Goal: Task Accomplishment & Management: Manage account settings

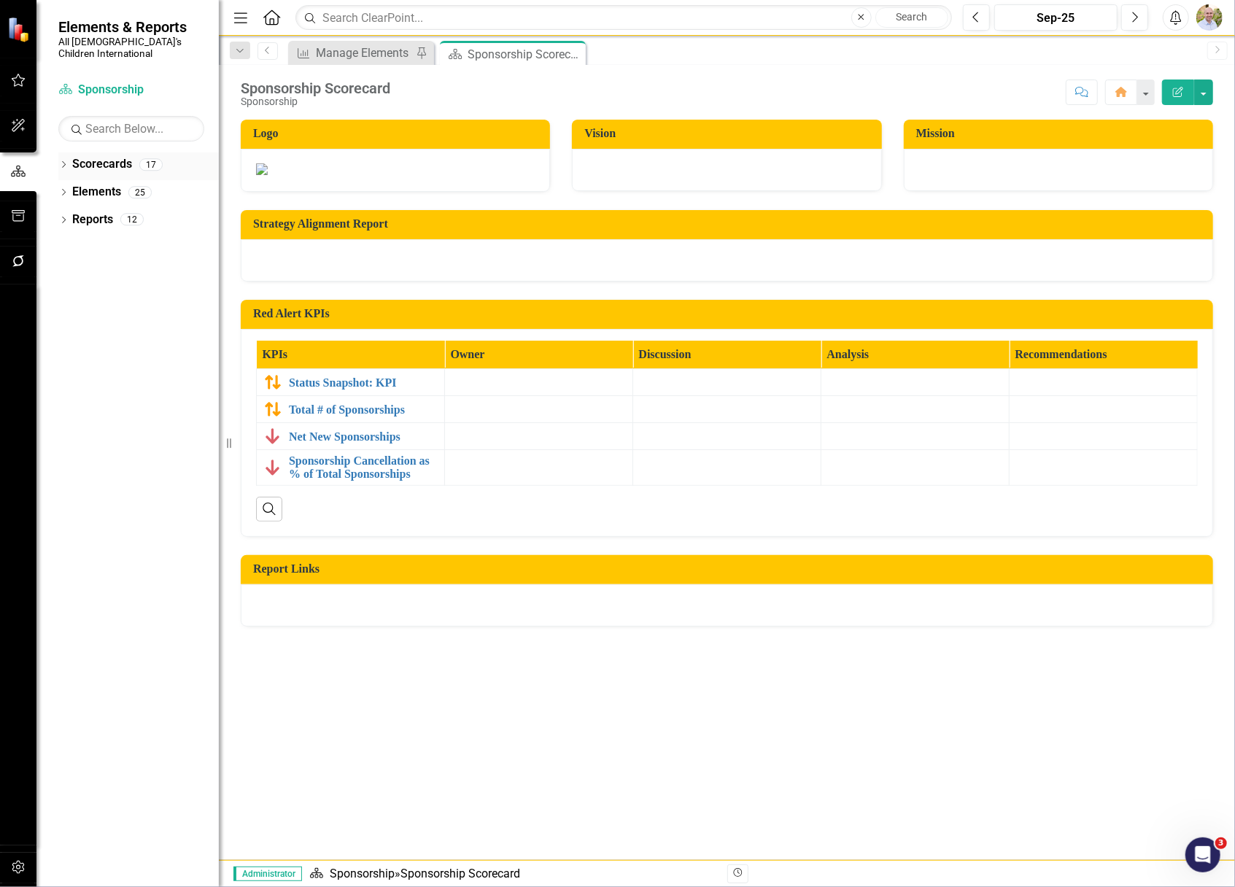
click at [64, 162] on icon "Dropdown" at bounding box center [63, 166] width 10 height 8
click at [74, 188] on icon "Dropdown" at bounding box center [71, 192] width 11 height 9
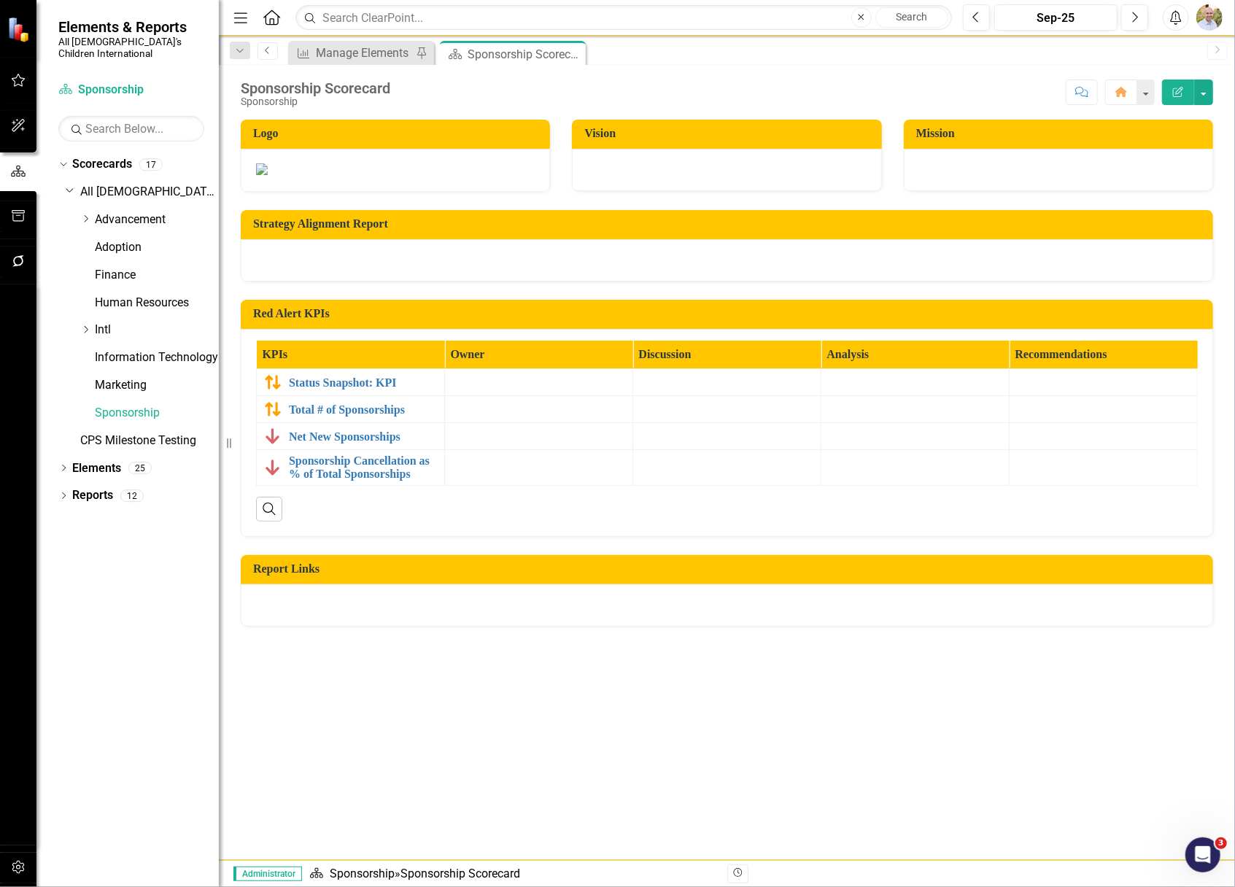
click at [271, 57] on link "Previous" at bounding box center [268, 51] width 20 height 18
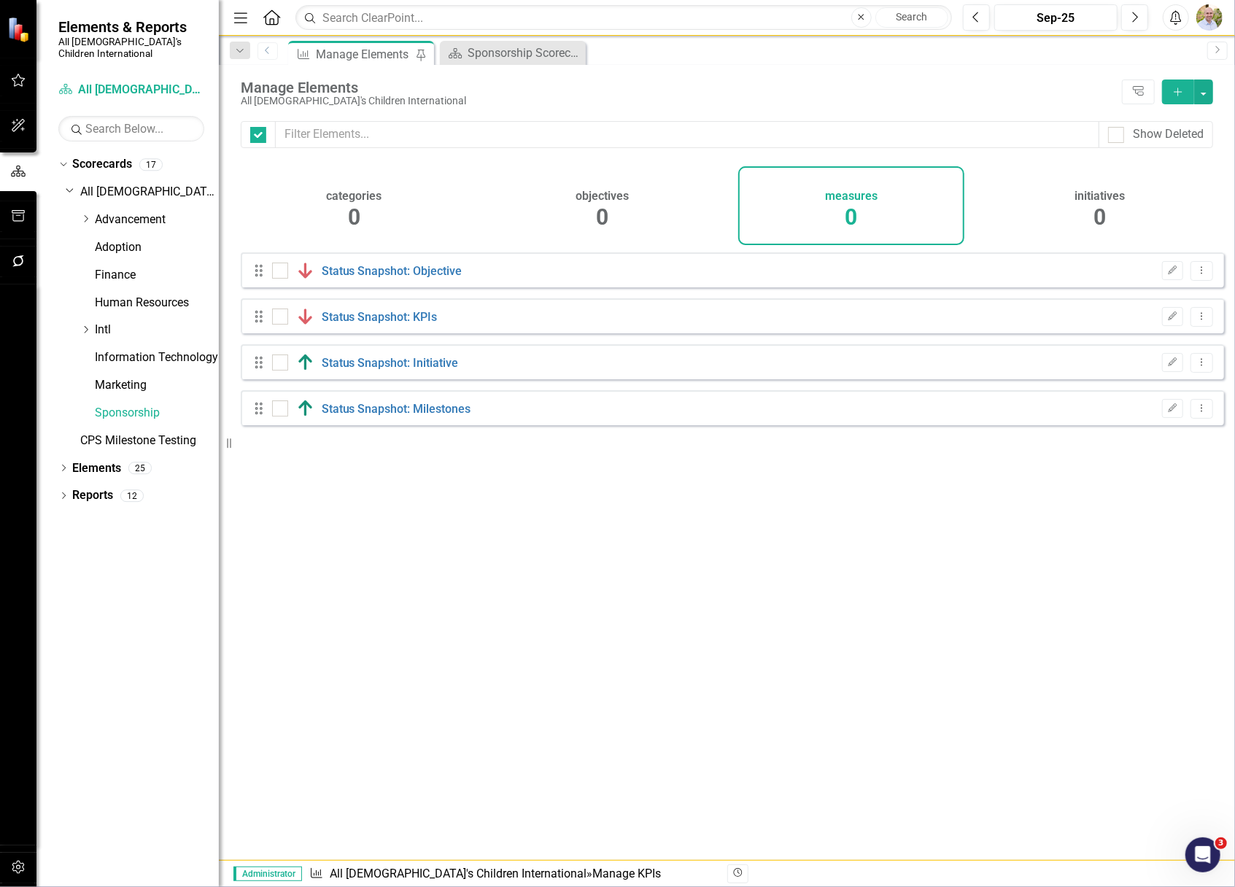
checkbox input "false"
click at [85, 215] on icon "Dropdown" at bounding box center [85, 219] width 11 height 9
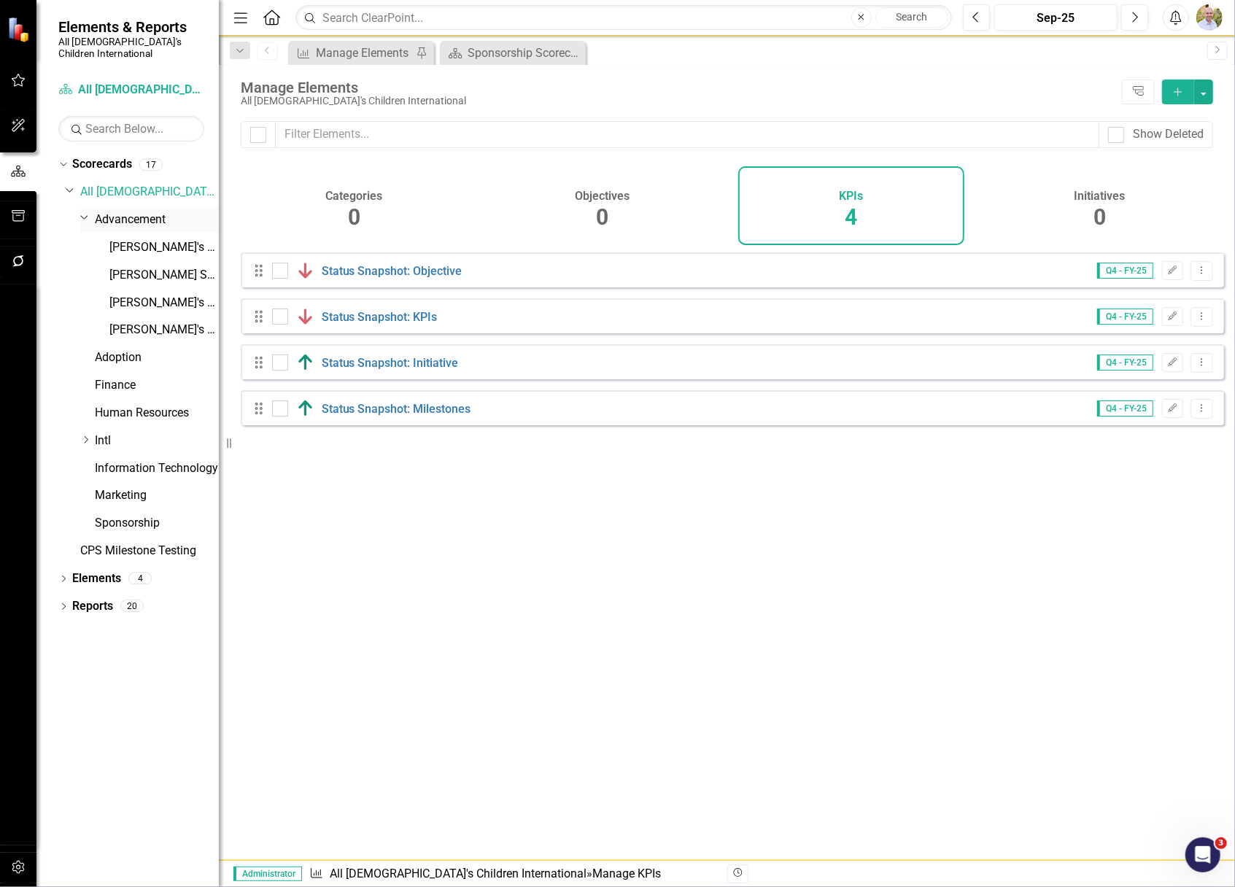
click at [123, 212] on link "Advancement" at bounding box center [157, 220] width 124 height 17
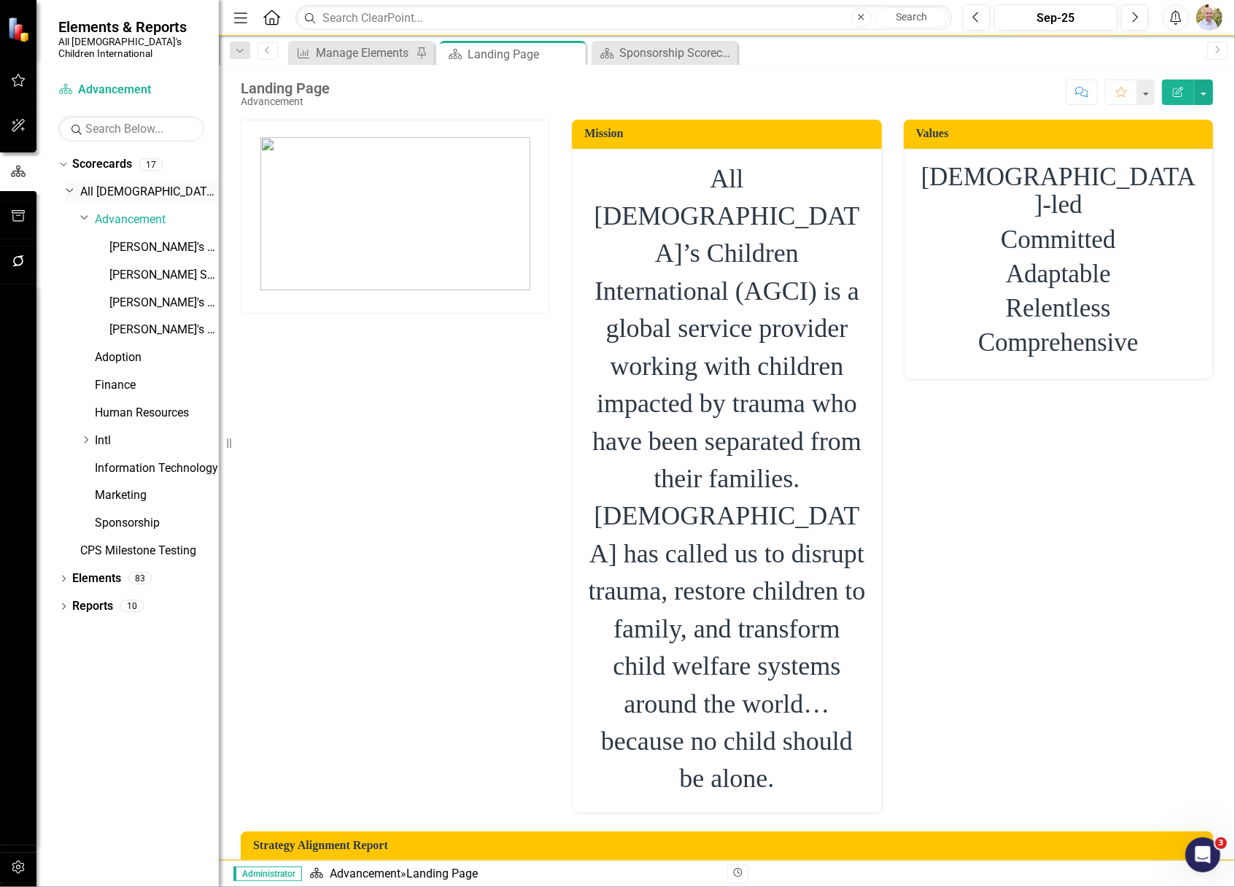
click at [83, 184] on link "All [DEMOGRAPHIC_DATA]'s Children International" at bounding box center [149, 192] width 139 height 17
click at [70, 188] on div "Dropdown All [DEMOGRAPHIC_DATA]'s Children International" at bounding box center [142, 192] width 153 height 24
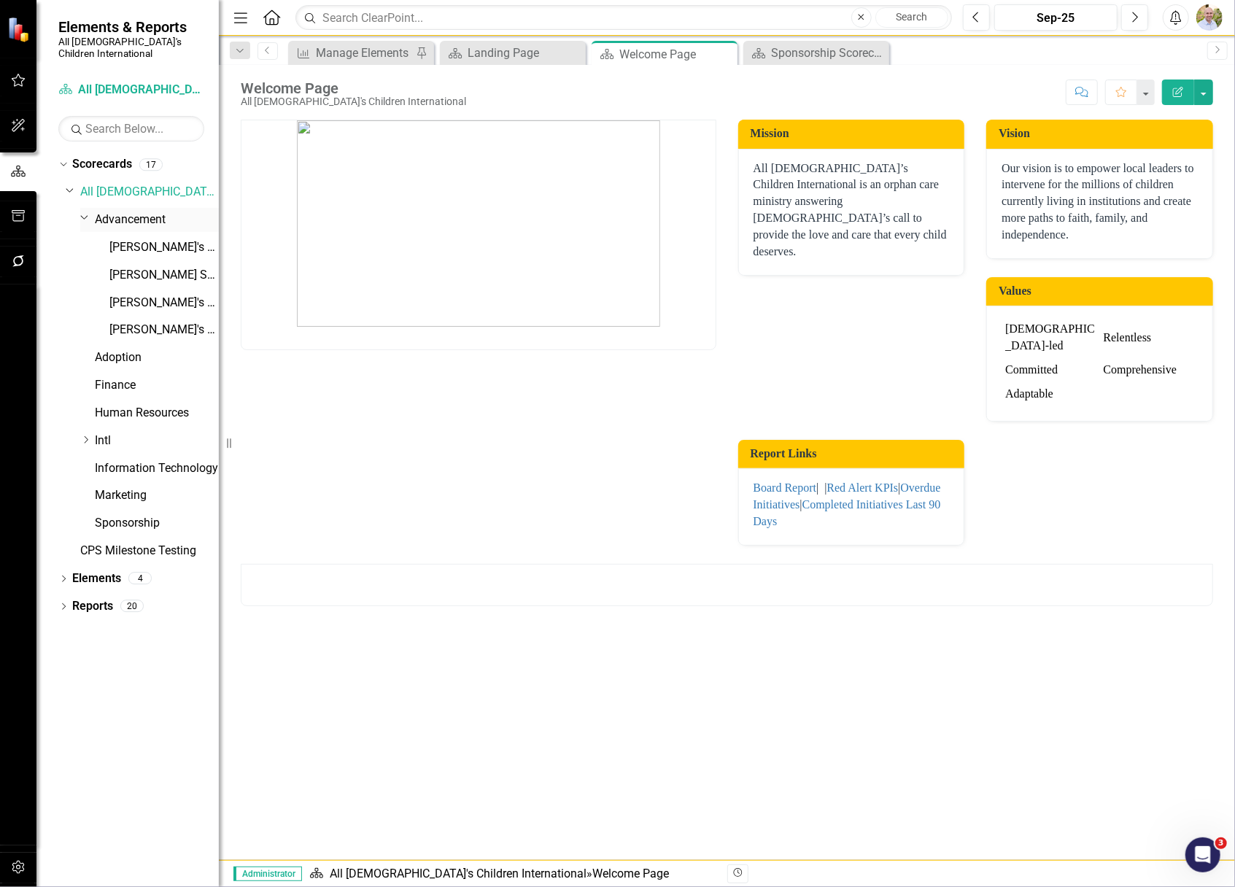
click at [77, 212] on div "Dropdown" at bounding box center [83, 217] width 12 height 11
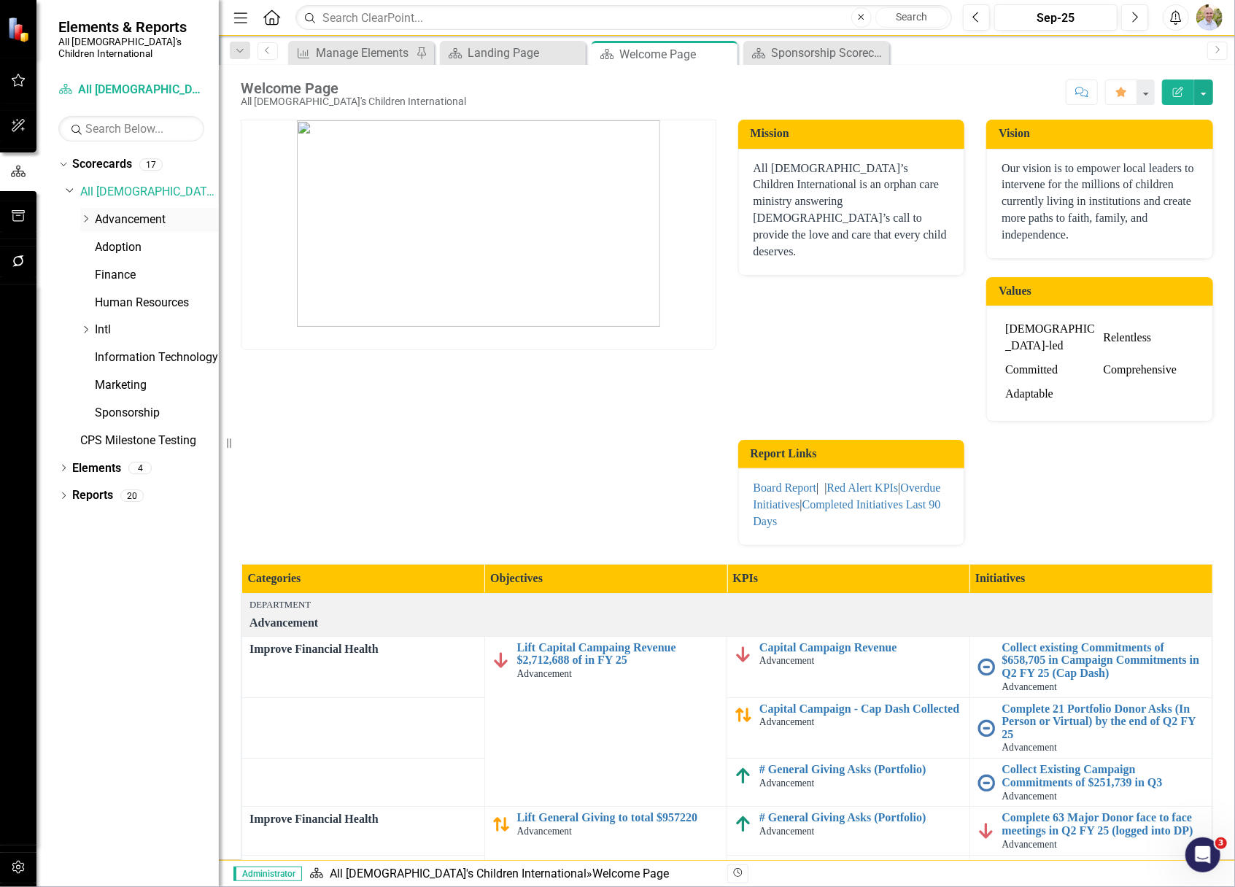
click at [89, 215] on icon "Dropdown" at bounding box center [85, 219] width 11 height 9
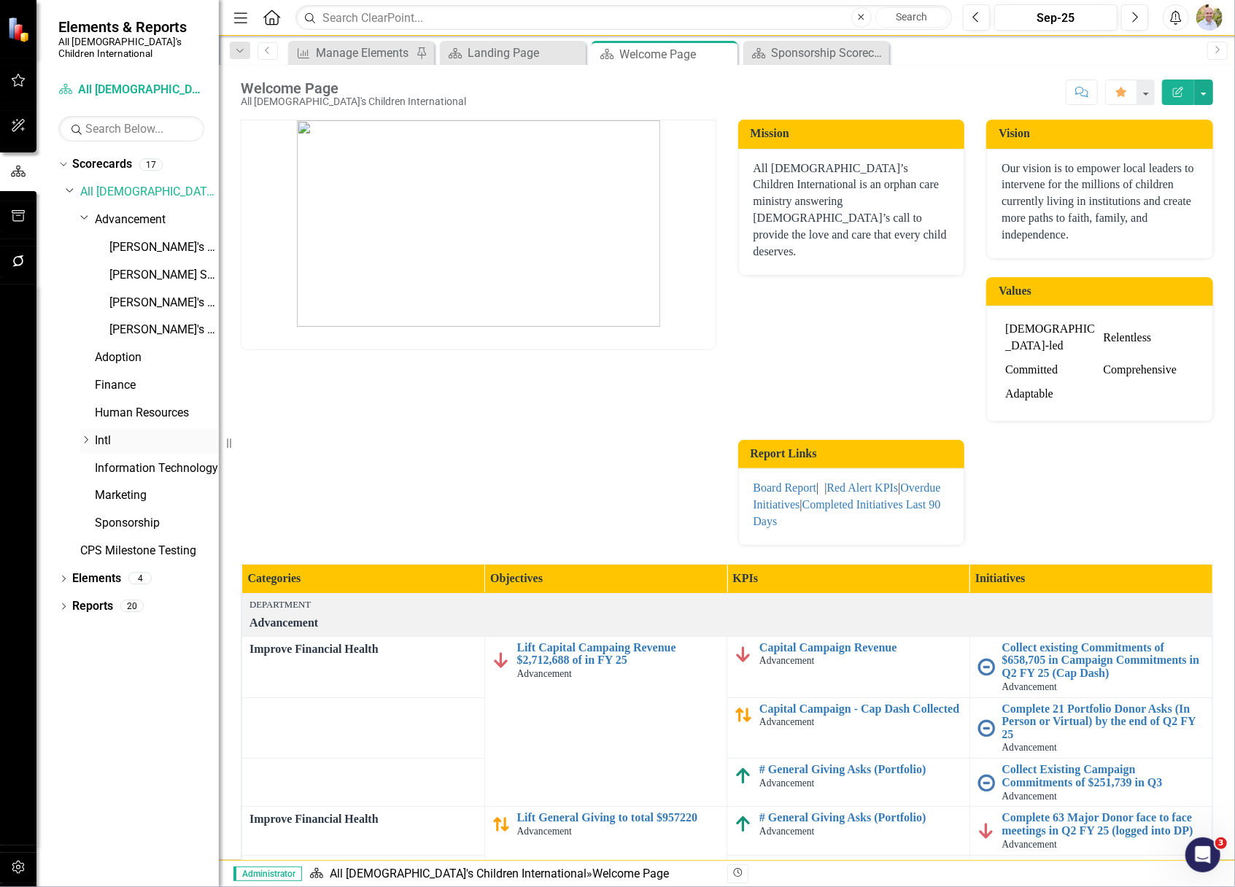
click at [80, 436] on icon "Dropdown" at bounding box center [85, 440] width 11 height 9
click at [127, 457] on div "Intl - LATAM" at bounding box center [163, 469] width 109 height 24
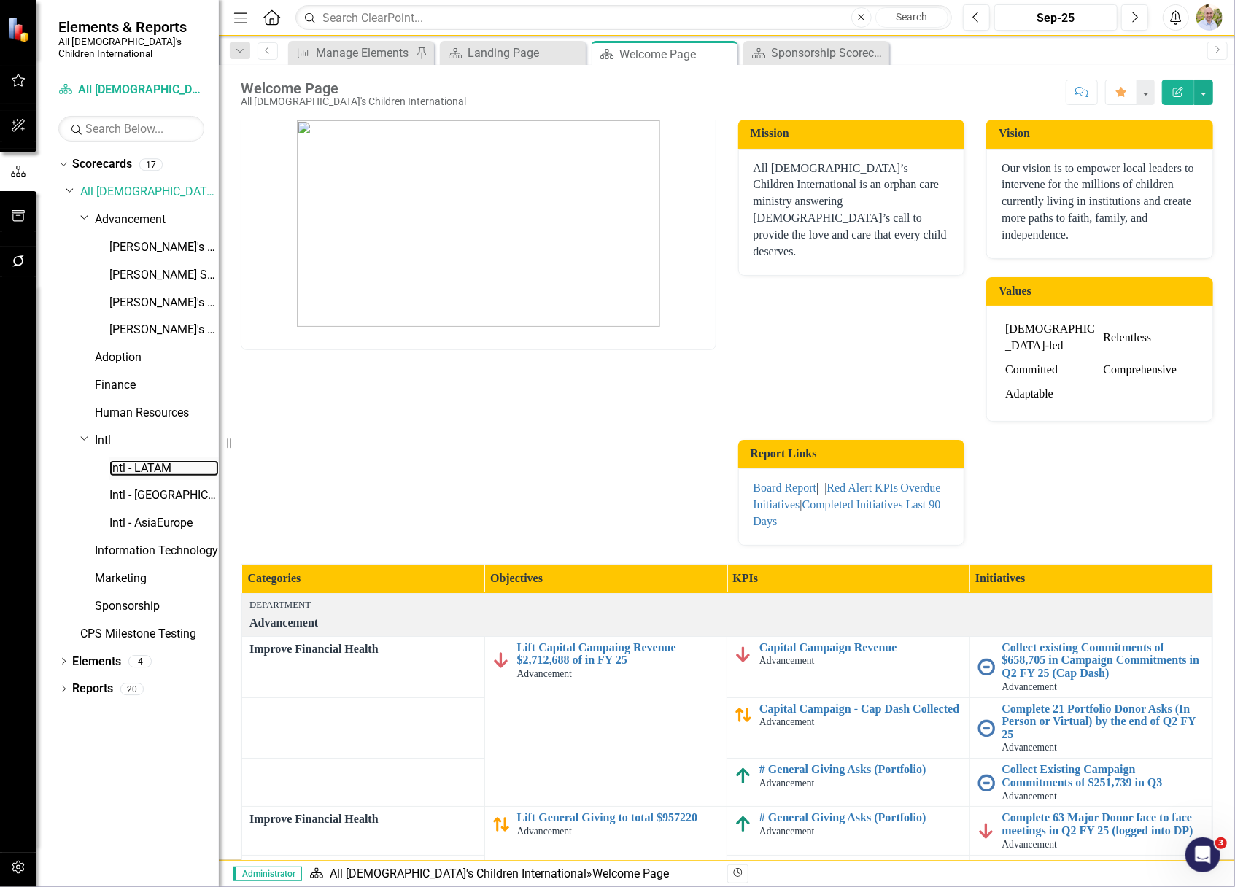
drag, startPoint x: 132, startPoint y: 458, endPoint x: 191, endPoint y: 467, distance: 59.7
click at [133, 460] on link "Intl - LATAM" at bounding box center [163, 468] width 109 height 17
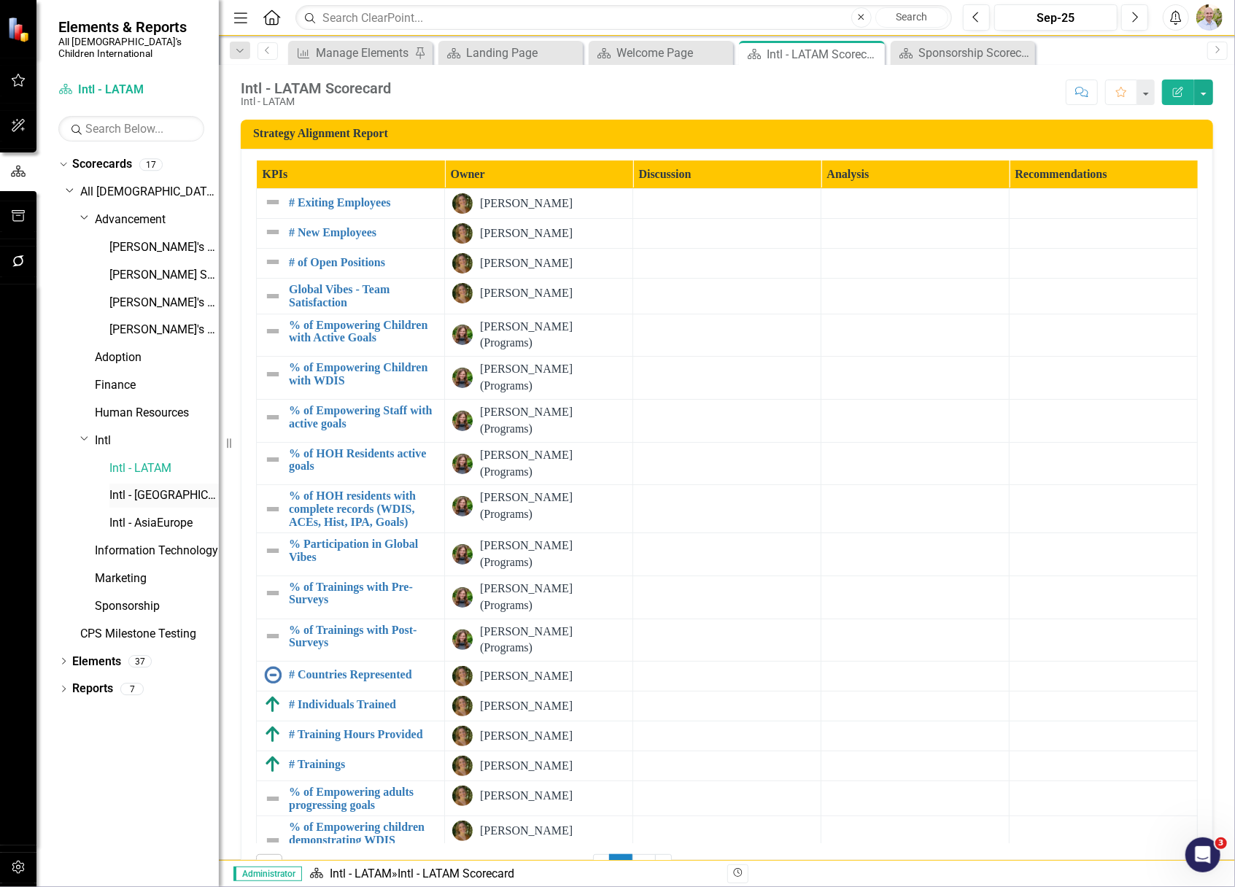
click at [147, 493] on div "Intl - [GEOGRAPHIC_DATA]" at bounding box center [163, 496] width 109 height 24
click at [147, 515] on link "Intl - AsiaEurope" at bounding box center [163, 523] width 109 height 17
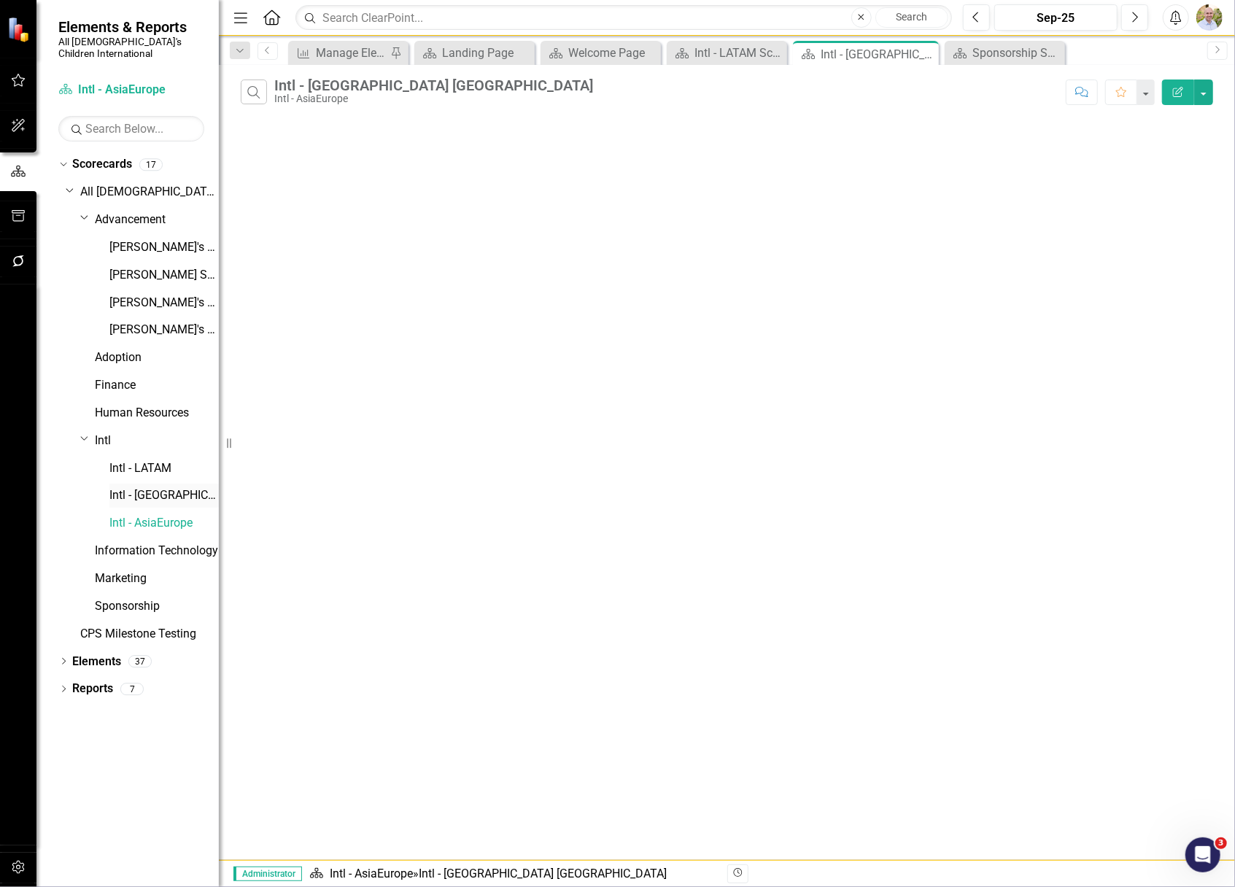
click at [150, 487] on link "Intl - [GEOGRAPHIC_DATA]" at bounding box center [163, 495] width 109 height 17
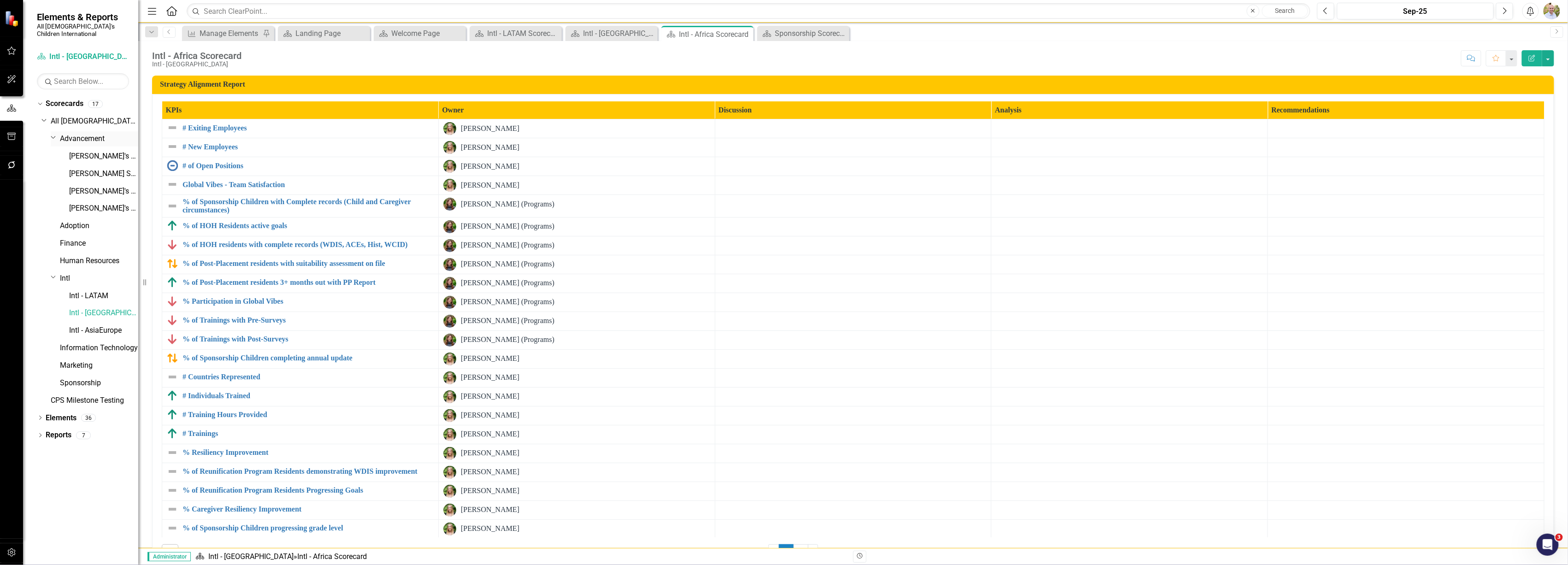
click at [73, 134] on link "Advancement" at bounding box center [99, 139] width 78 height 11
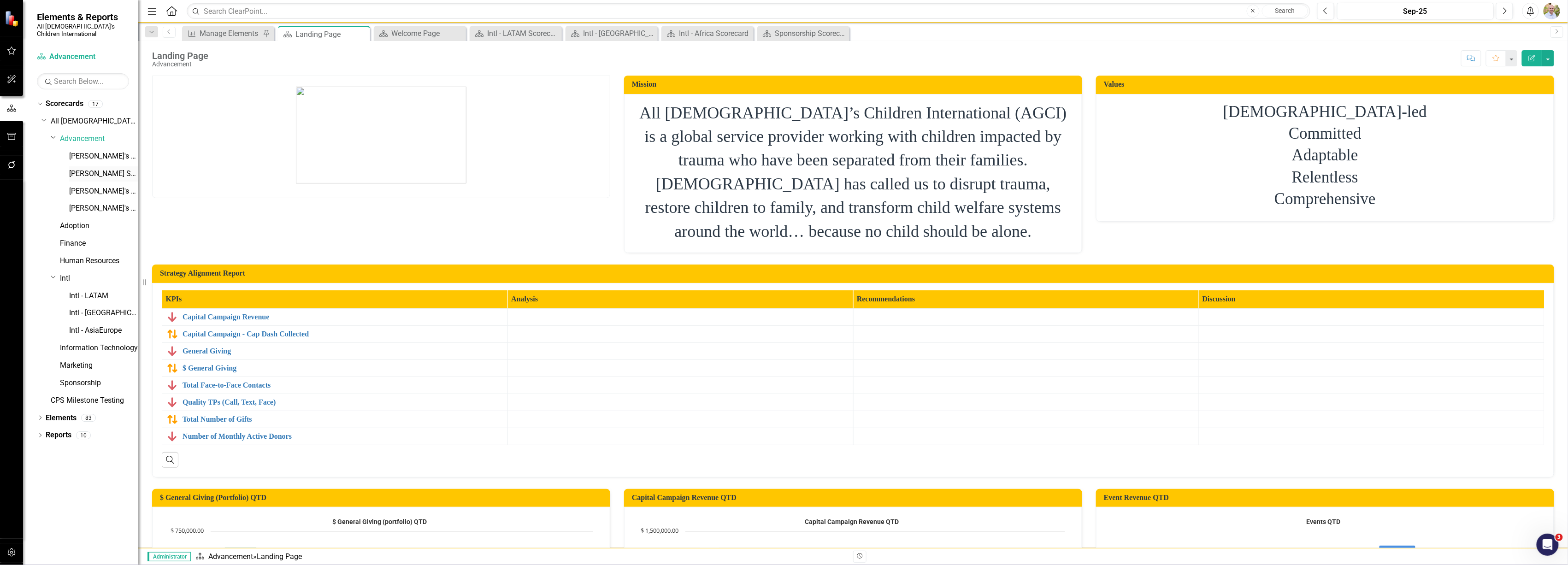
click at [94, 169] on link "[PERSON_NAME] Scorecard" at bounding box center [103, 174] width 69 height 11
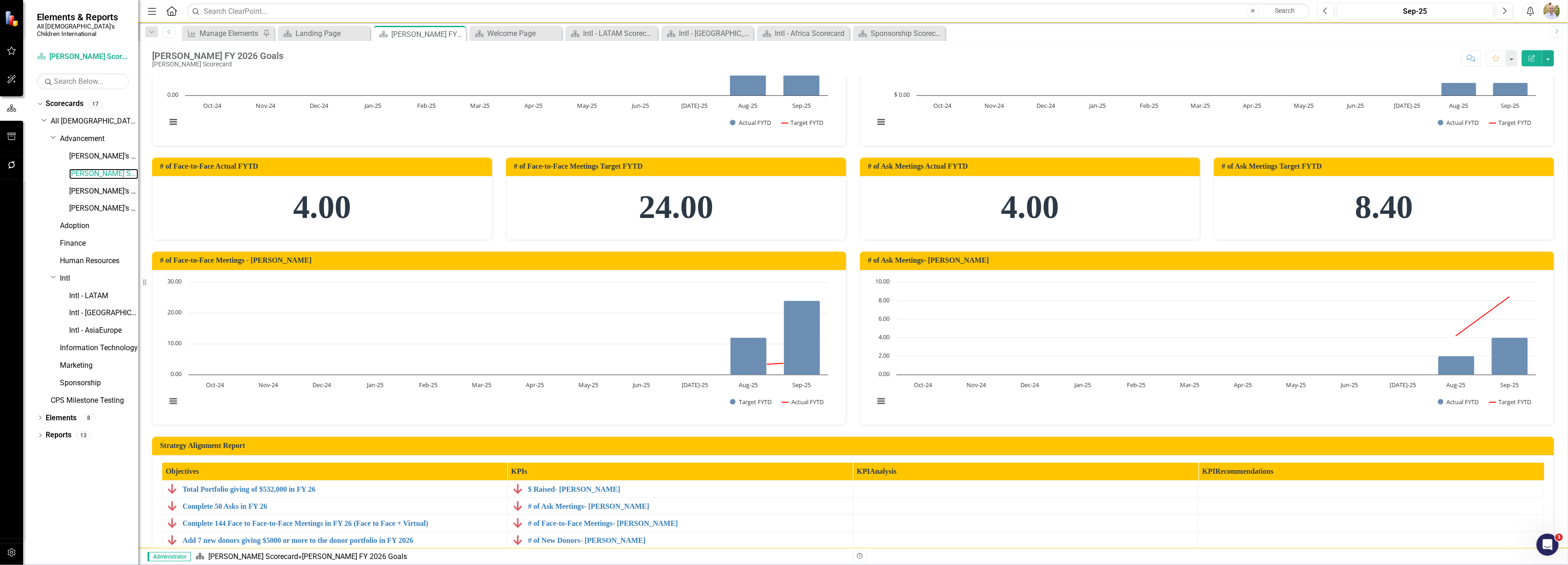
scroll to position [358, 0]
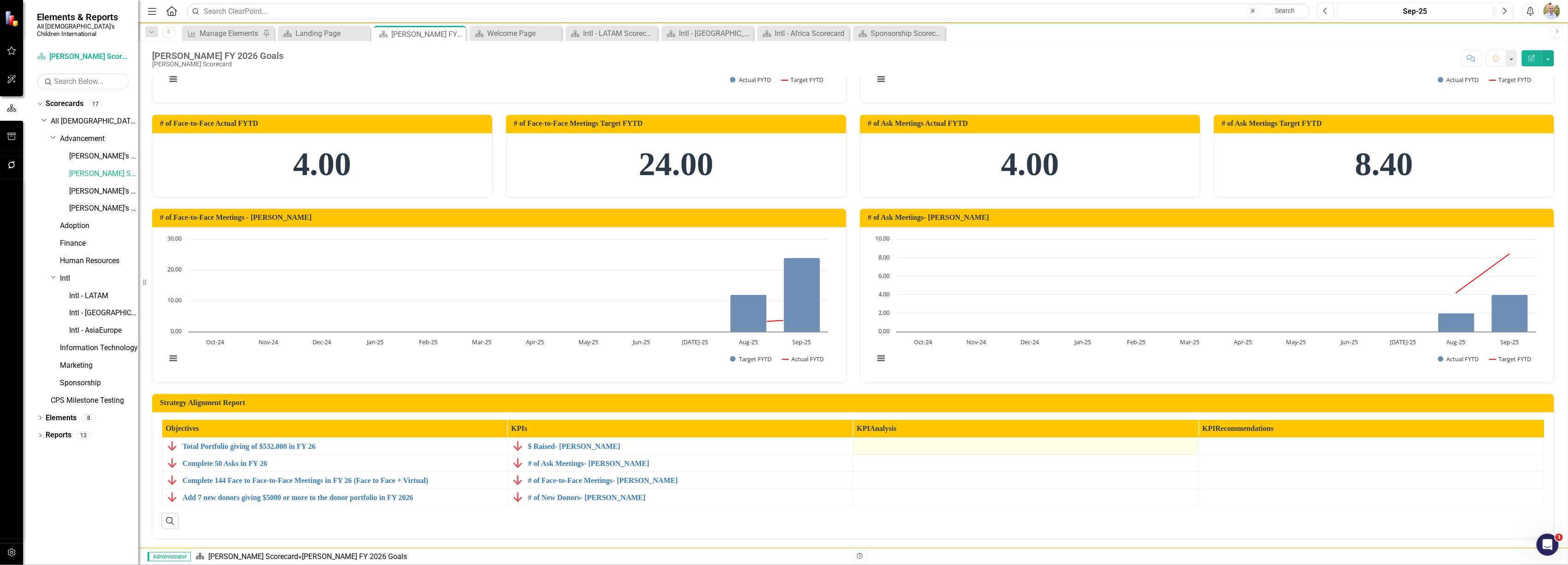
click at [780, 447] on div at bounding box center [1027, 446] width 336 height 11
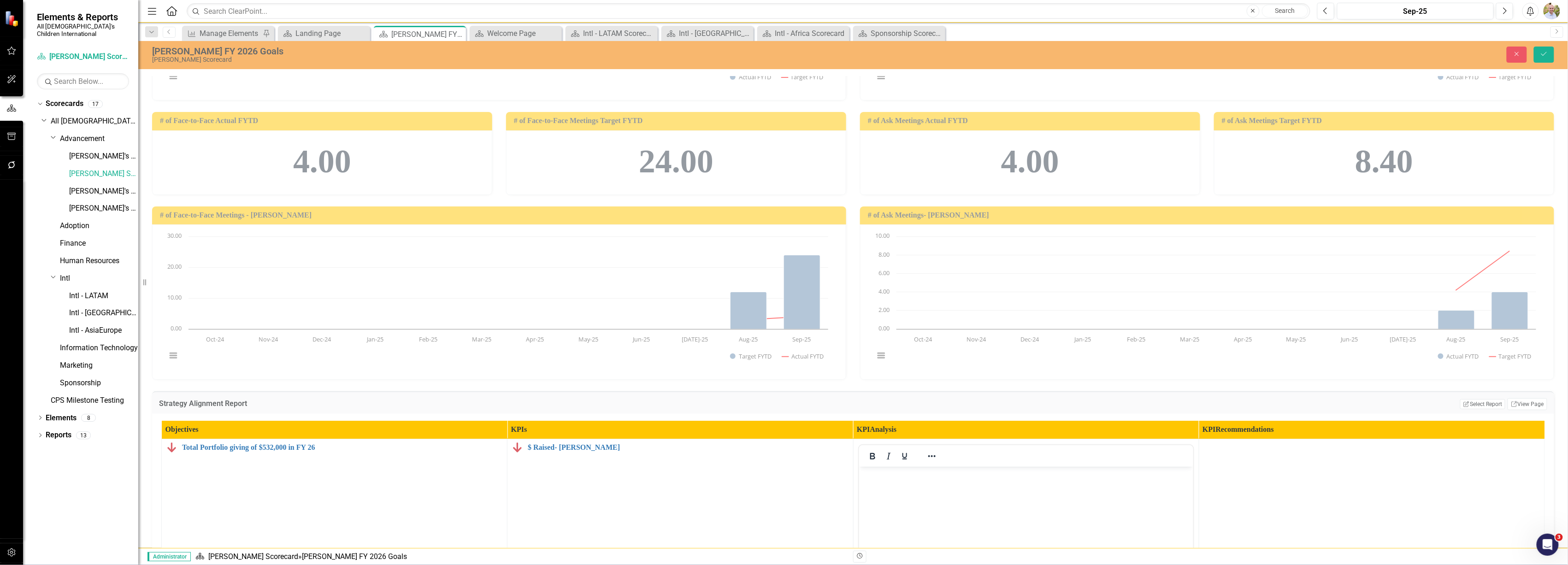
scroll to position [0, 0]
click at [780, 56] on icon "Close" at bounding box center [1517, 54] width 8 height 6
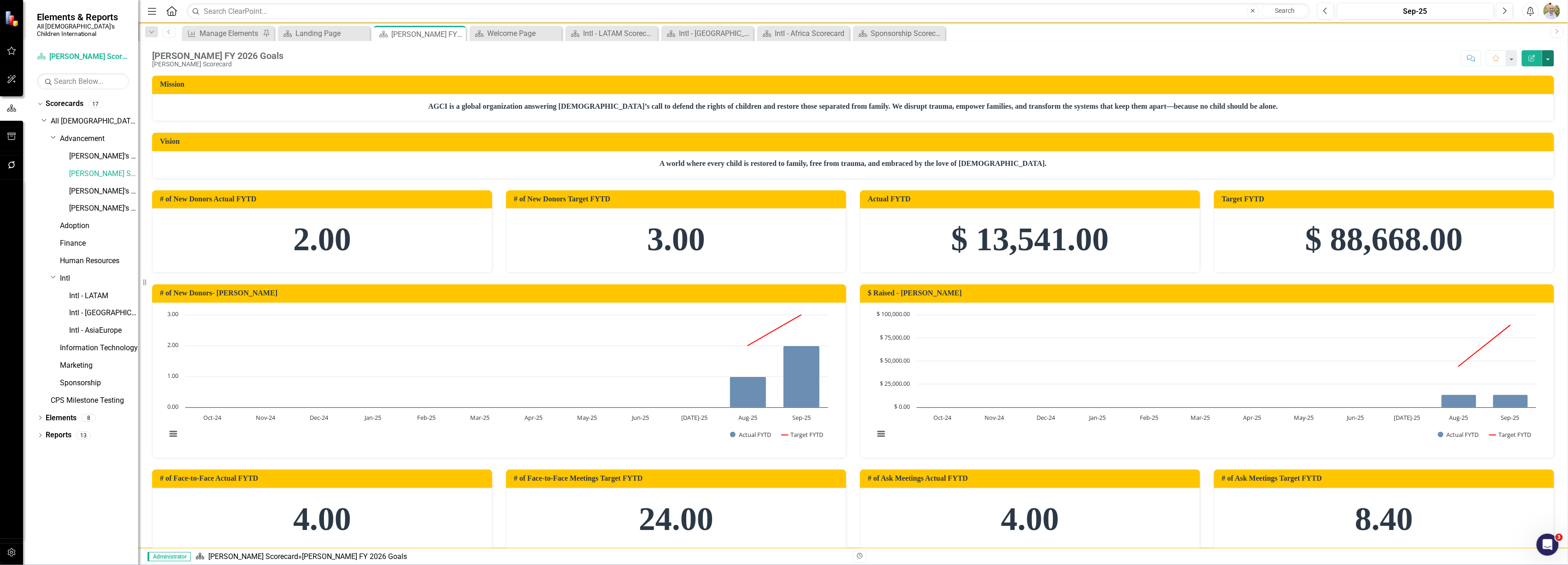
click at [780, 57] on button "button" at bounding box center [1548, 59] width 12 height 16
click at [780, 57] on div "Score: N/A Sep-25 Completed Comment Favorite Edit Report" at bounding box center [921, 58] width 1266 height 16
click at [78, 189] on link "[PERSON_NAME]'s Scorecard" at bounding box center [103, 191] width 69 height 11
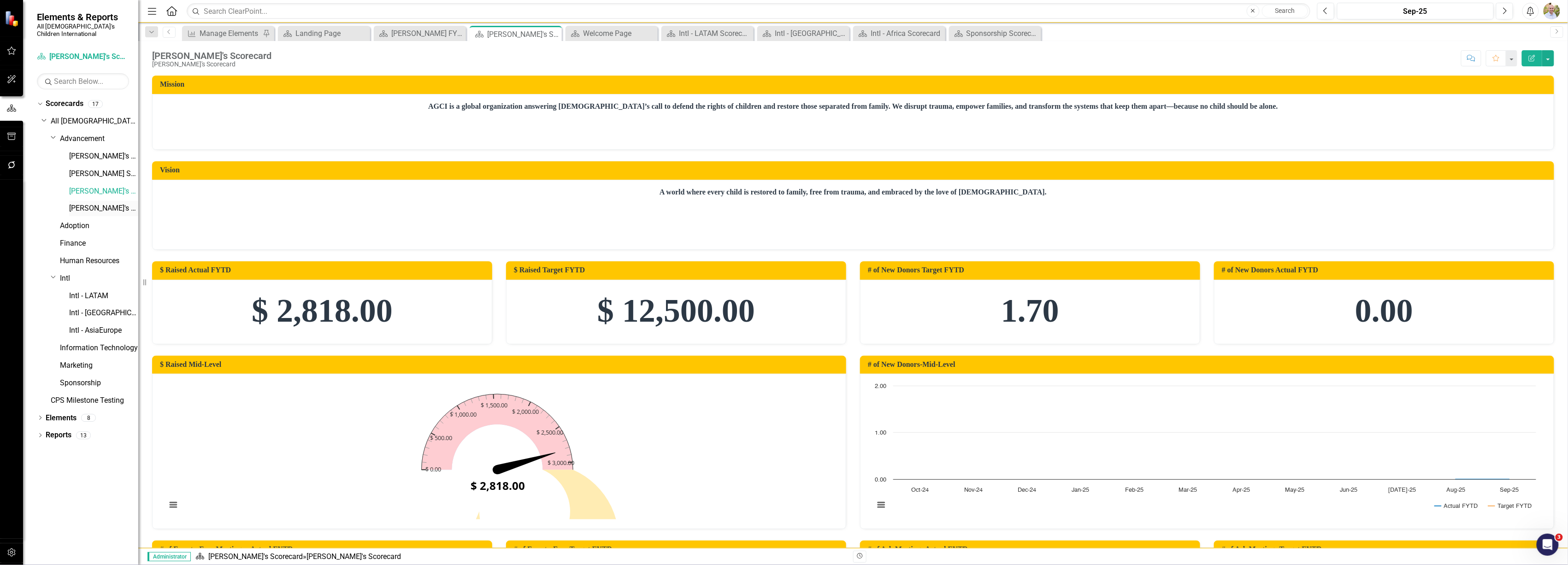
click at [98, 203] on link "[PERSON_NAME]'s Scorecard" at bounding box center [103, 208] width 69 height 11
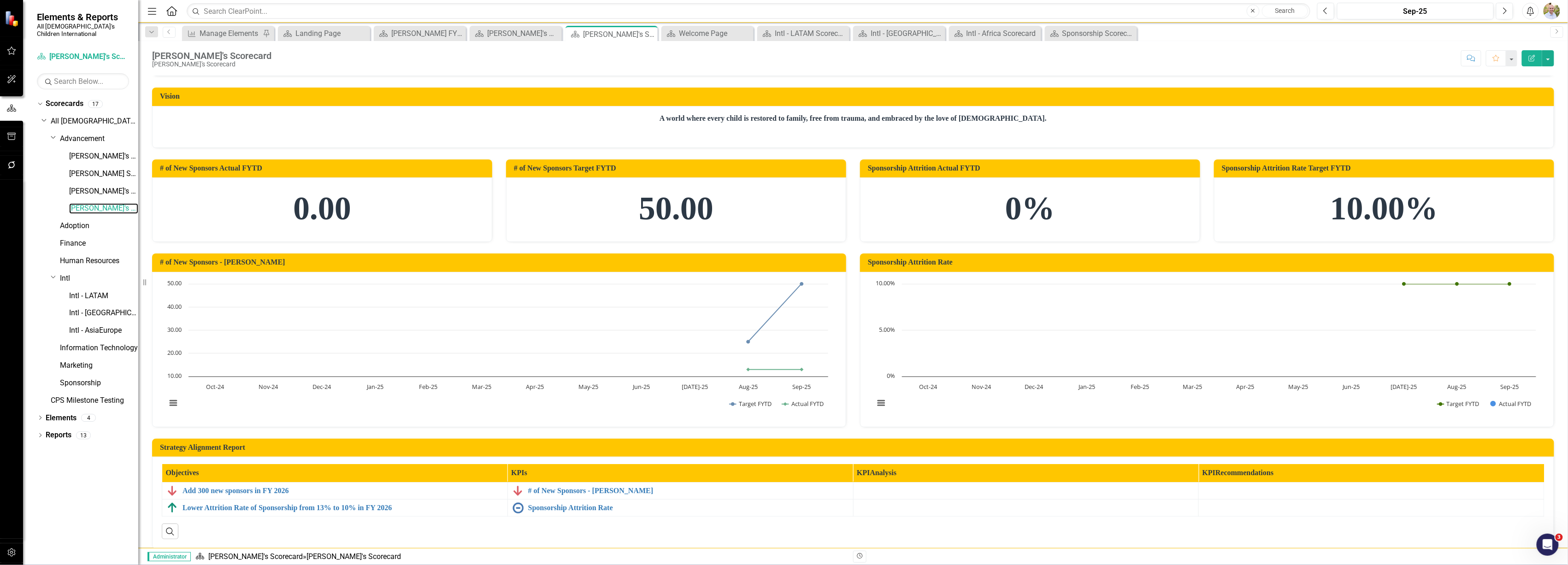
scroll to position [73, 0]
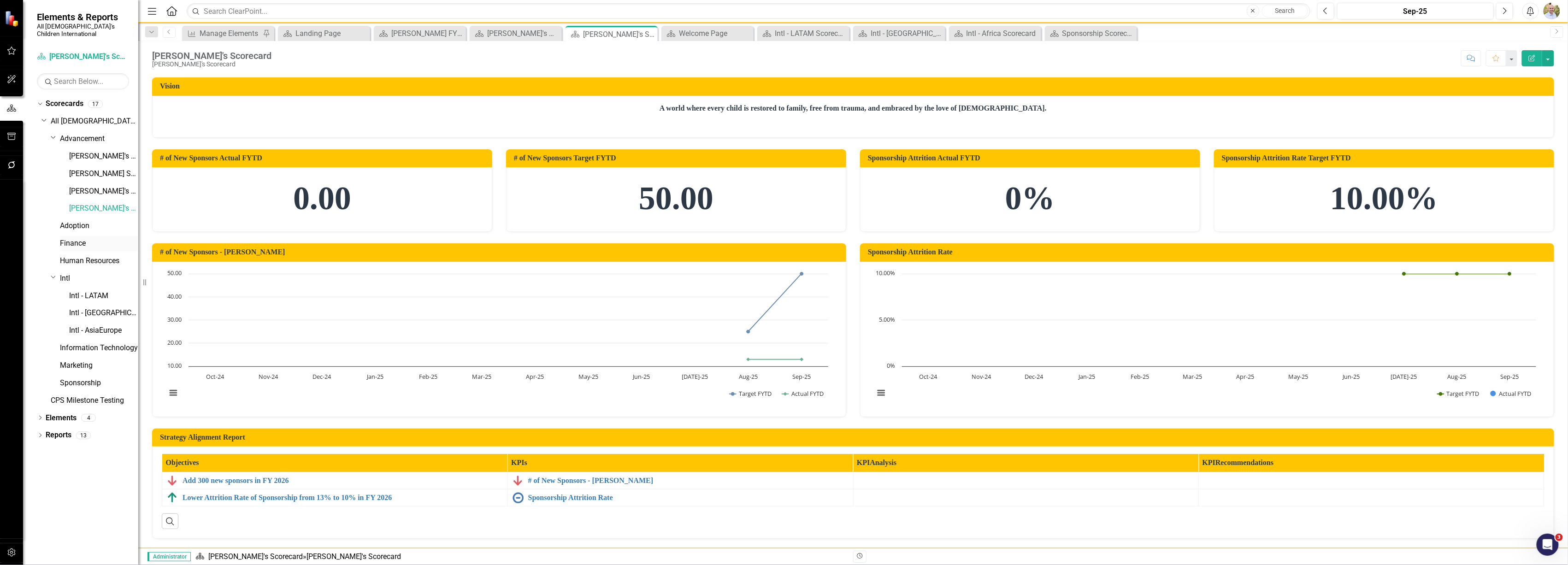
click at [80, 238] on link "Finance" at bounding box center [99, 243] width 78 height 11
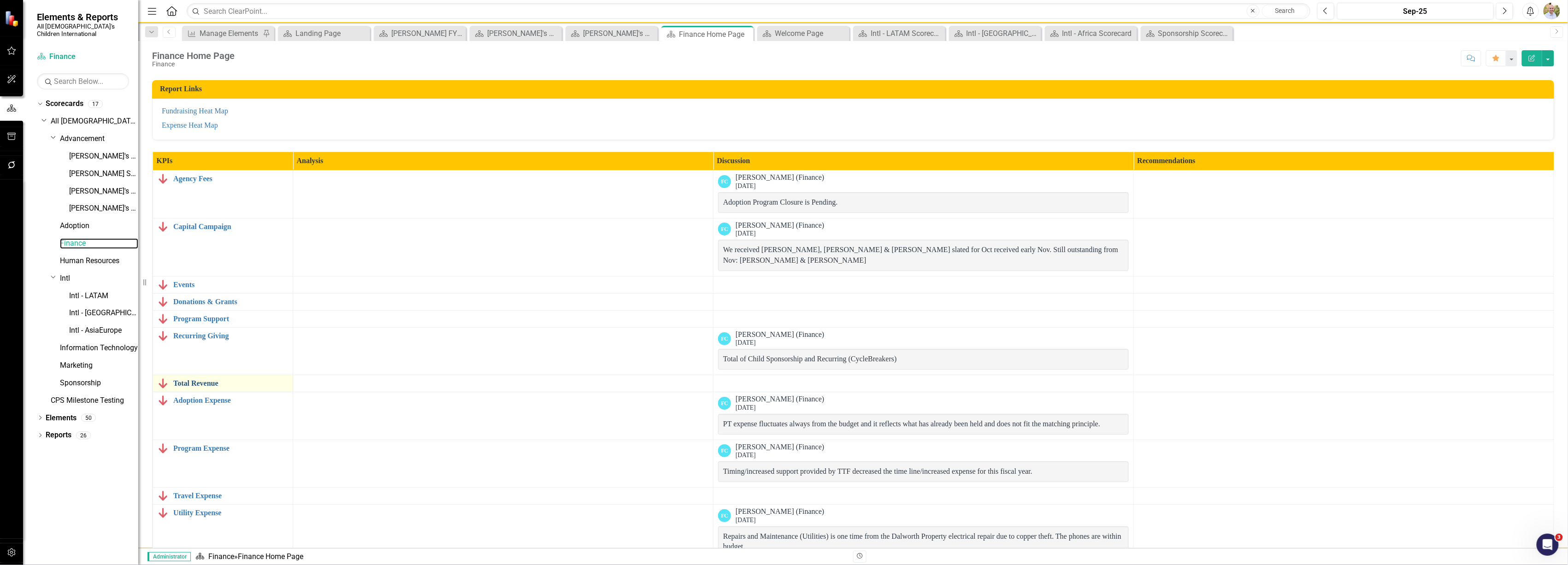
scroll to position [37, 0]
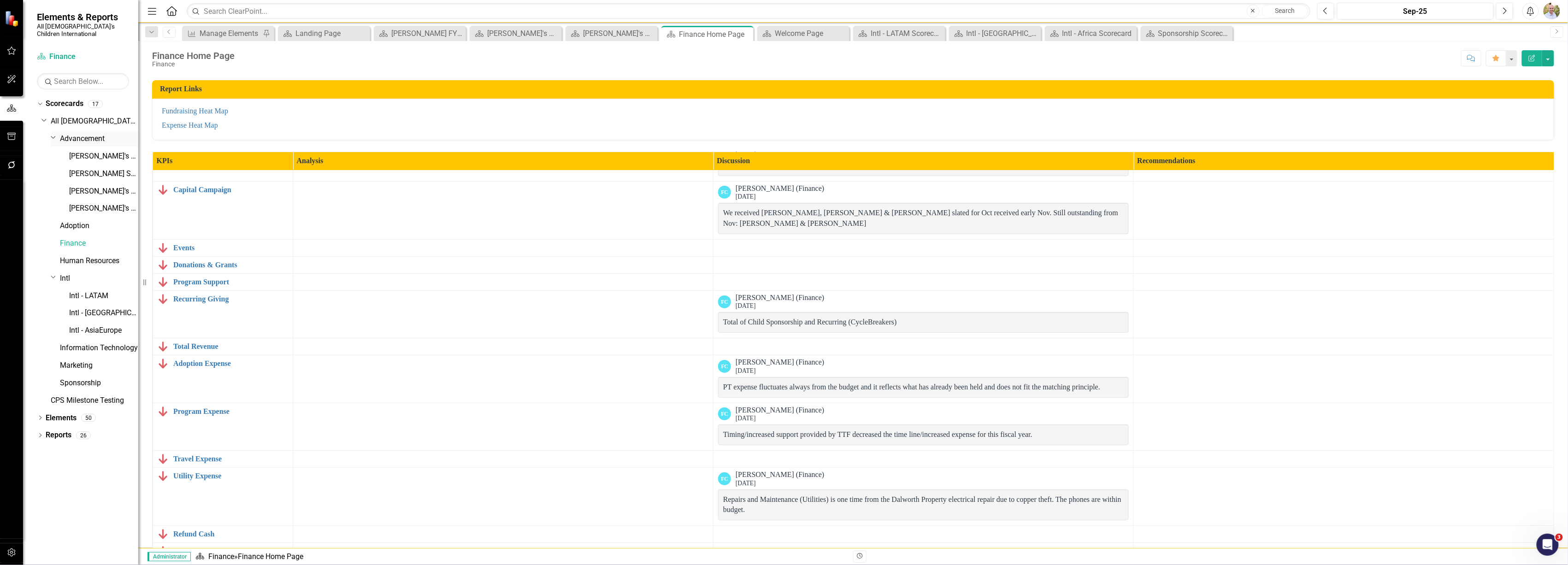
click at [71, 134] on link "Advancement" at bounding box center [99, 139] width 78 height 11
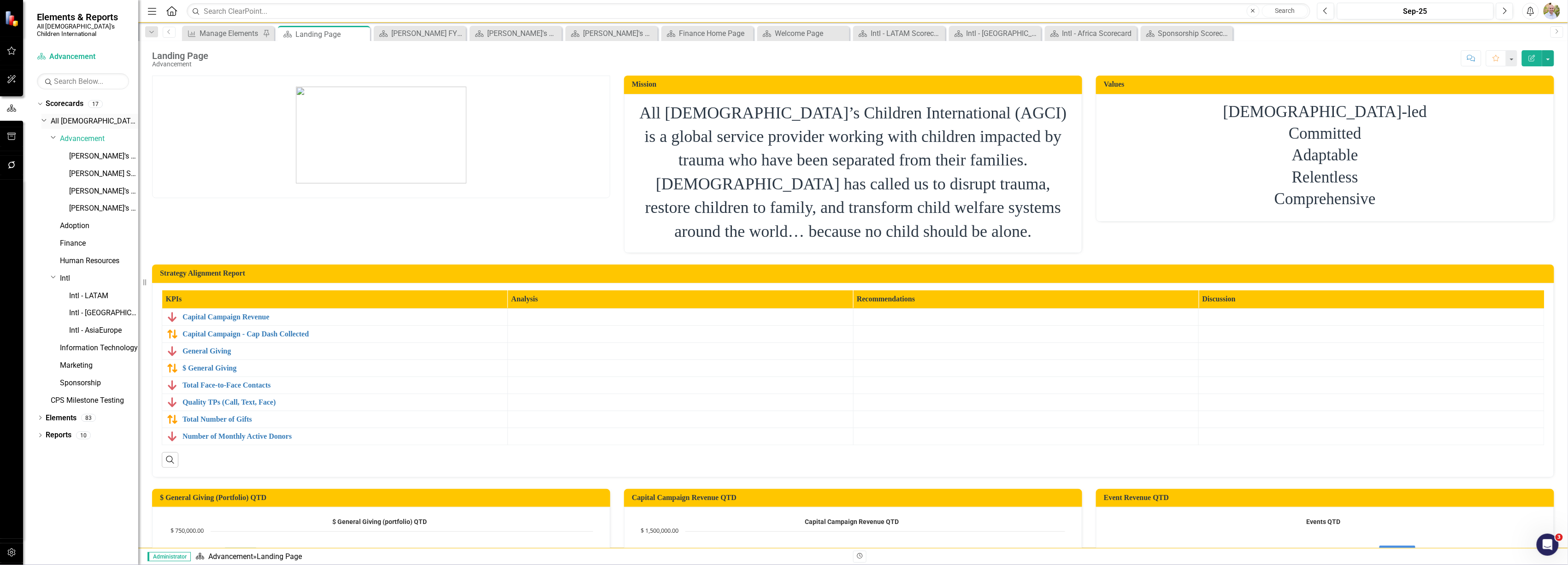
click at [59, 116] on link "All [DEMOGRAPHIC_DATA]'s Children International" at bounding box center [94, 121] width 88 height 11
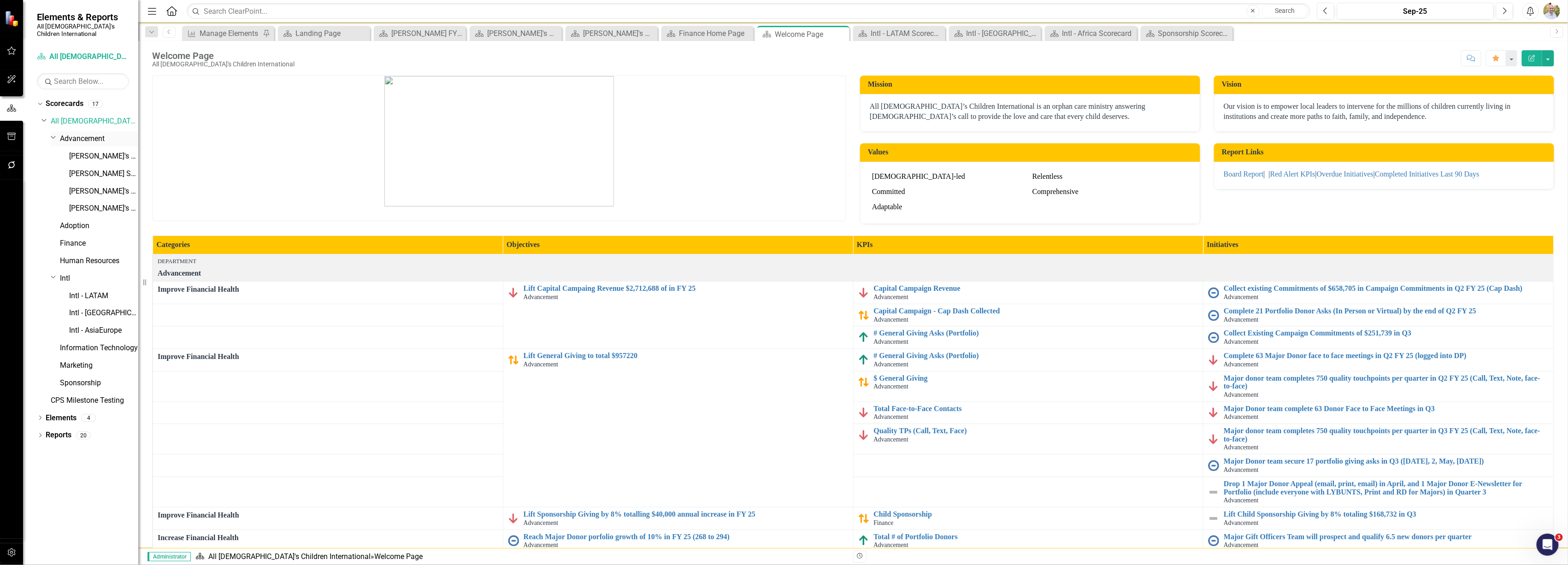
click at [87, 134] on link "Advancement" at bounding box center [99, 139] width 78 height 11
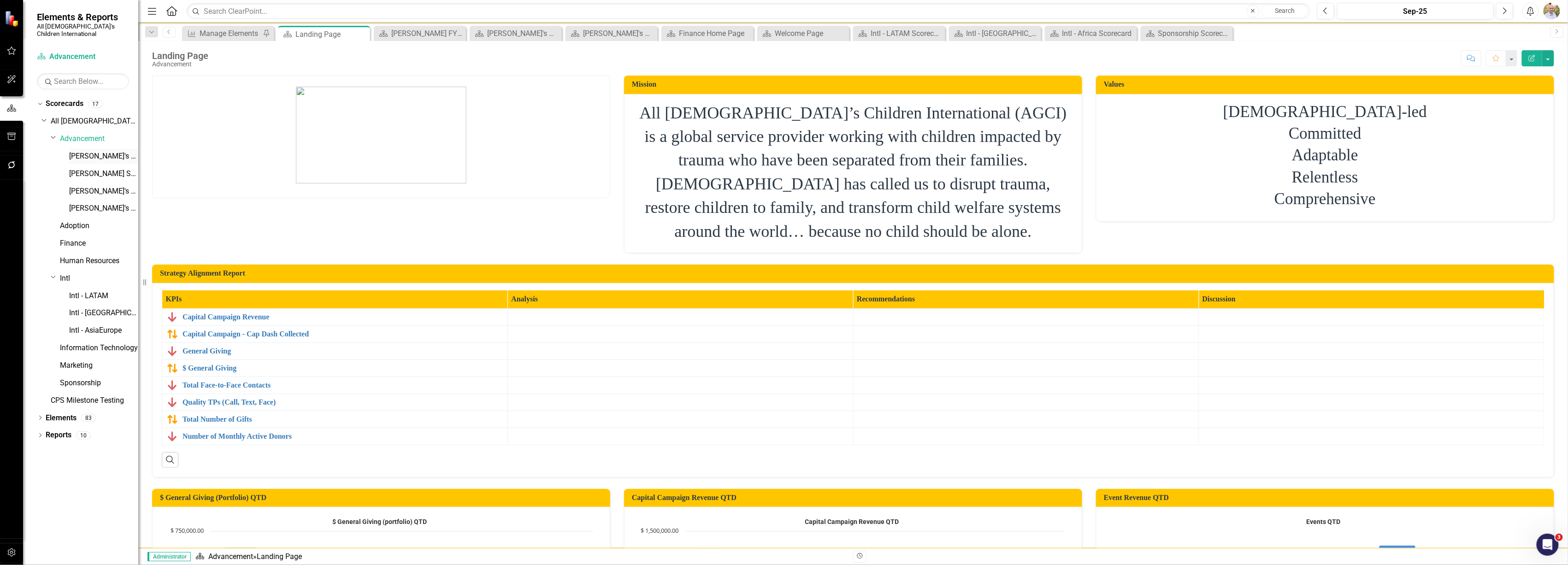
click at [90, 153] on link "[PERSON_NAME]'s Scorecard" at bounding box center [103, 156] width 69 height 11
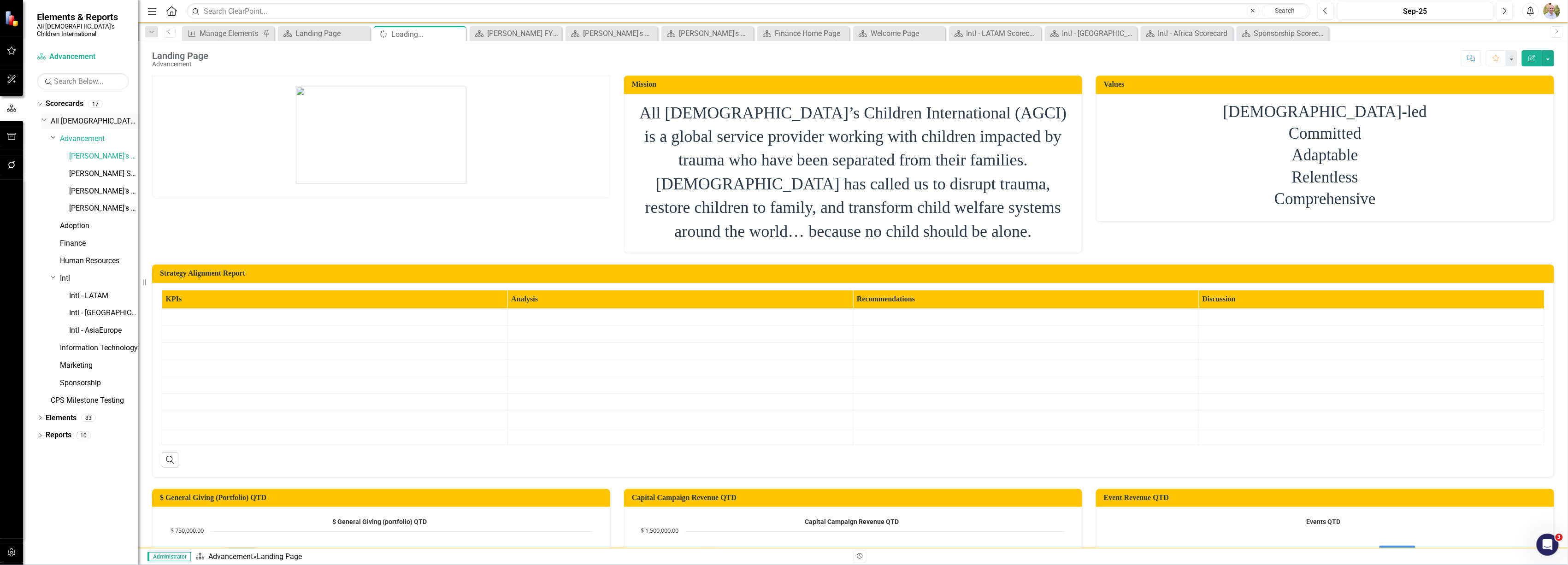
click at [87, 116] on link "All [DEMOGRAPHIC_DATA]'s Children International" at bounding box center [94, 121] width 88 height 11
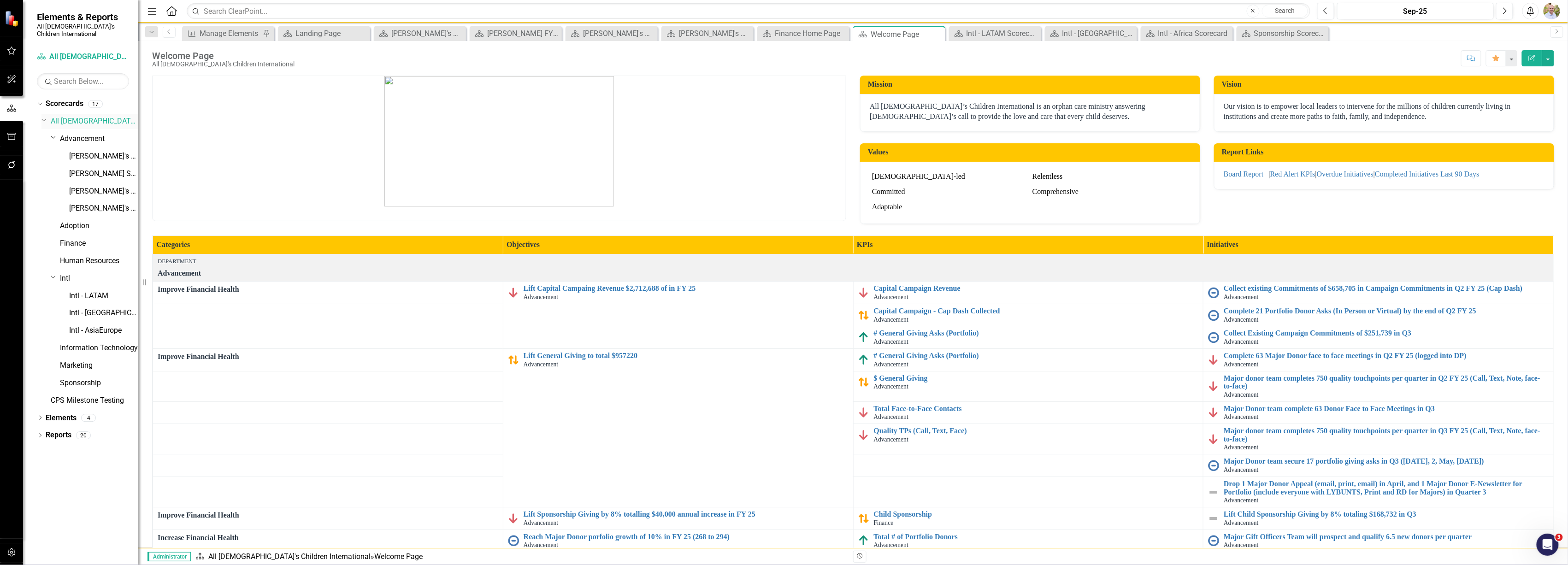
click at [66, 116] on link "All [DEMOGRAPHIC_DATA]'s Children International" at bounding box center [94, 121] width 88 height 11
click at [100, 116] on link "All [DEMOGRAPHIC_DATA]'s Children International" at bounding box center [94, 121] width 88 height 11
click at [82, 15] on span "Elements & Reports" at bounding box center [83, 17] width 92 height 11
click at [76, 116] on link "All [DEMOGRAPHIC_DATA]'s Children International" at bounding box center [94, 121] width 88 height 11
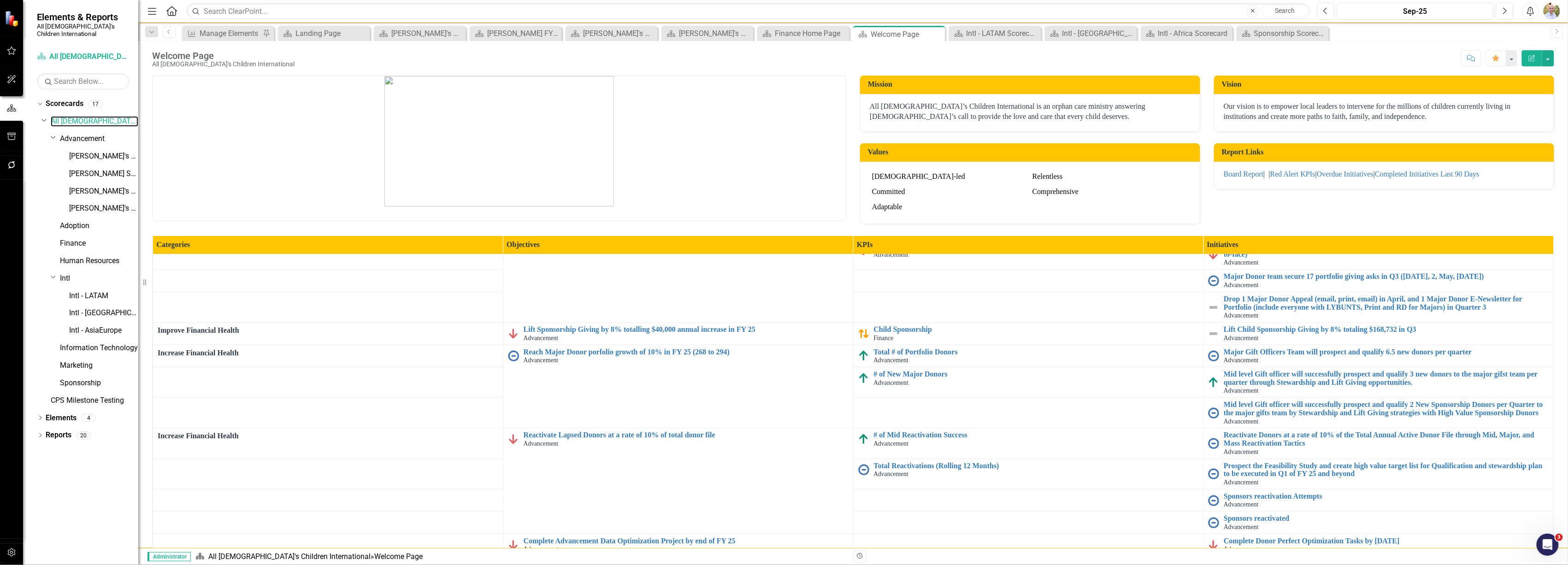
scroll to position [184, 0]
click at [76, 220] on link "Adoption" at bounding box center [99, 225] width 78 height 11
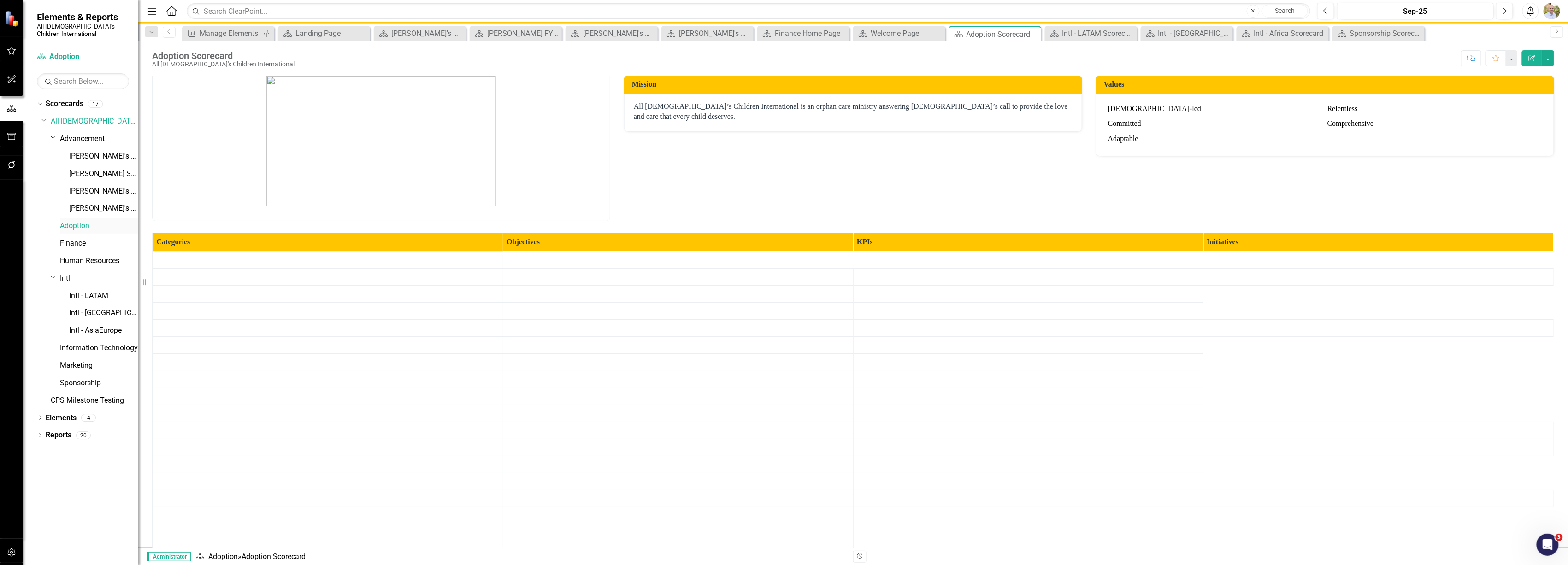
drag, startPoint x: 66, startPoint y: 221, endPoint x: 71, endPoint y: 98, distance: 123.1
click at [45, 198] on div "Dropdown All God's Children International Dropdown Advancement [PERSON_NAME]'s …" at bounding box center [90, 261] width 97 height 296
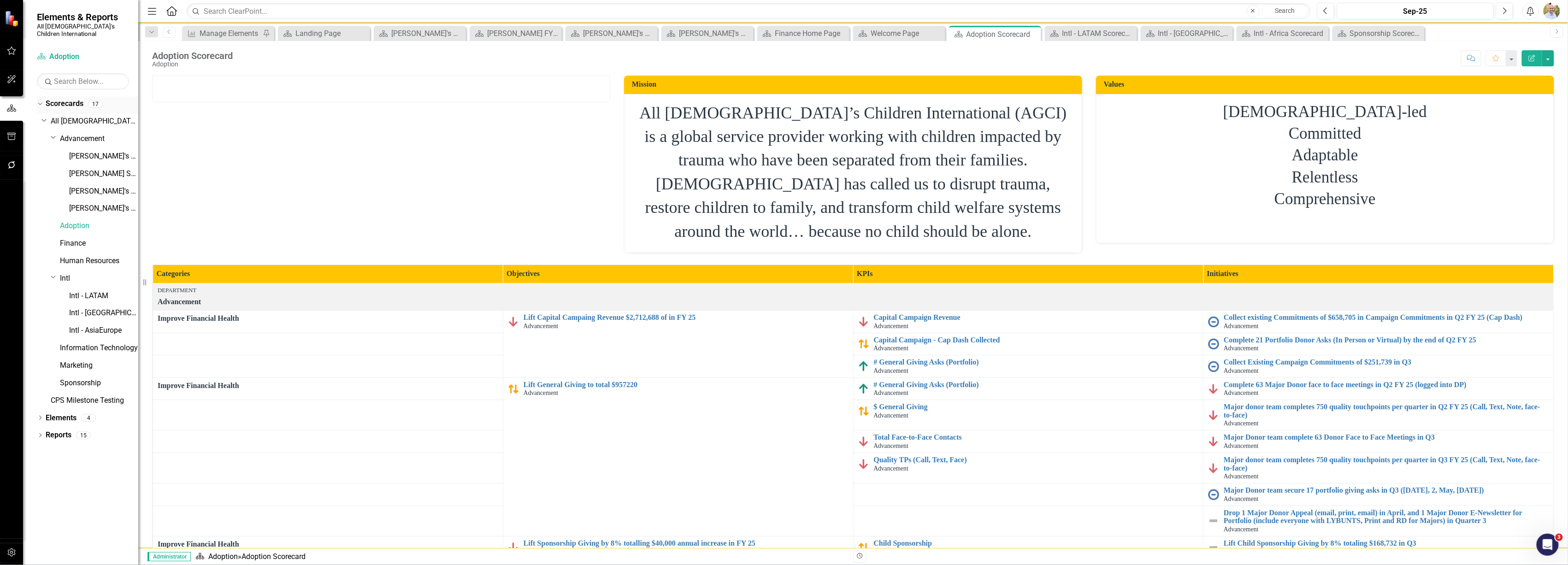
click at [71, 98] on link "Scorecards" at bounding box center [64, 104] width 38 height 11
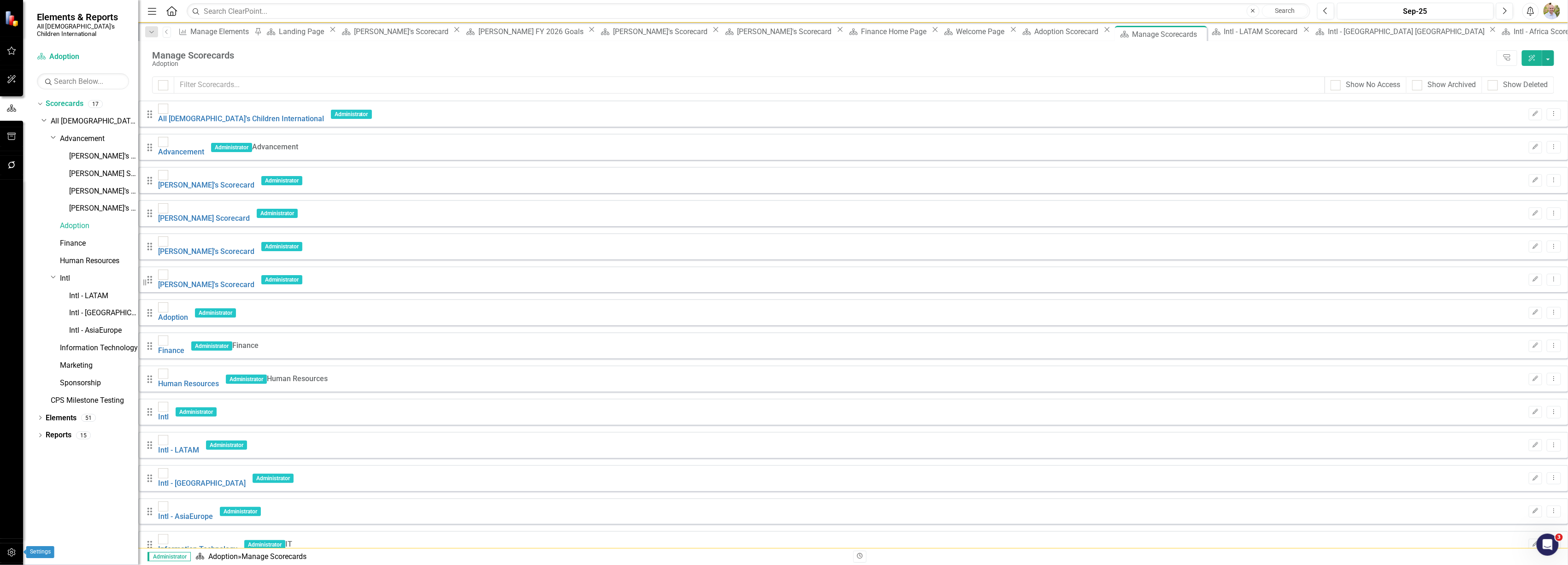
click at [9, 553] on icon "button" at bounding box center [11, 552] width 9 height 8
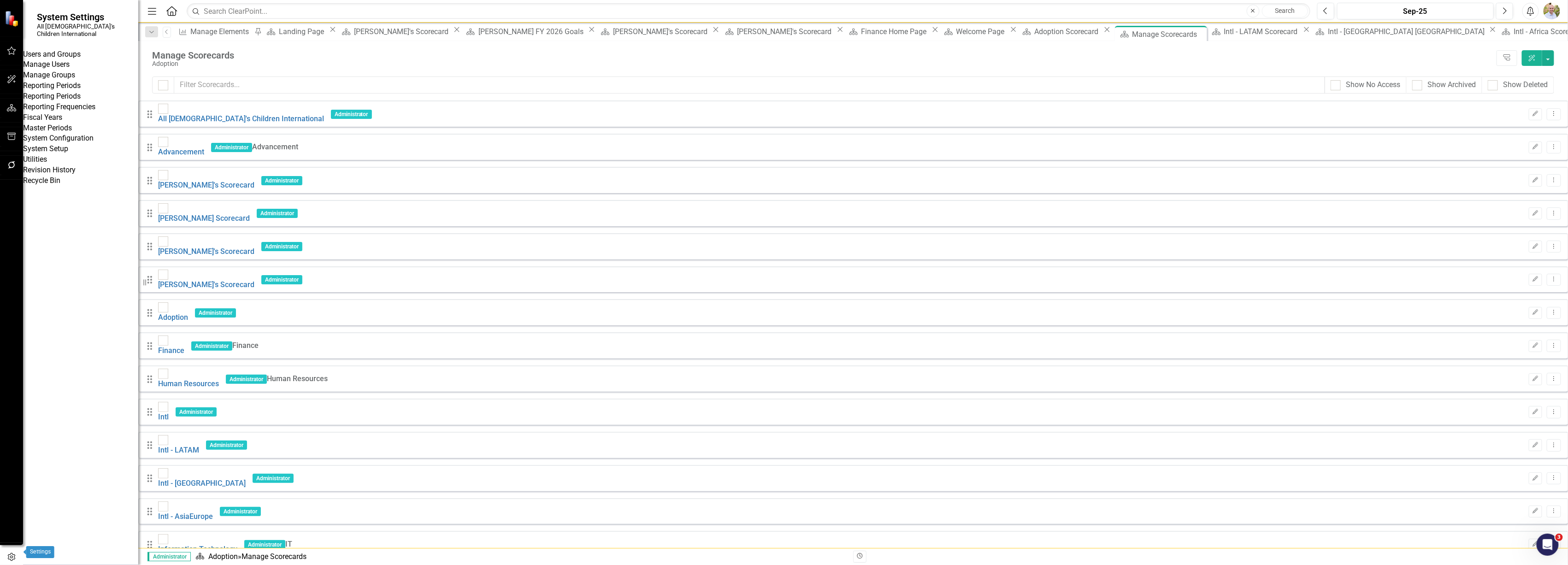
click at [9, 553] on icon "button" at bounding box center [11, 557] width 10 height 8
click at [68, 154] on link "System Setup" at bounding box center [80, 149] width 115 height 11
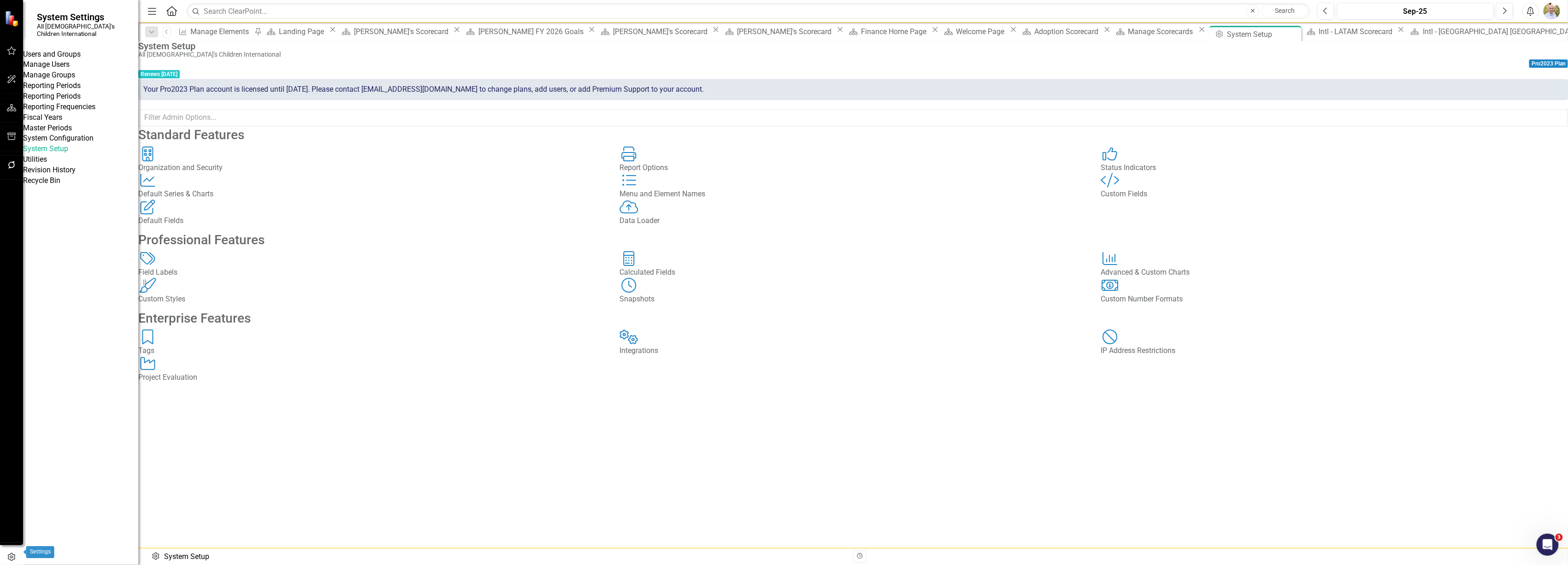
click at [18, 553] on button "button" at bounding box center [11, 557] width 23 height 15
click at [9, 18] on img at bounding box center [13, 18] width 17 height 17
click at [174, 8] on icon "Home" at bounding box center [171, 10] width 12 height 9
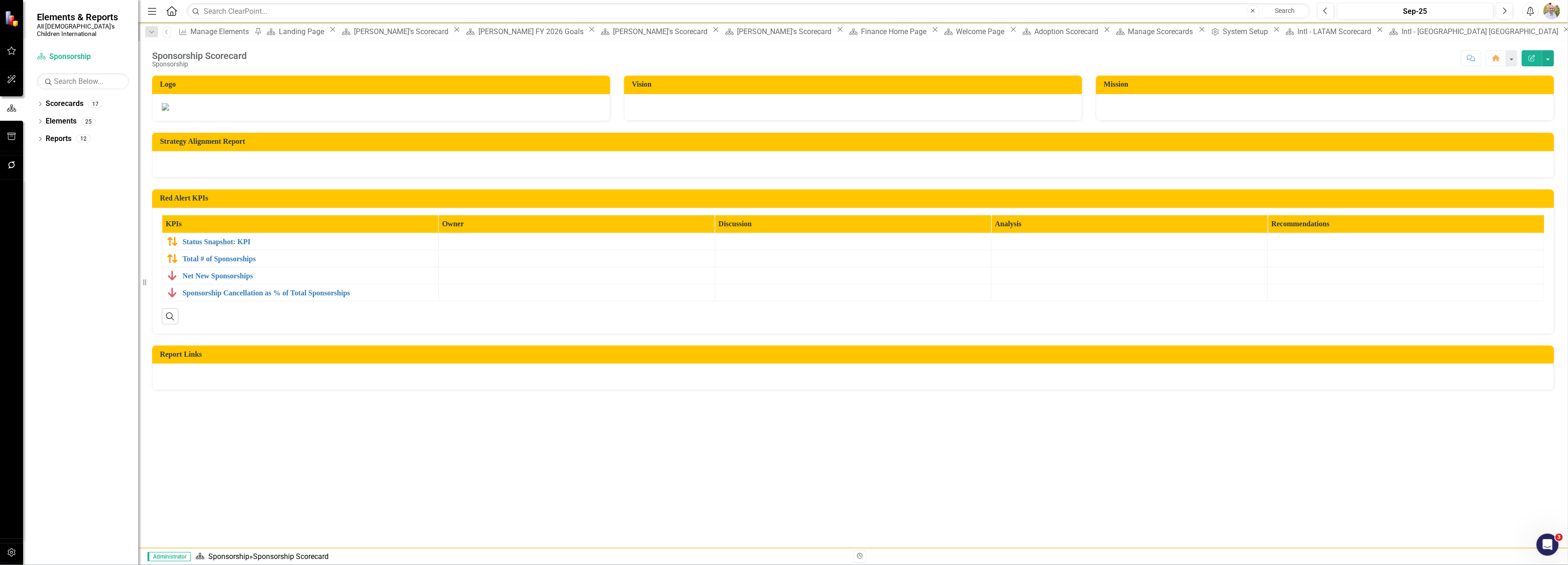
click at [152, 8] on icon "Menu" at bounding box center [152, 10] width 12 height 9
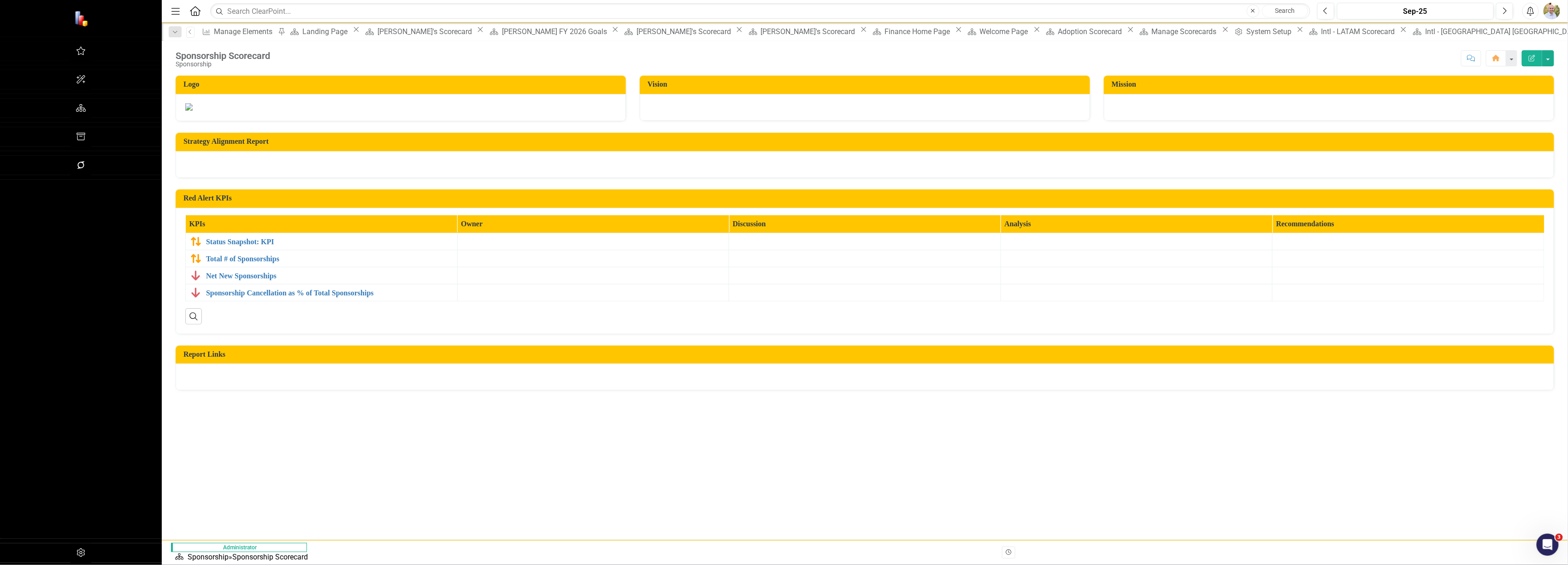
click at [171, 14] on icon "button" at bounding box center [175, 11] width 8 height 6
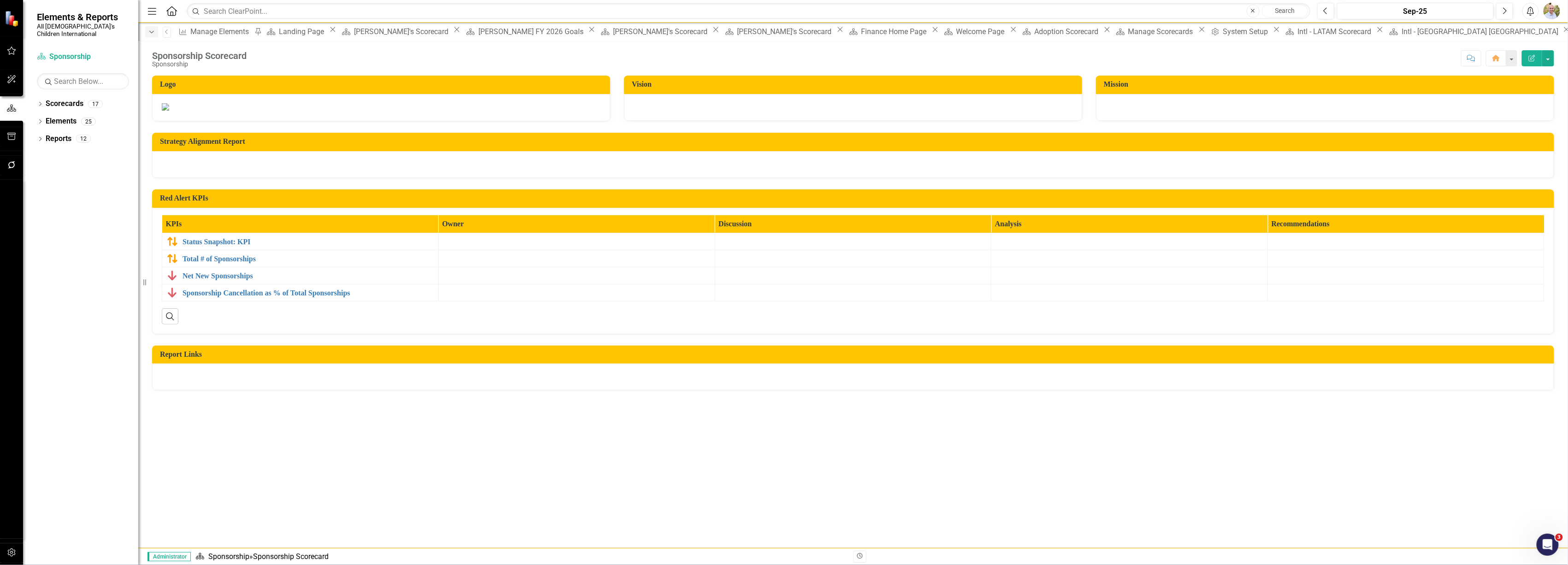
click at [146, 32] on div "Dropdown" at bounding box center [152, 32] width 13 height 11
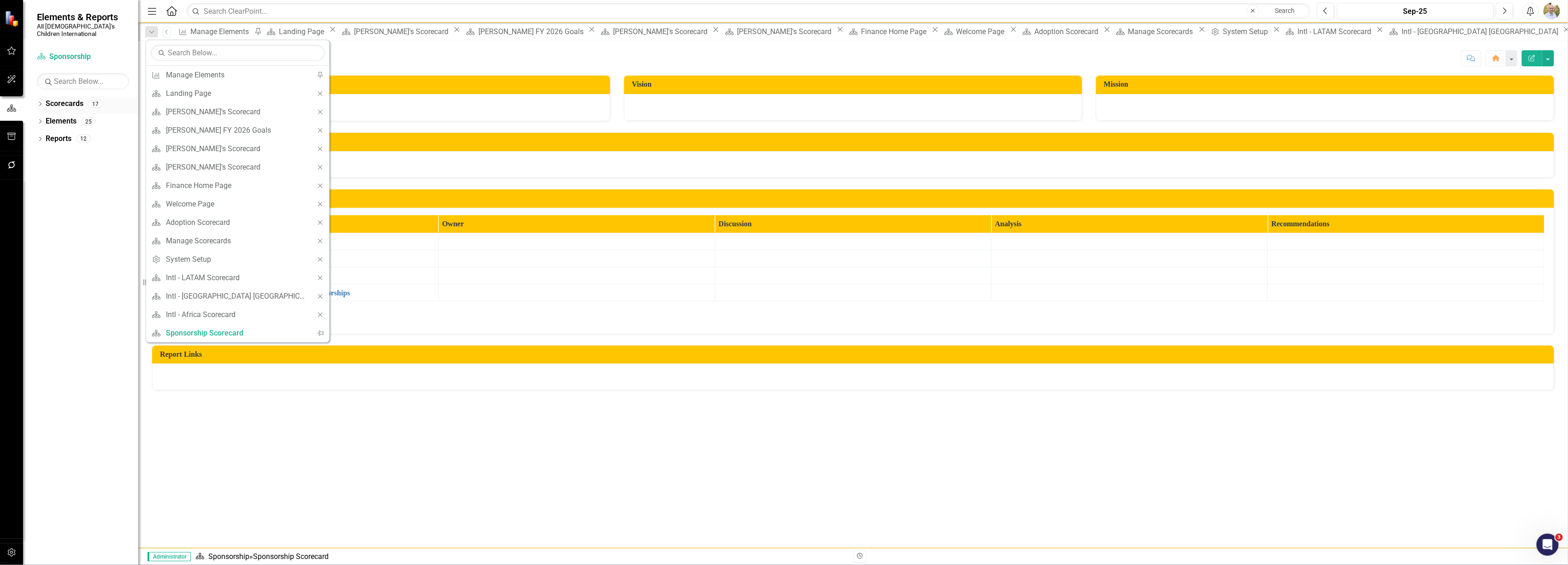
drag, startPoint x: 56, startPoint y: 95, endPoint x: 39, endPoint y: 96, distance: 17.0
click at [39, 102] on icon "Dropdown" at bounding box center [40, 105] width 6 height 5
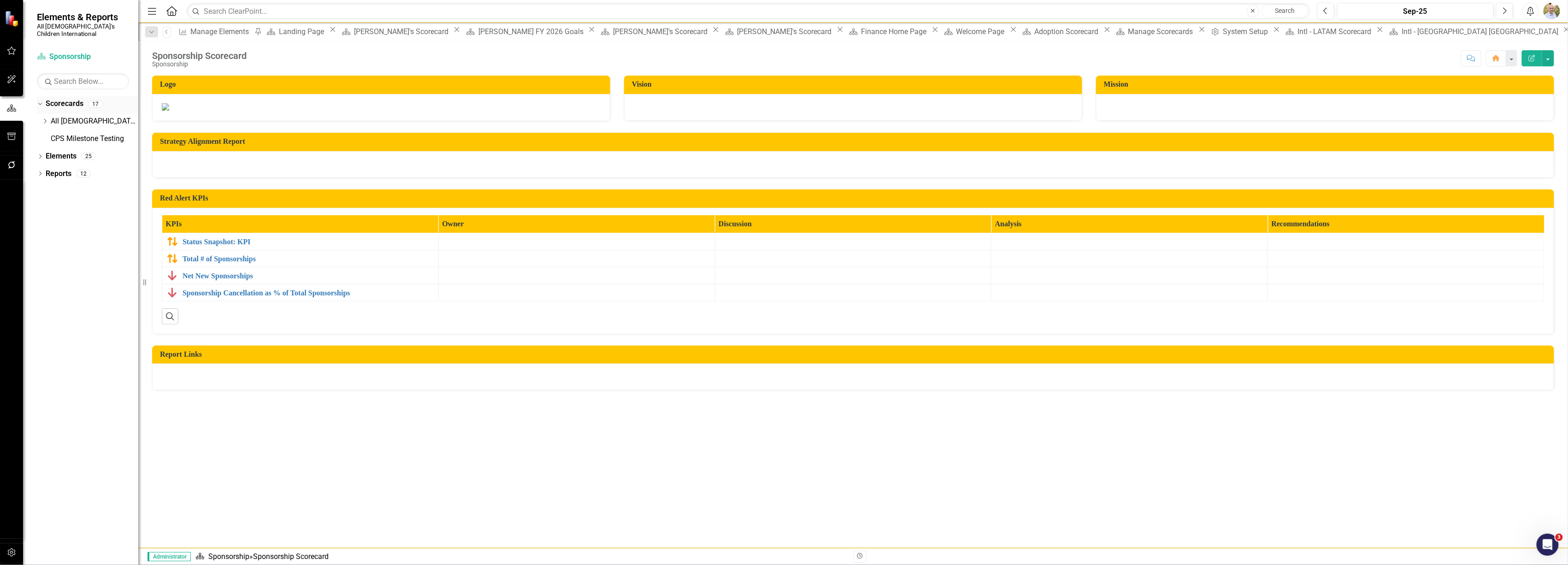
drag, startPoint x: 46, startPoint y: 95, endPoint x: 37, endPoint y: 96, distance: 9.1
click at [38, 100] on icon "Dropdown" at bounding box center [39, 104] width 5 height 6
click at [40, 102] on icon "Dropdown" at bounding box center [40, 105] width 6 height 5
click at [46, 119] on icon "Dropdown" at bounding box center [45, 121] width 7 height 6
click at [66, 116] on link "All [DEMOGRAPHIC_DATA]'s Children International" at bounding box center [94, 121] width 88 height 11
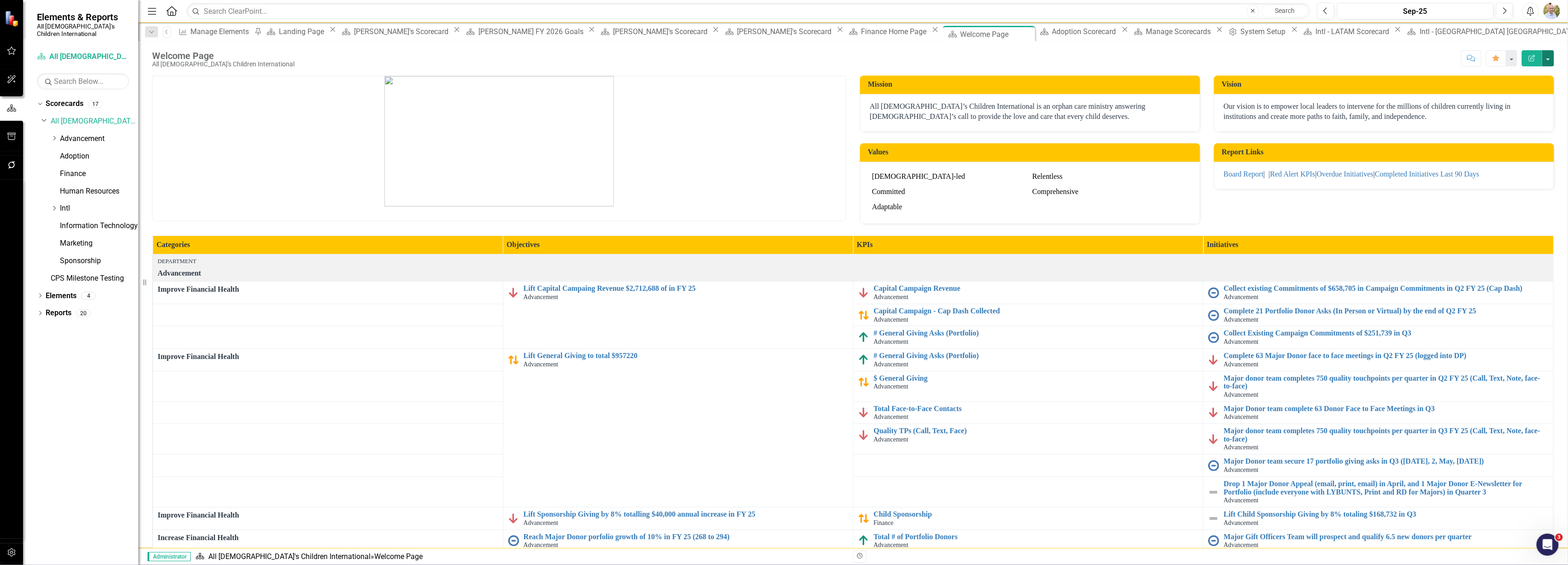
click at [780, 54] on button "button" at bounding box center [1548, 59] width 12 height 16
click at [780, 76] on link "Edit Edit Scorecard" at bounding box center [1517, 76] width 75 height 17
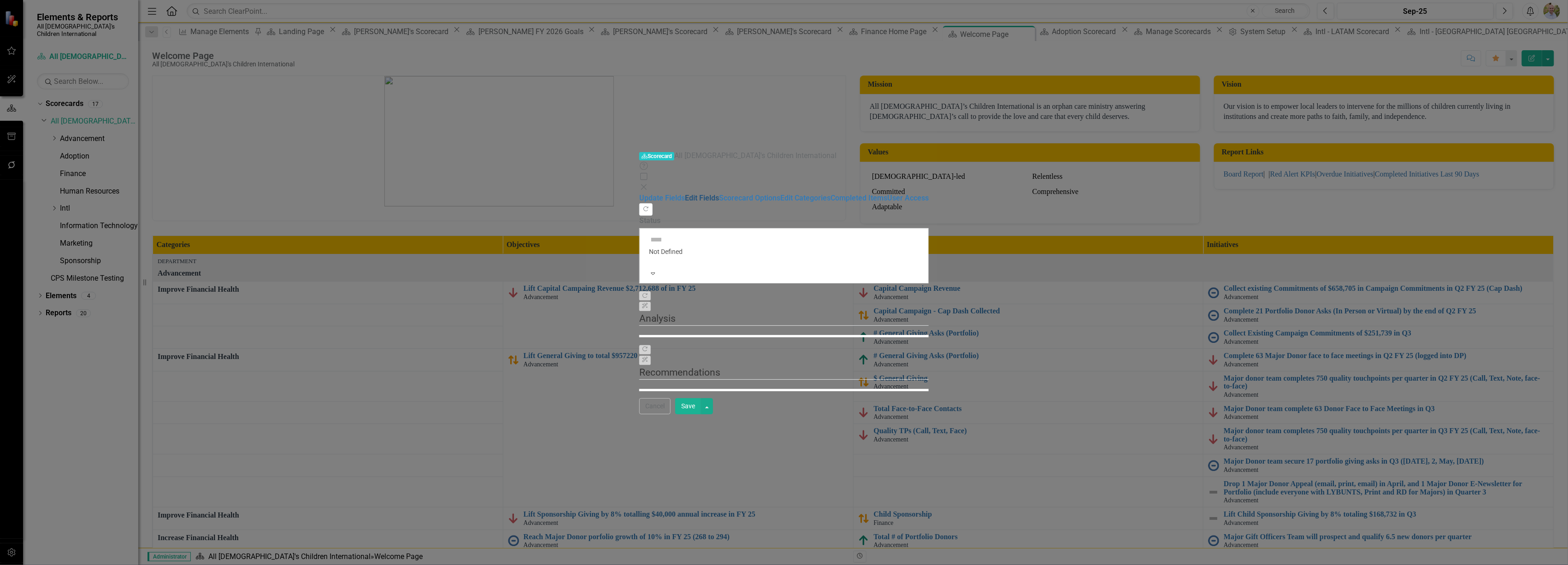
click at [685, 193] on link "Edit Fields" at bounding box center [702, 198] width 34 height 9
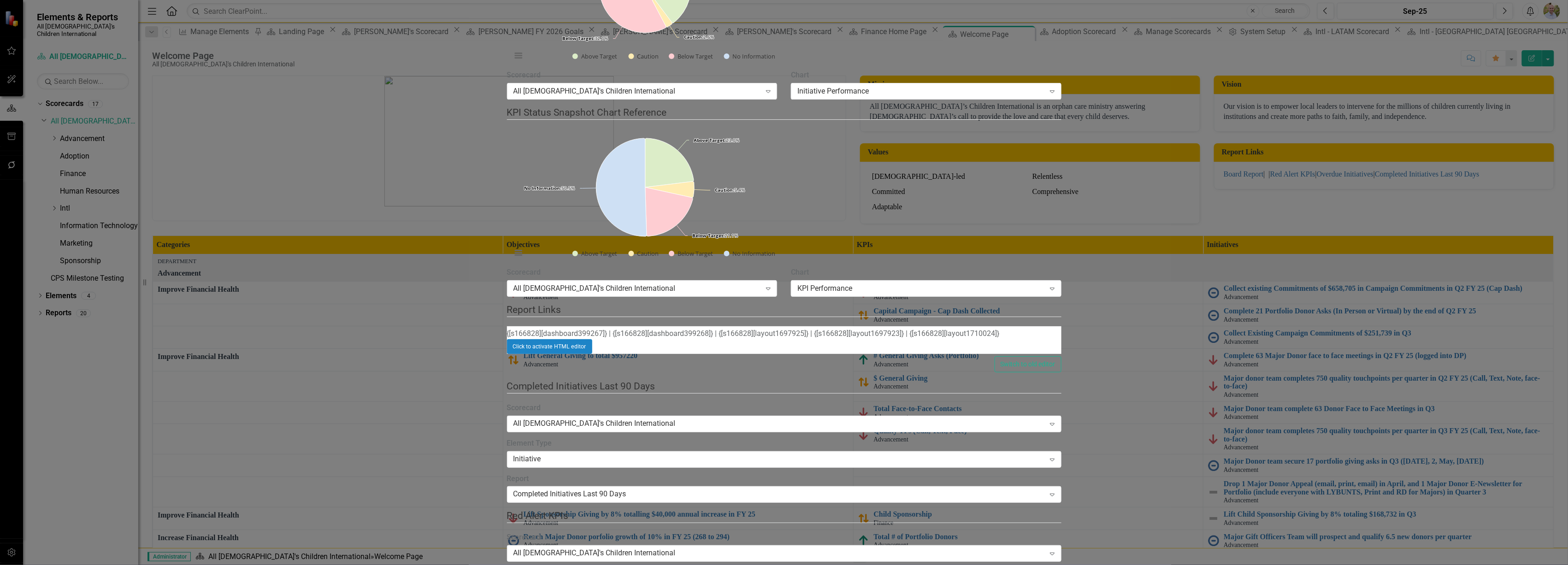
click at [507, 153] on div "Scorecard Scorecard All God's Children International Help Maximize Close Update…" at bounding box center [785, 282] width 555 height 2724
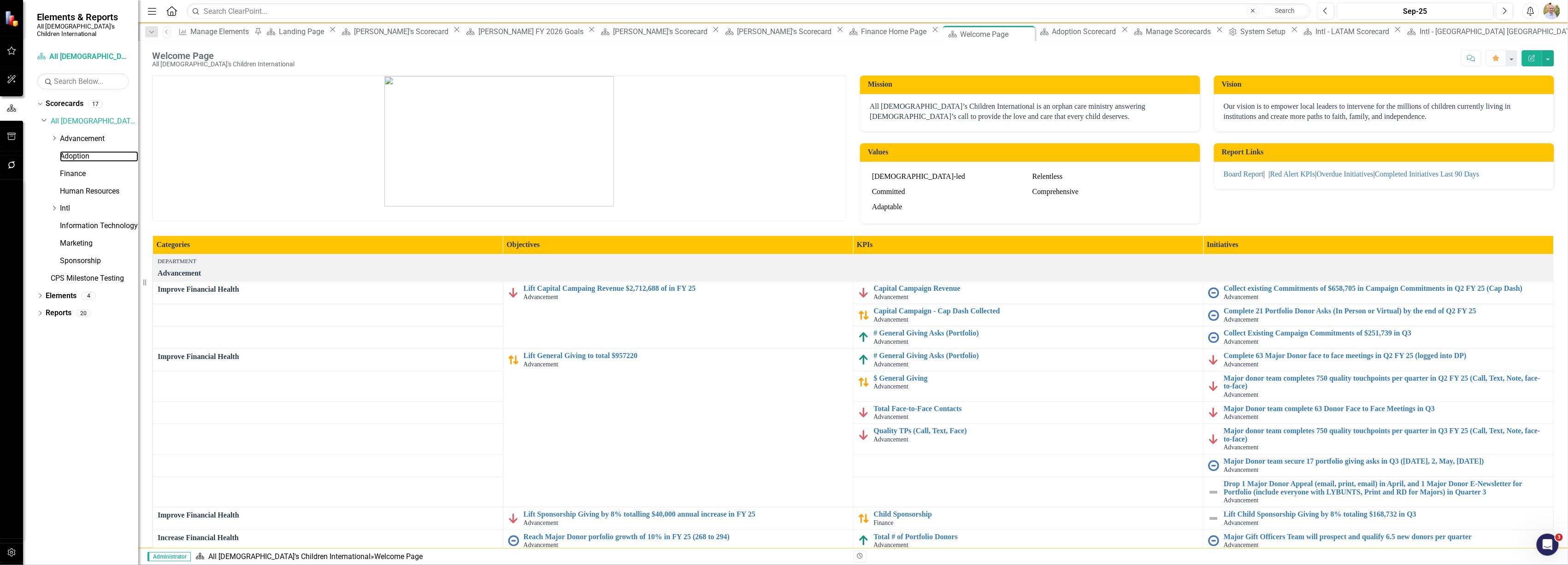
click at [75, 151] on link "Adoption" at bounding box center [99, 156] width 78 height 11
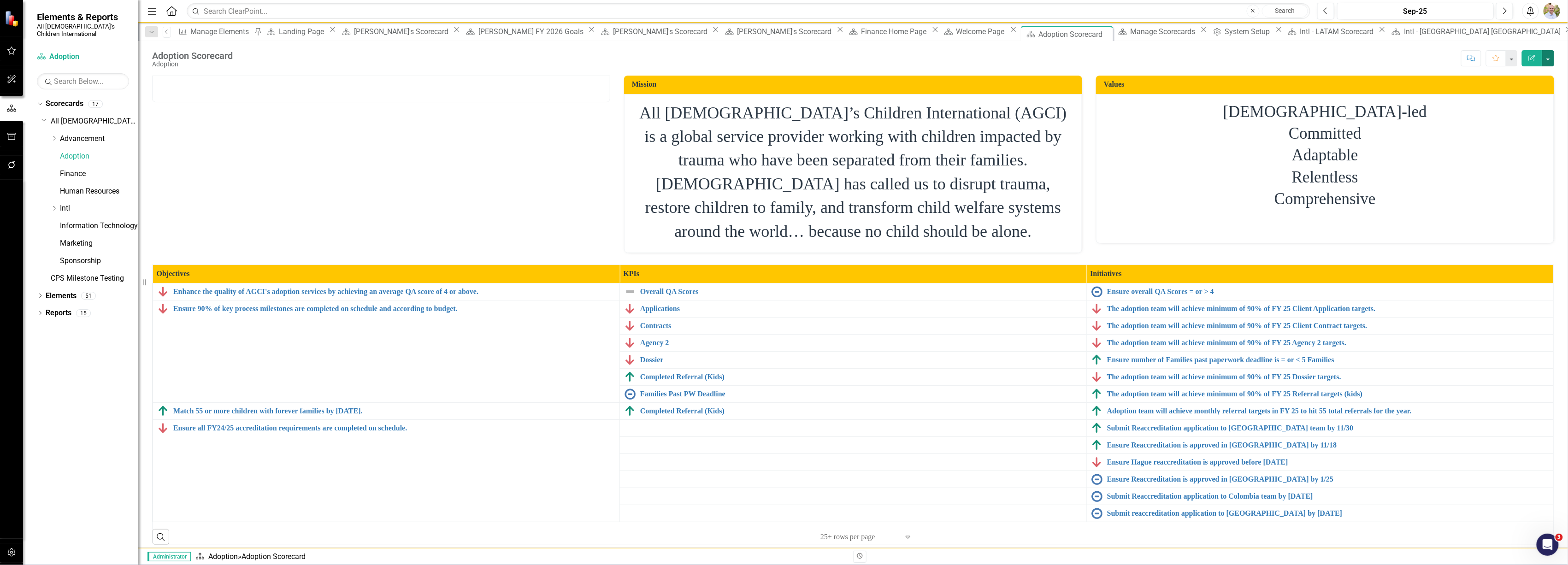
click at [780, 54] on button "button" at bounding box center [1548, 59] width 12 height 16
click at [780, 78] on link "Edit Edit Scorecard" at bounding box center [1517, 76] width 75 height 17
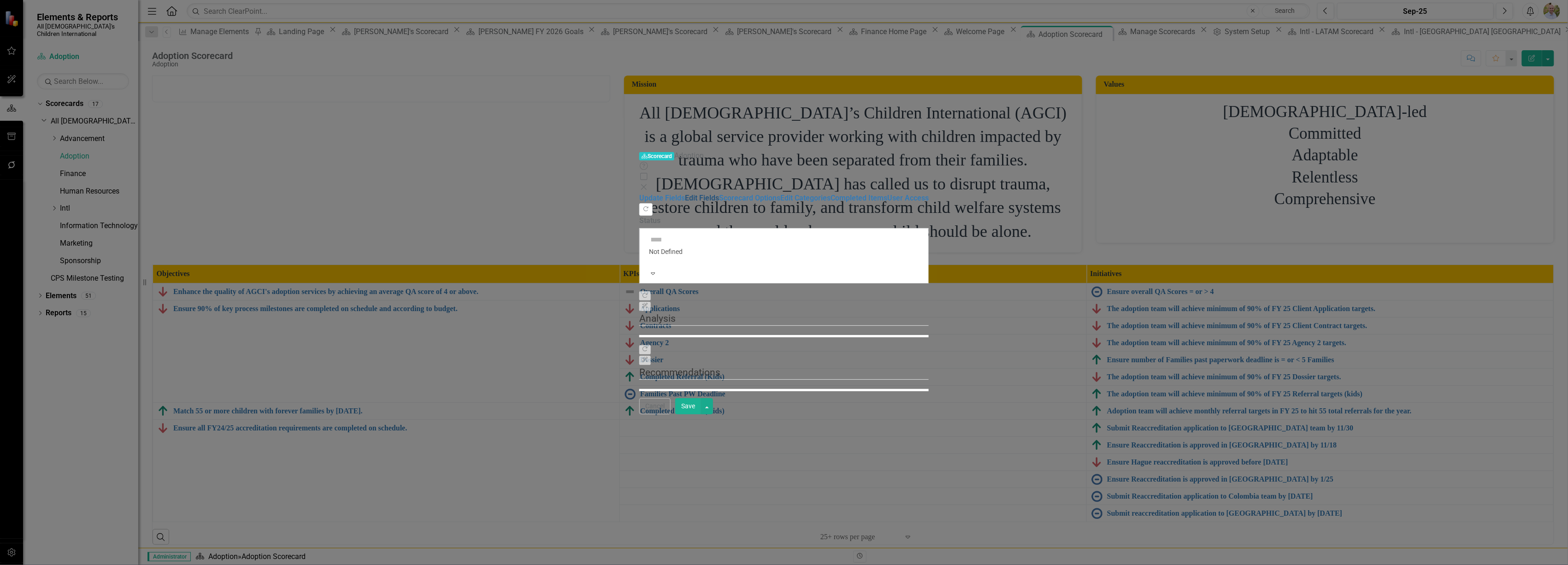
click at [685, 193] on link "Edit Fields" at bounding box center [702, 198] width 34 height 9
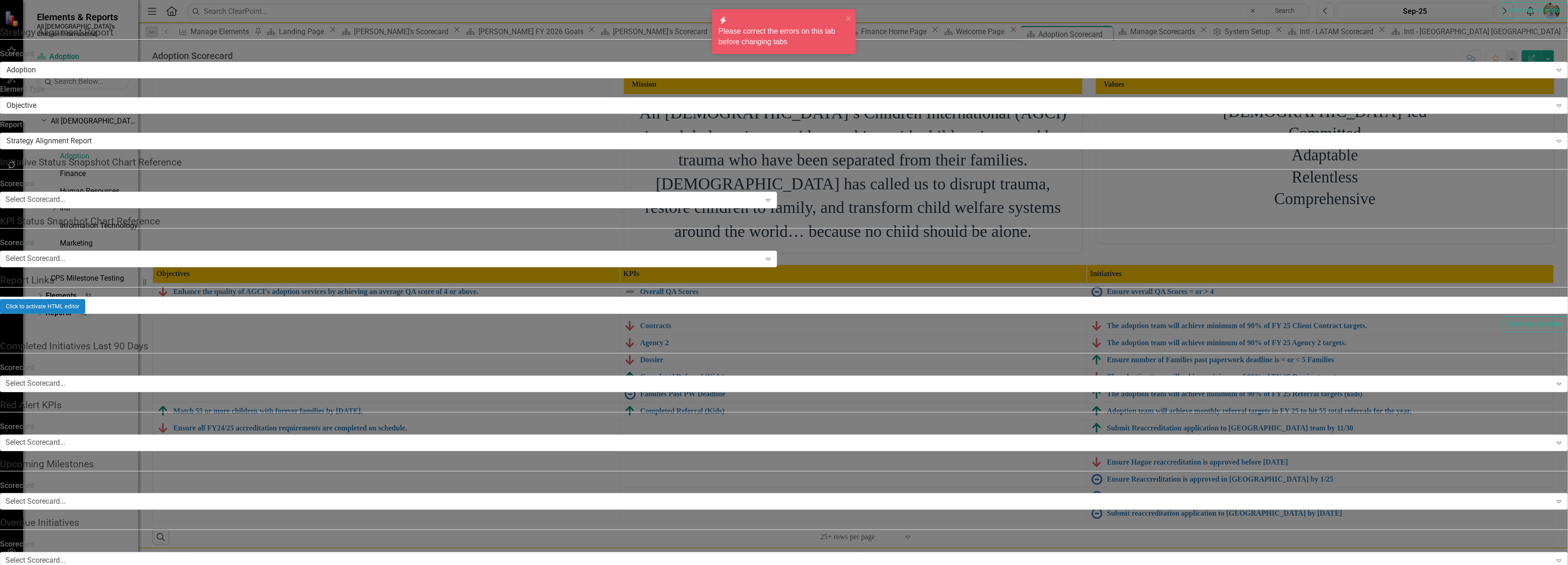
checkbox input "false"
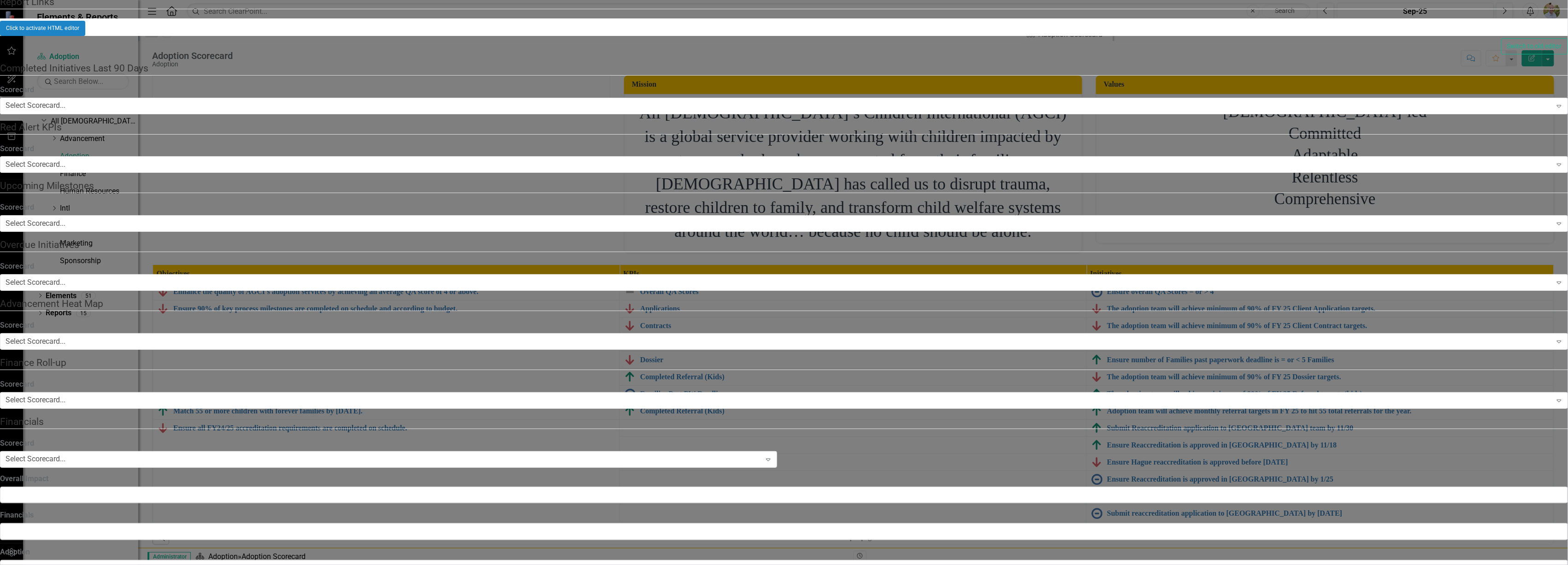
checkbox input "true"
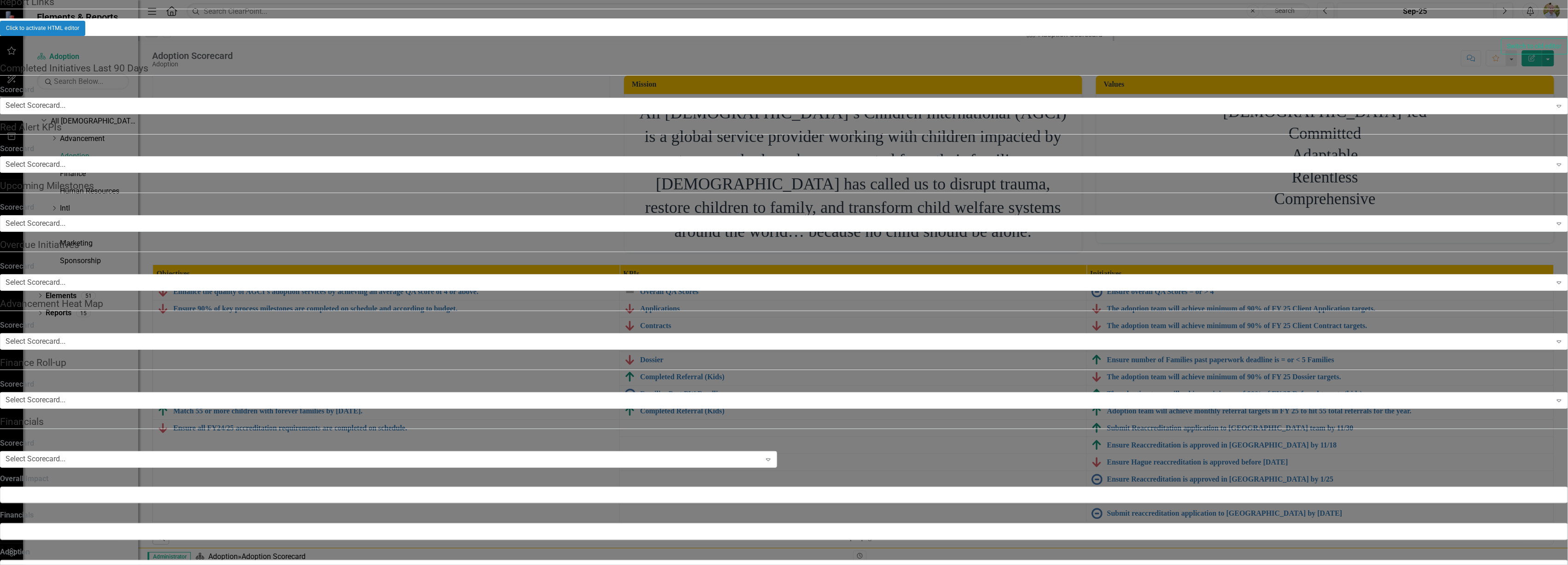
checkbox input "false"
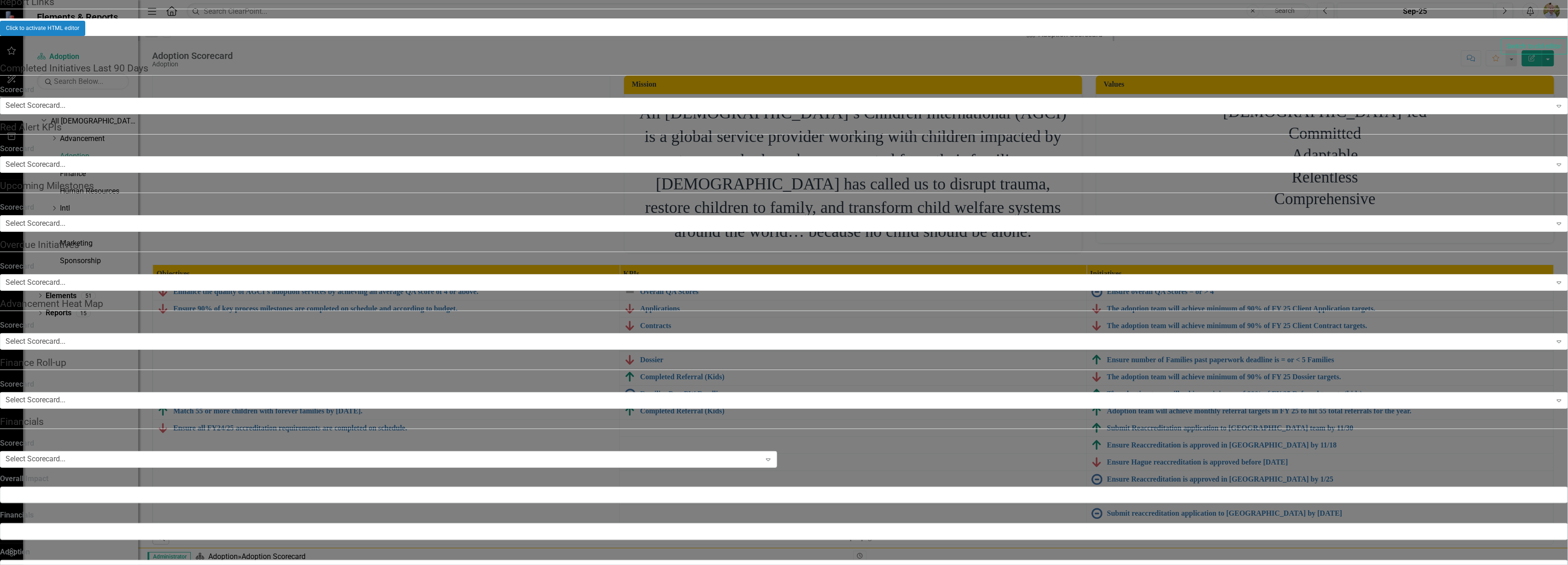
checkbox input "false"
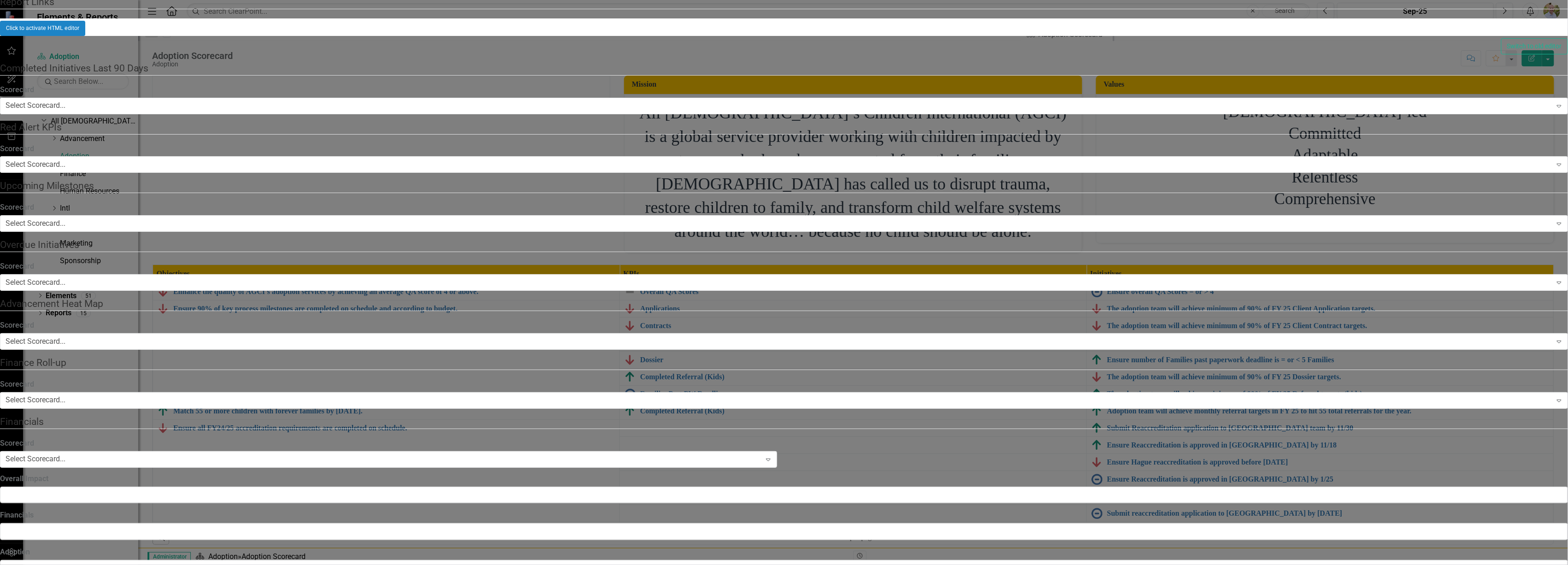
checkbox input "true"
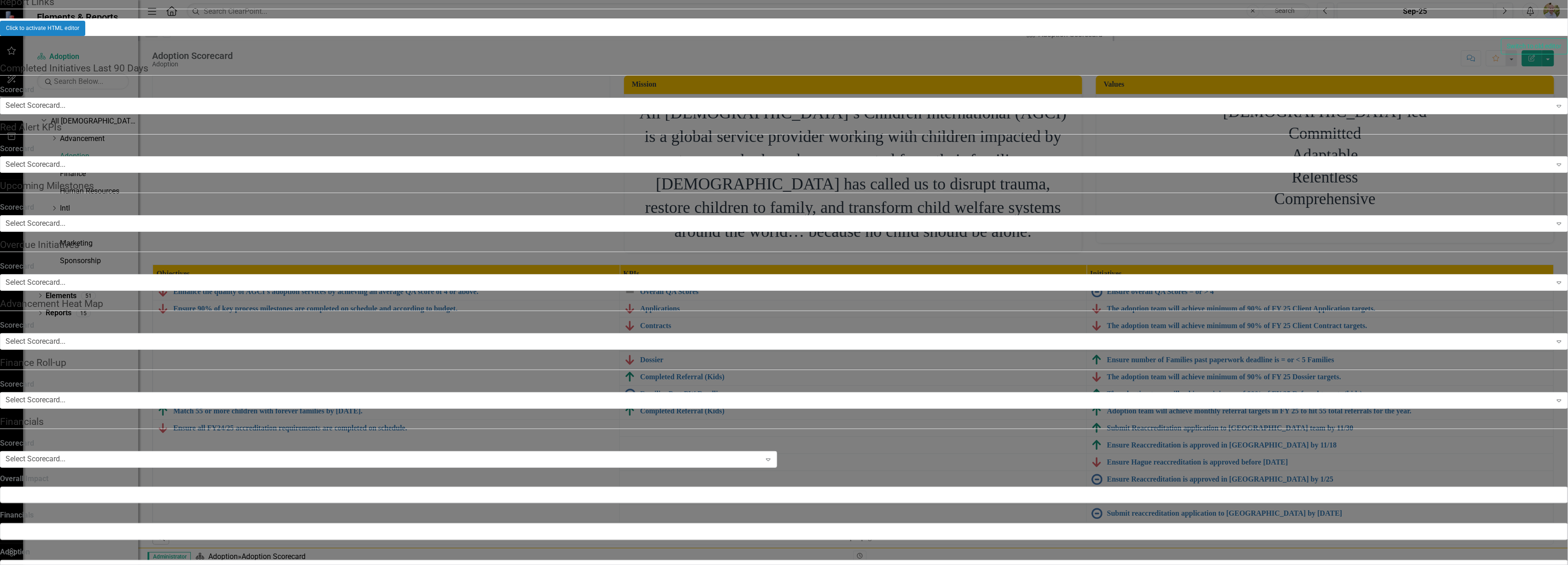
checkbox input "true"
checkbox input "false"
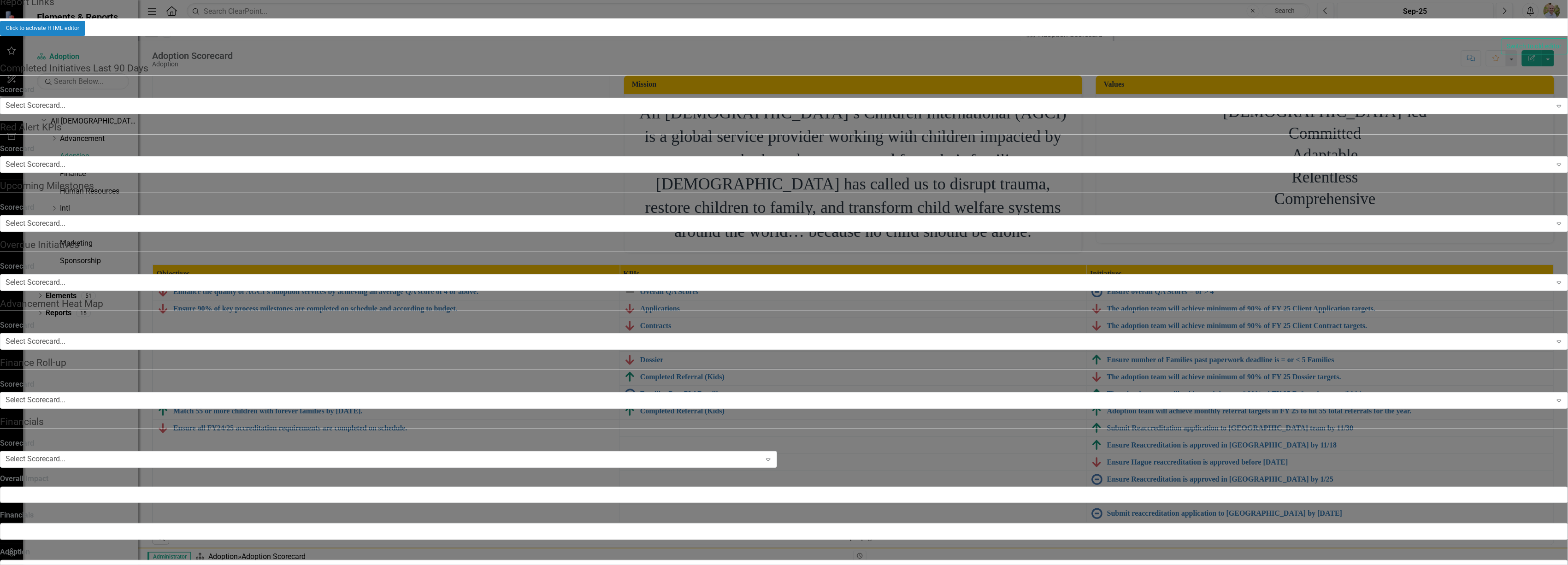
checkbox input "false"
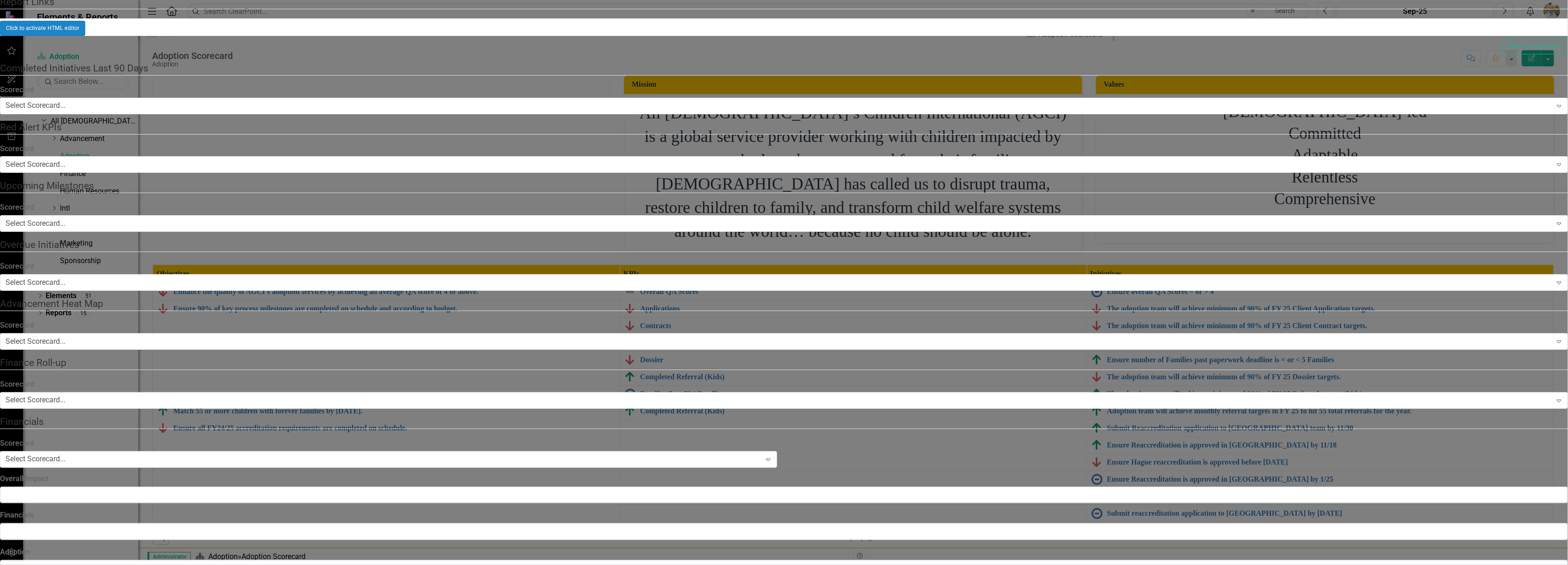
checkbox input "false"
checkbox input "true"
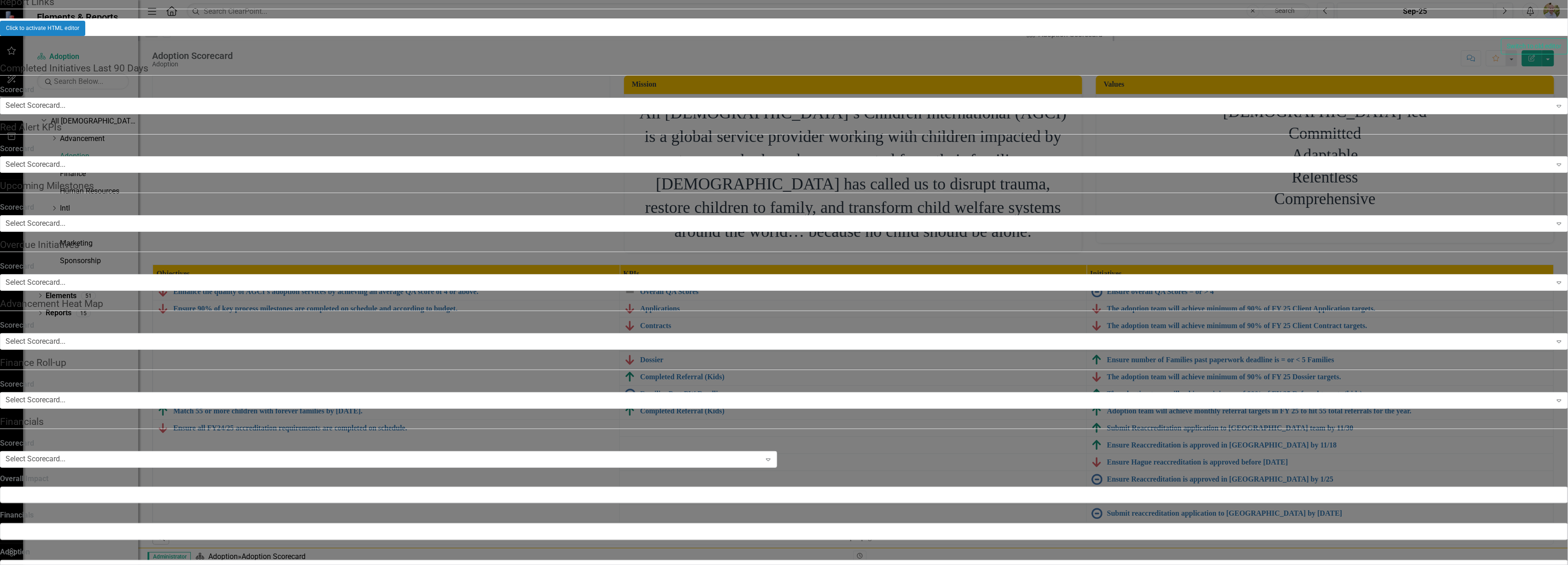
checkbox input "true"
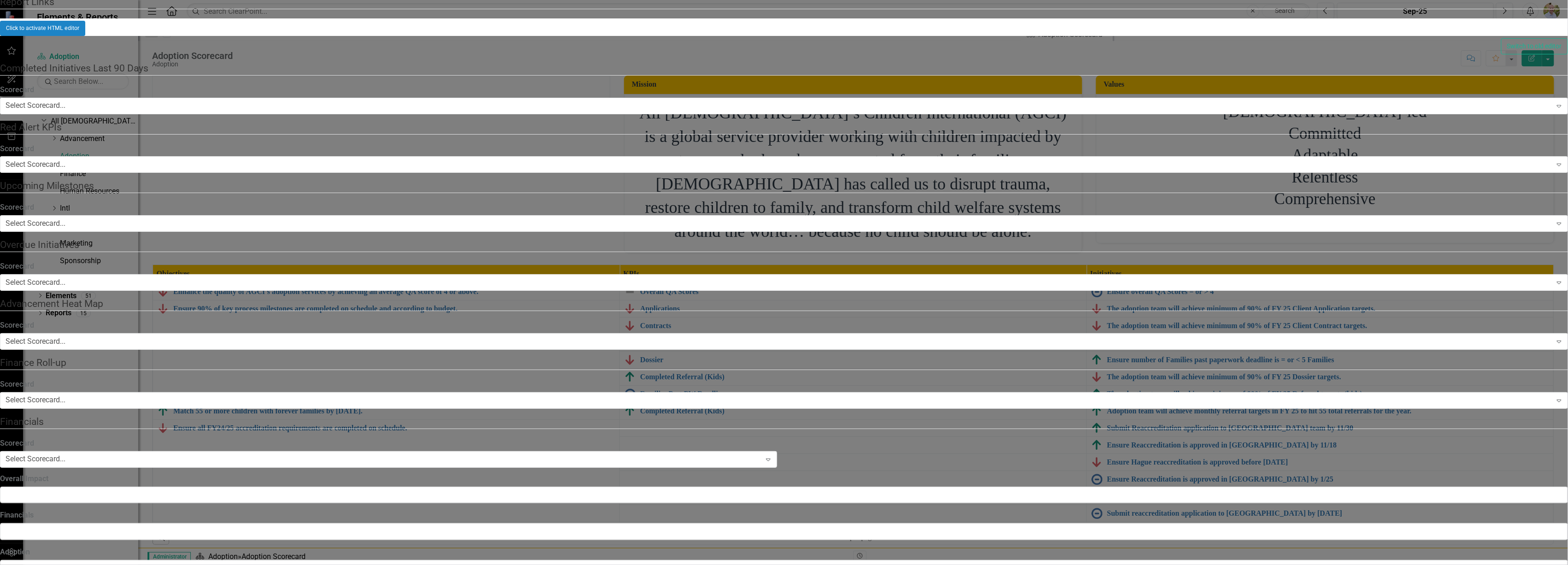
checkbox input "false"
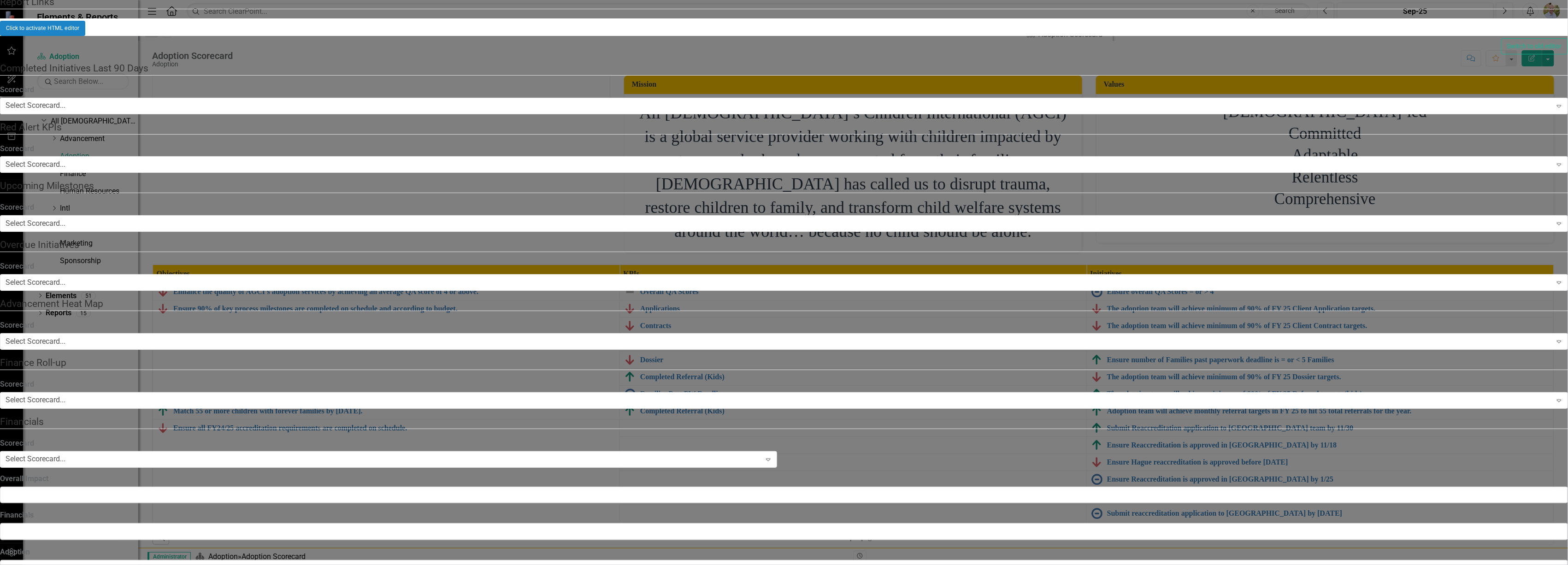
checkbox input "false"
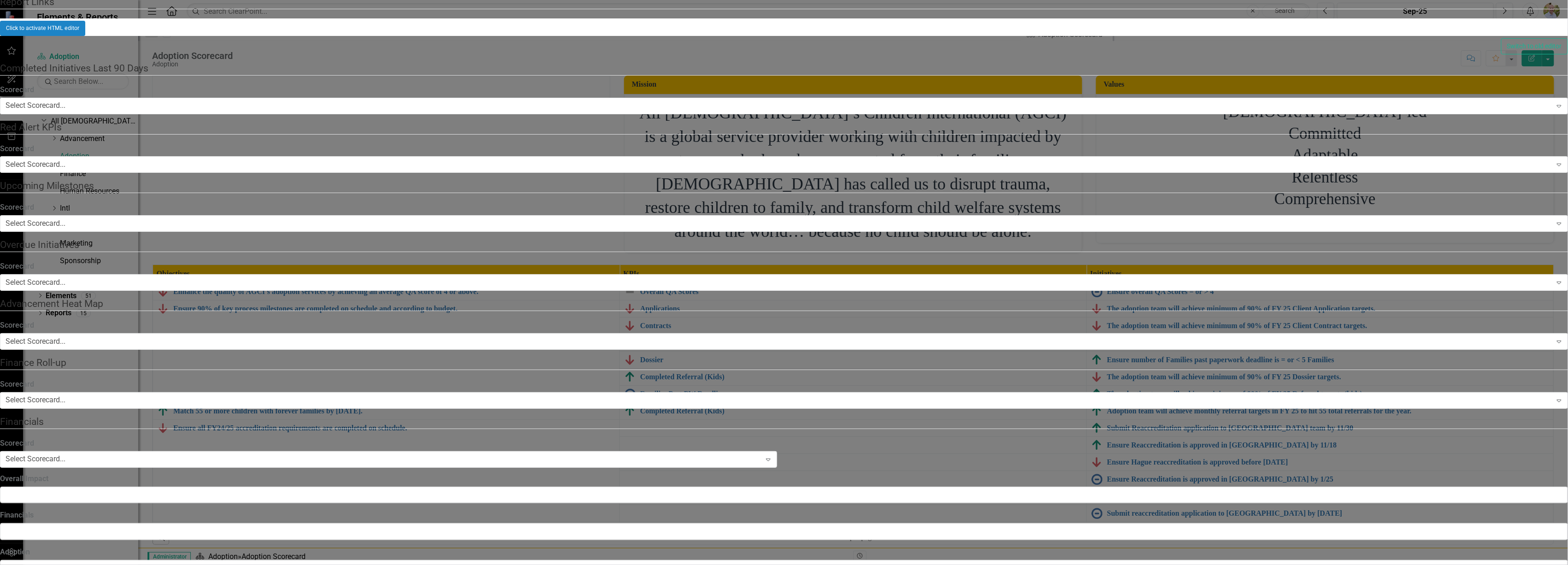
checkbox input "false"
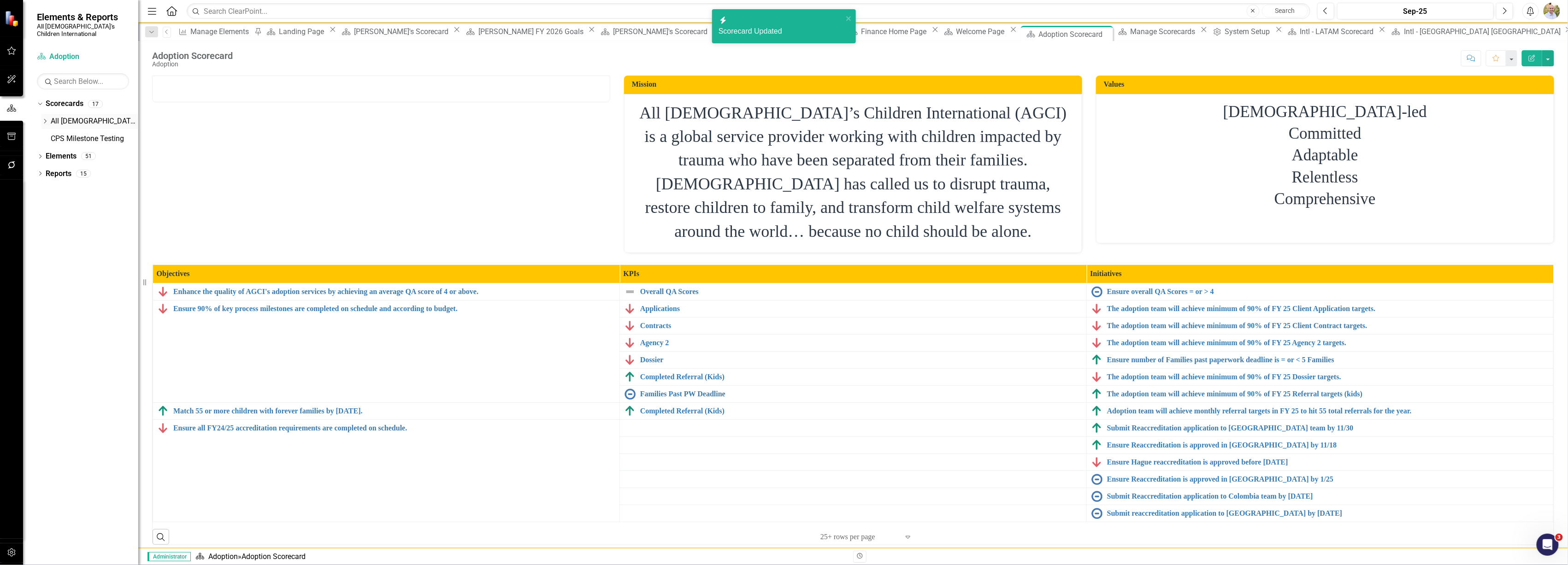
click at [47, 119] on icon "Dropdown" at bounding box center [45, 121] width 7 height 6
drag, startPoint x: 69, startPoint y: 149, endPoint x: 42, endPoint y: 110, distance: 47.4
click at [42, 117] on div "Dropdown" at bounding box center [45, 121] width 7 height 8
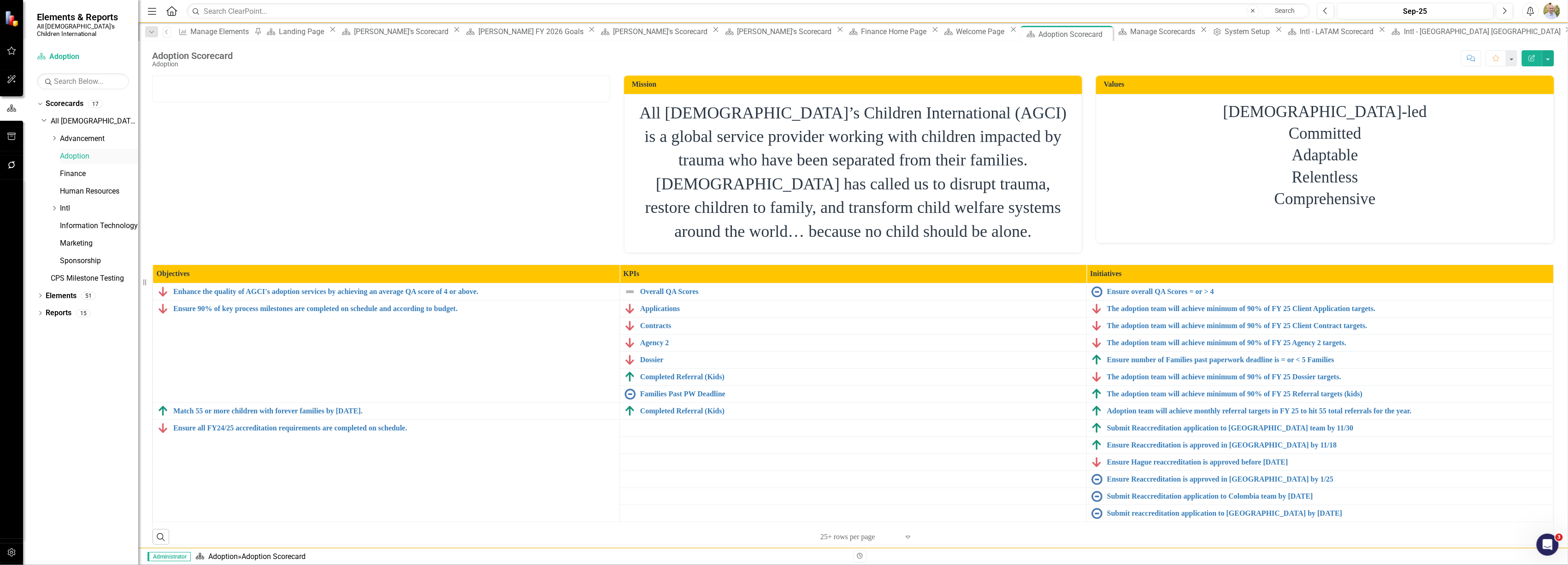
click at [78, 151] on link "Adoption" at bounding box center [99, 156] width 78 height 11
click at [81, 134] on link "Advancement" at bounding box center [99, 139] width 78 height 11
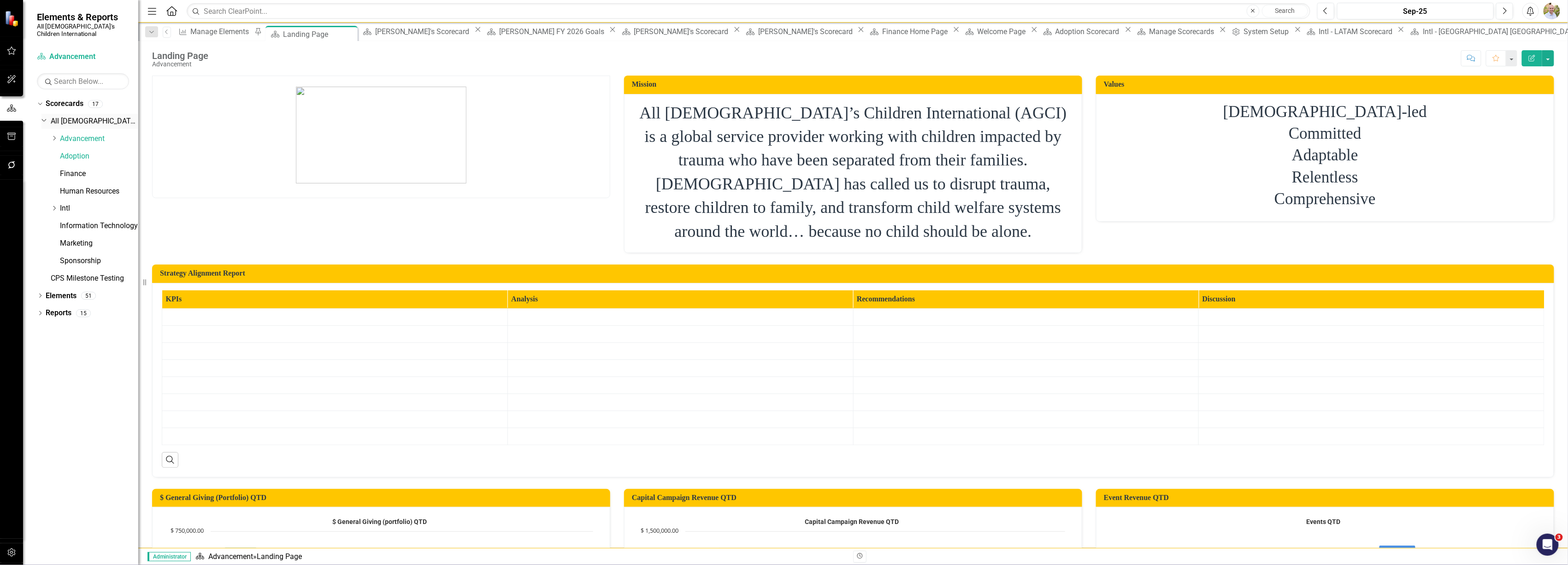
click at [67, 116] on link "All [DEMOGRAPHIC_DATA]'s Children International" at bounding box center [94, 121] width 88 height 11
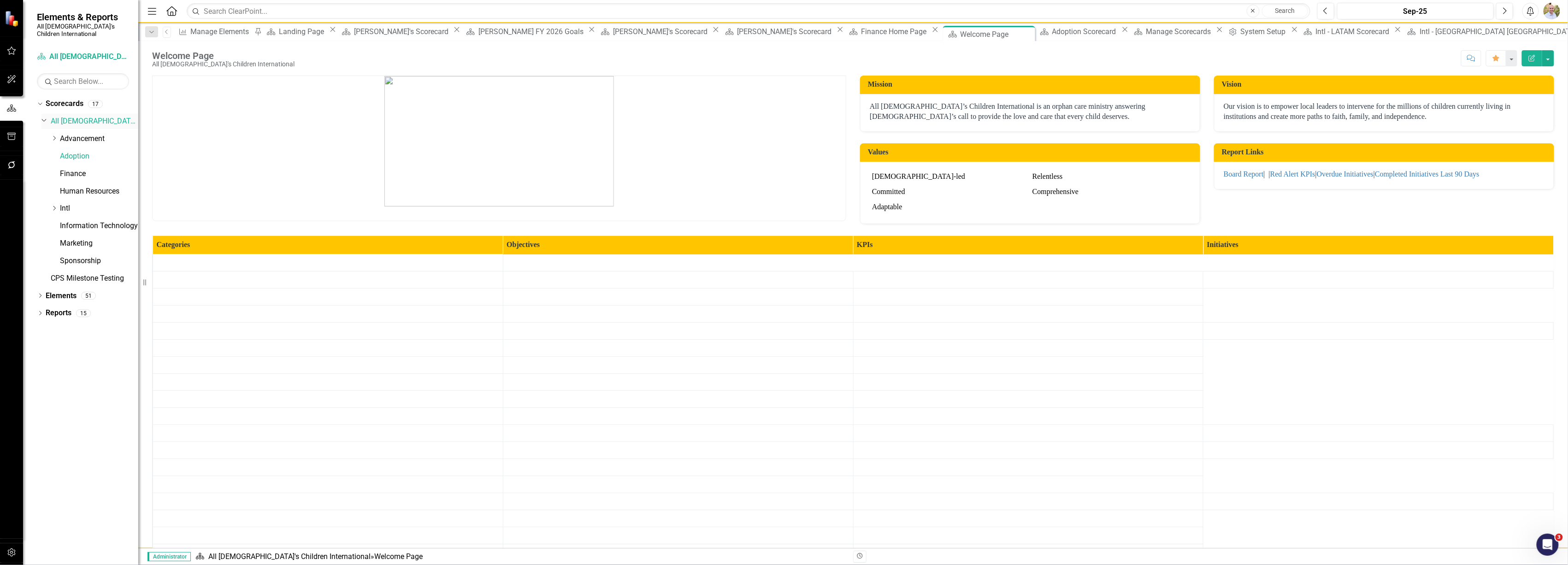
click at [83, 116] on link "All [DEMOGRAPHIC_DATA]'s Children International" at bounding box center [94, 121] width 88 height 11
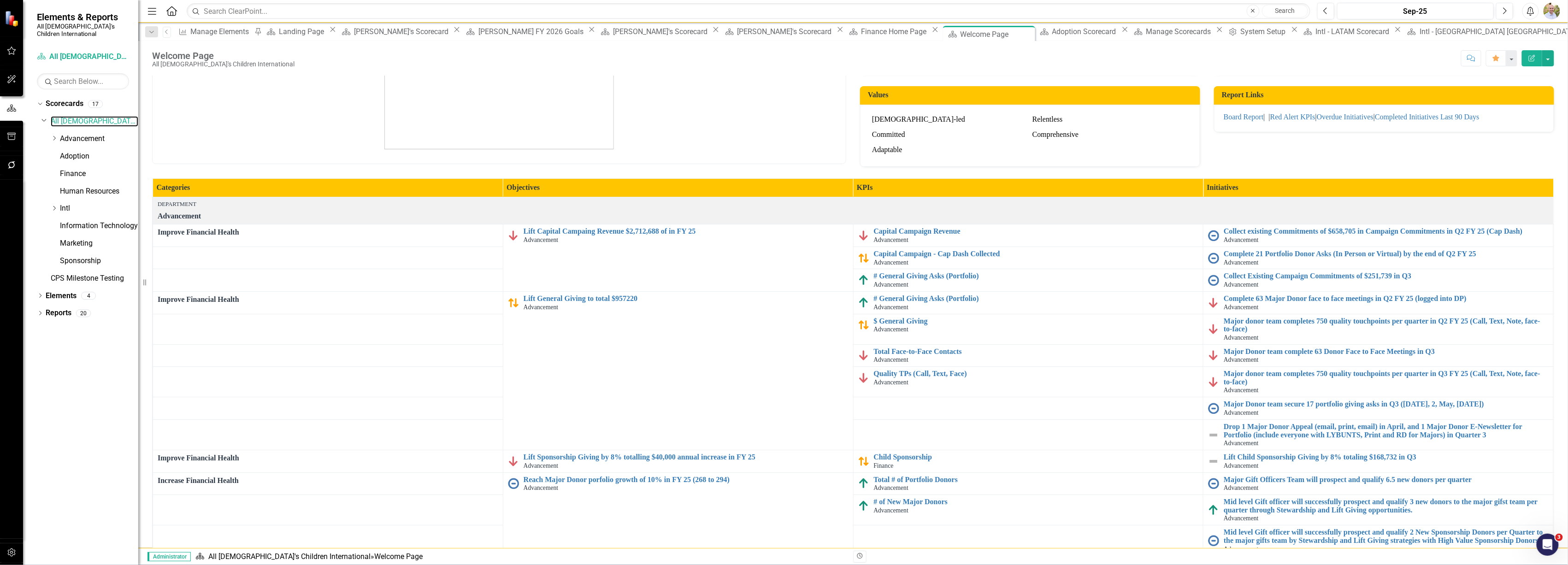
scroll to position [158, 0]
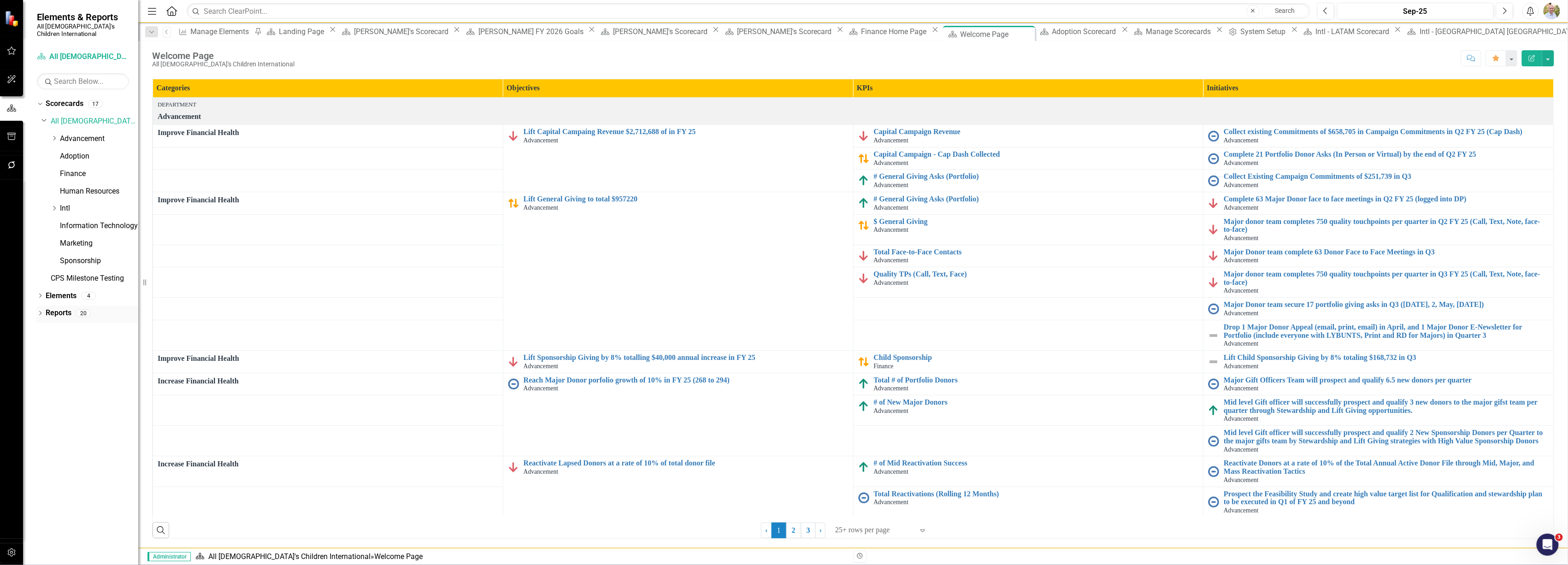
click at [39, 311] on icon "Dropdown" at bounding box center [40, 314] width 6 height 5
click at [45, 393] on div "Dropdown" at bounding box center [44, 397] width 6 height 8
click at [44, 430] on icon "Dropdown" at bounding box center [44, 432] width 6 height 5
click at [44, 327] on icon at bounding box center [45, 329] width 3 height 4
click at [74, 341] on div "Welcome Page" at bounding box center [93, 345] width 90 height 8
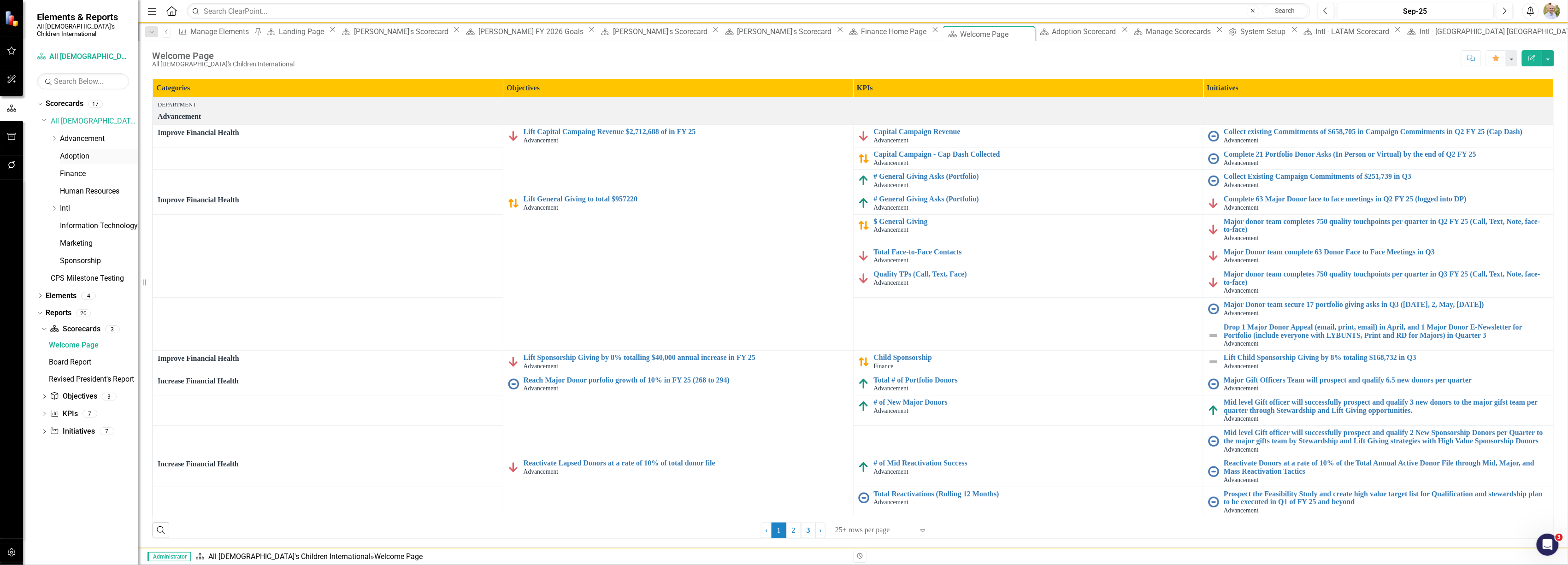
drag, startPoint x: 74, startPoint y: 147, endPoint x: 80, endPoint y: 146, distance: 6.1
click at [69, 151] on link "Adoption" at bounding box center [99, 156] width 78 height 11
click at [71, 151] on link "Adoption" at bounding box center [99, 156] width 78 height 11
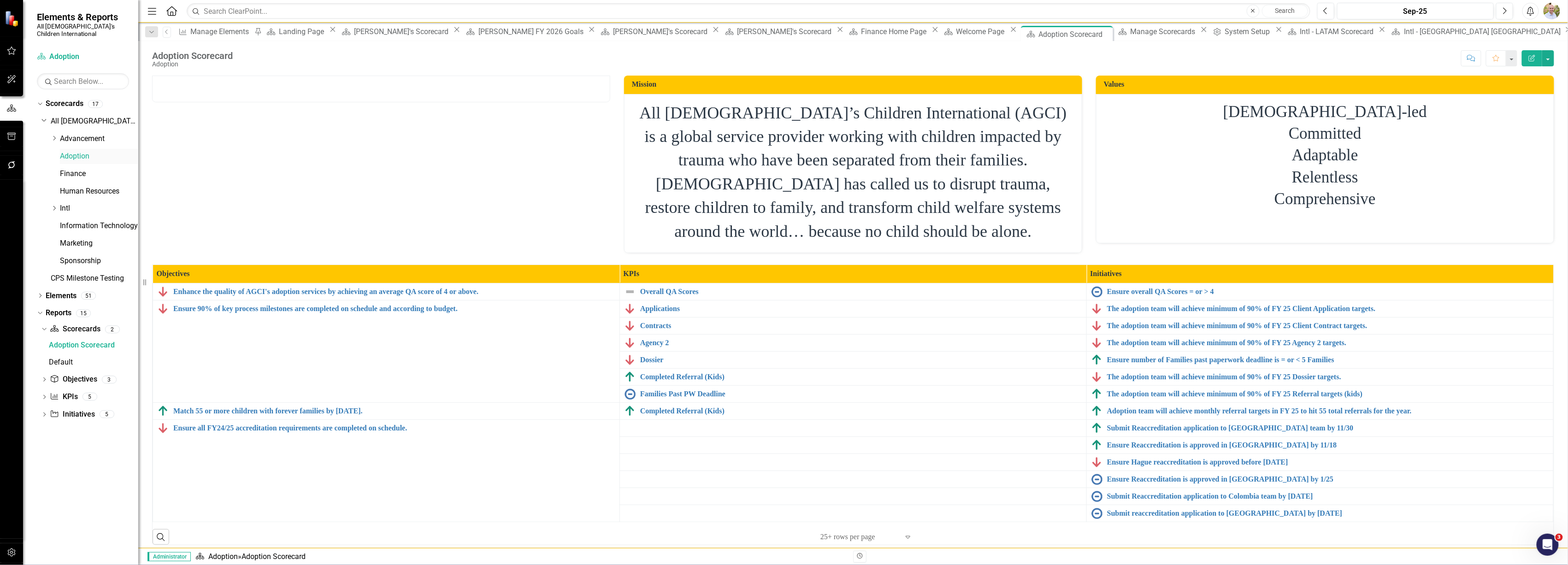
click at [80, 151] on link "Adoption" at bounding box center [99, 156] width 78 height 11
click at [780, 58] on button "button" at bounding box center [1548, 59] width 12 height 16
click at [780, 78] on link "Edit Edit Scorecard" at bounding box center [1517, 76] width 75 height 17
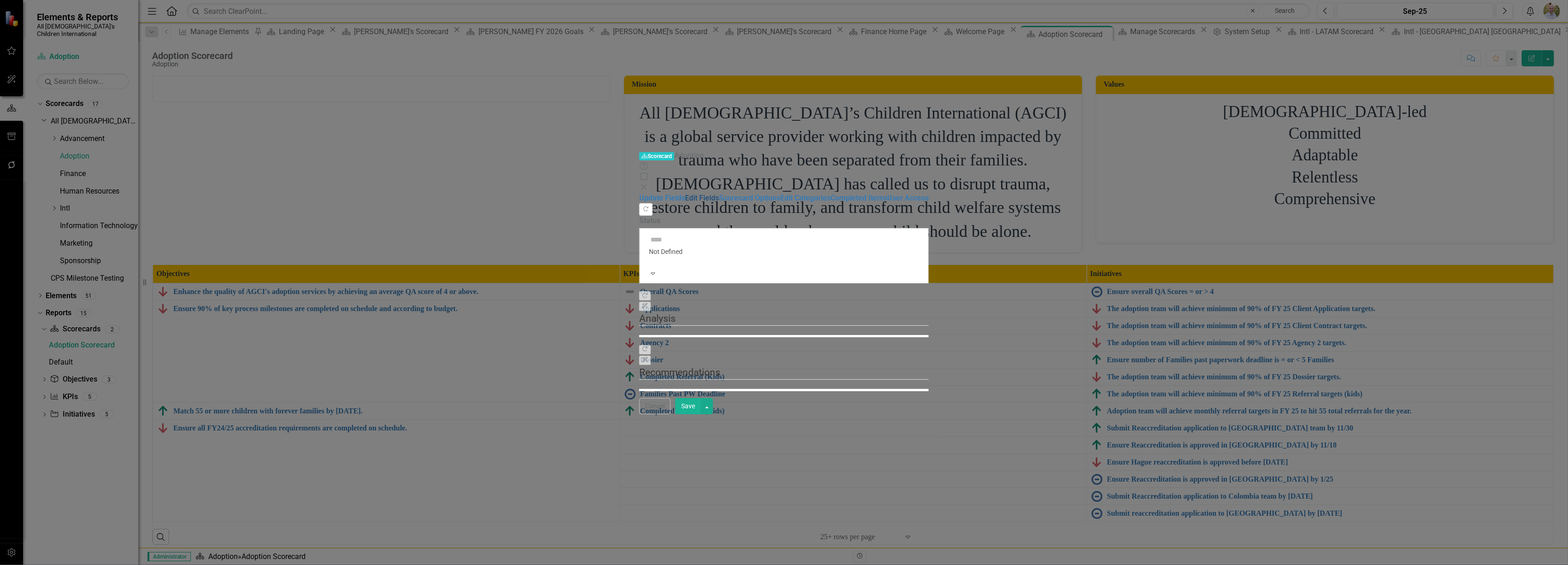
click at [685, 193] on link "Edit Fields" at bounding box center [702, 198] width 34 height 9
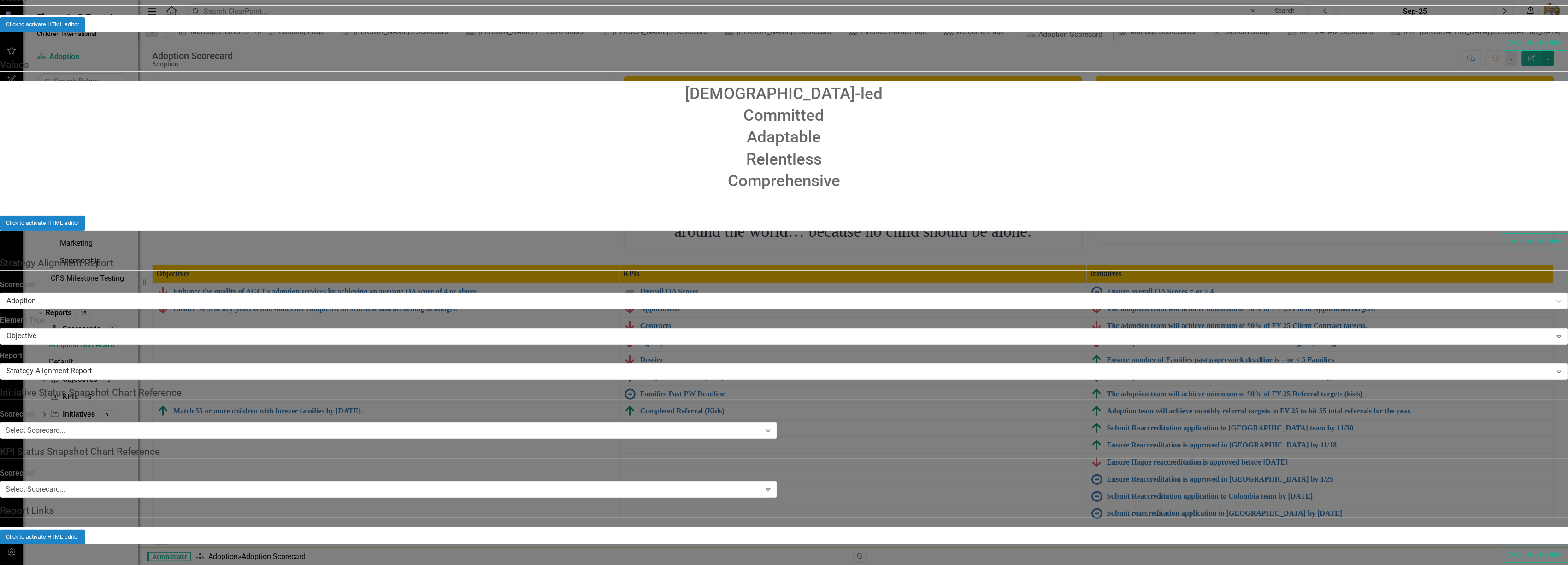
scroll to position [705, 0]
click at [657, 280] on div "Scorecard Adoption Expand" at bounding box center [784, 294] width 1568 height 28
click at [653, 295] on div "Adoption" at bounding box center [779, 300] width 1545 height 11
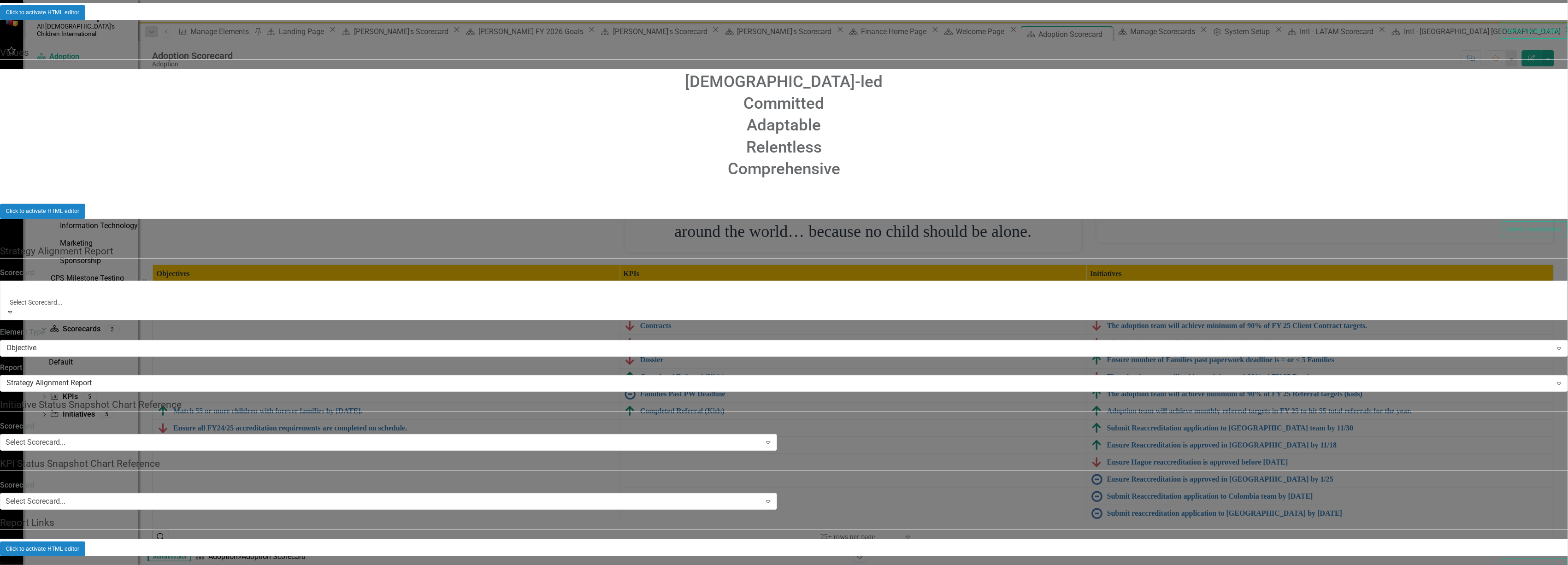
scroll to position [91, 0]
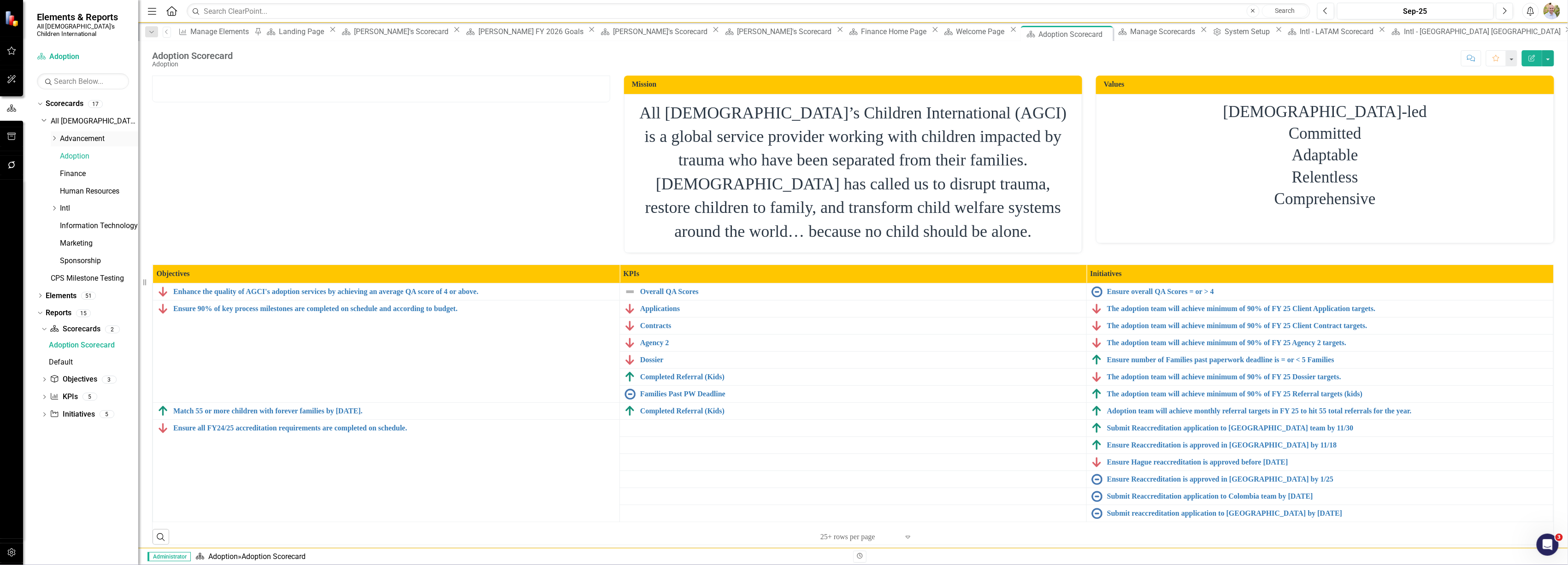
click at [56, 136] on icon "Dropdown" at bounding box center [54, 138] width 7 height 6
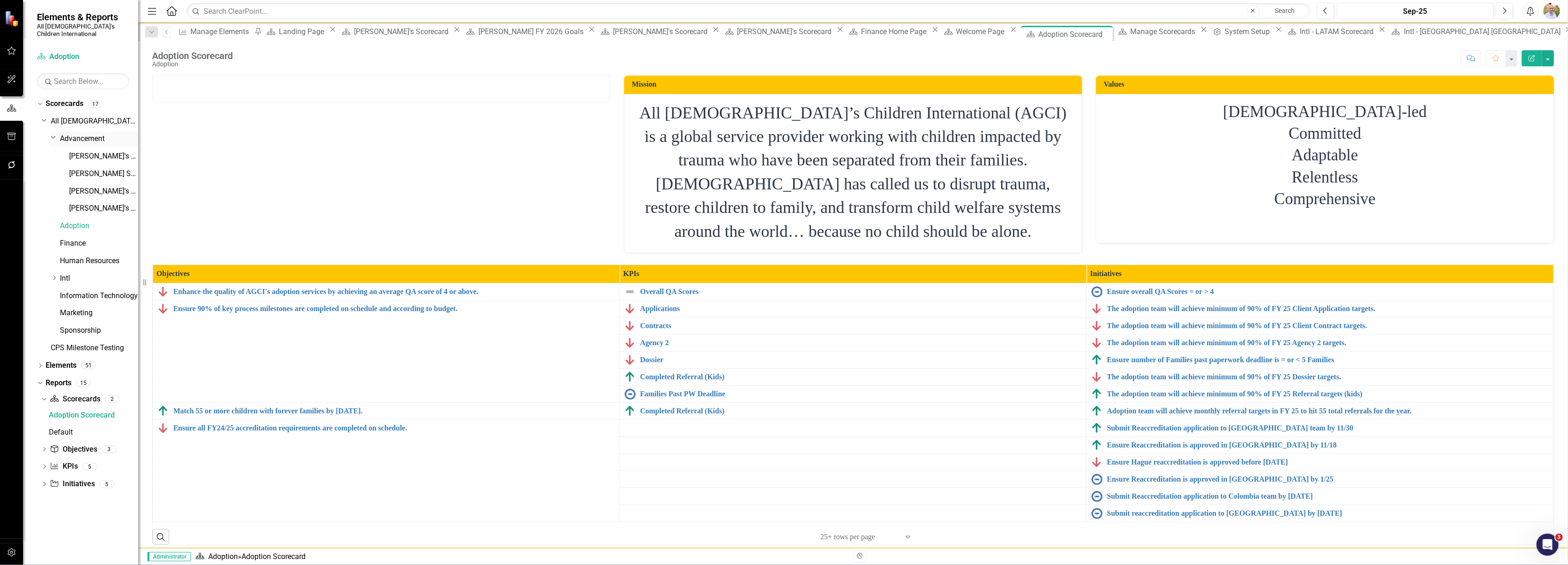
click at [52, 134] on icon "Dropdown" at bounding box center [53, 137] width 6 height 7
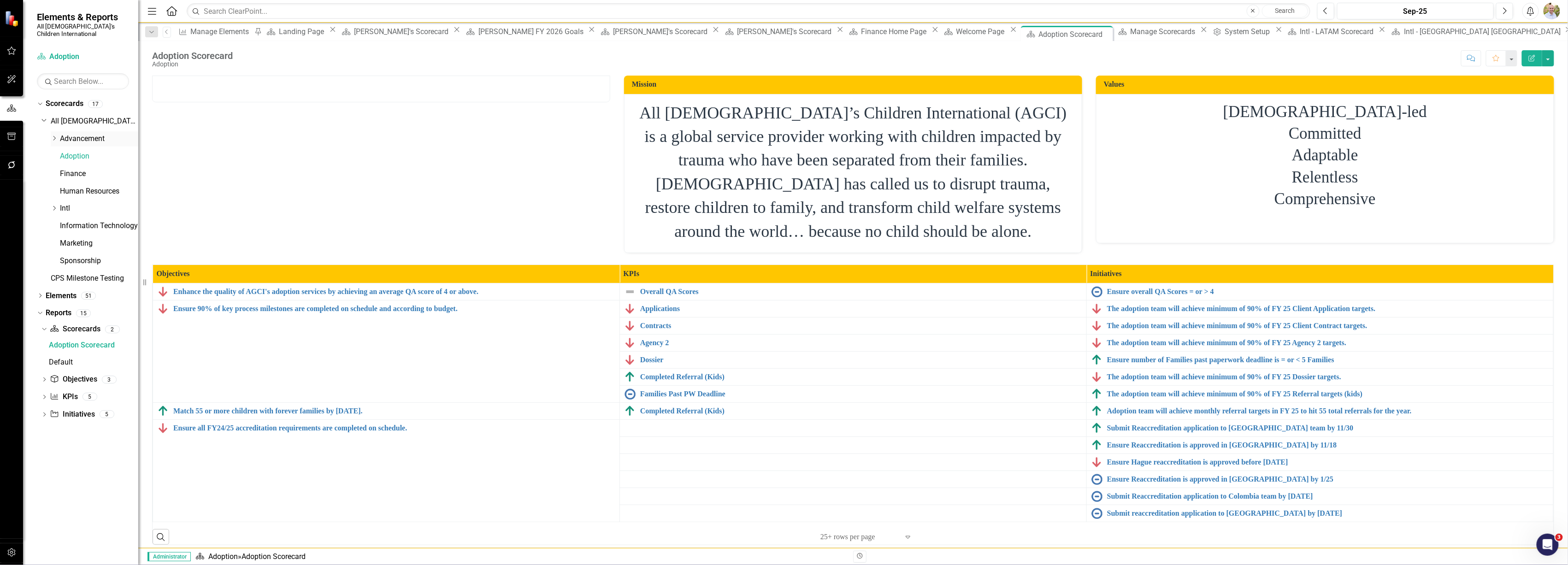
click at [52, 136] on icon "Dropdown" at bounding box center [54, 138] width 7 height 6
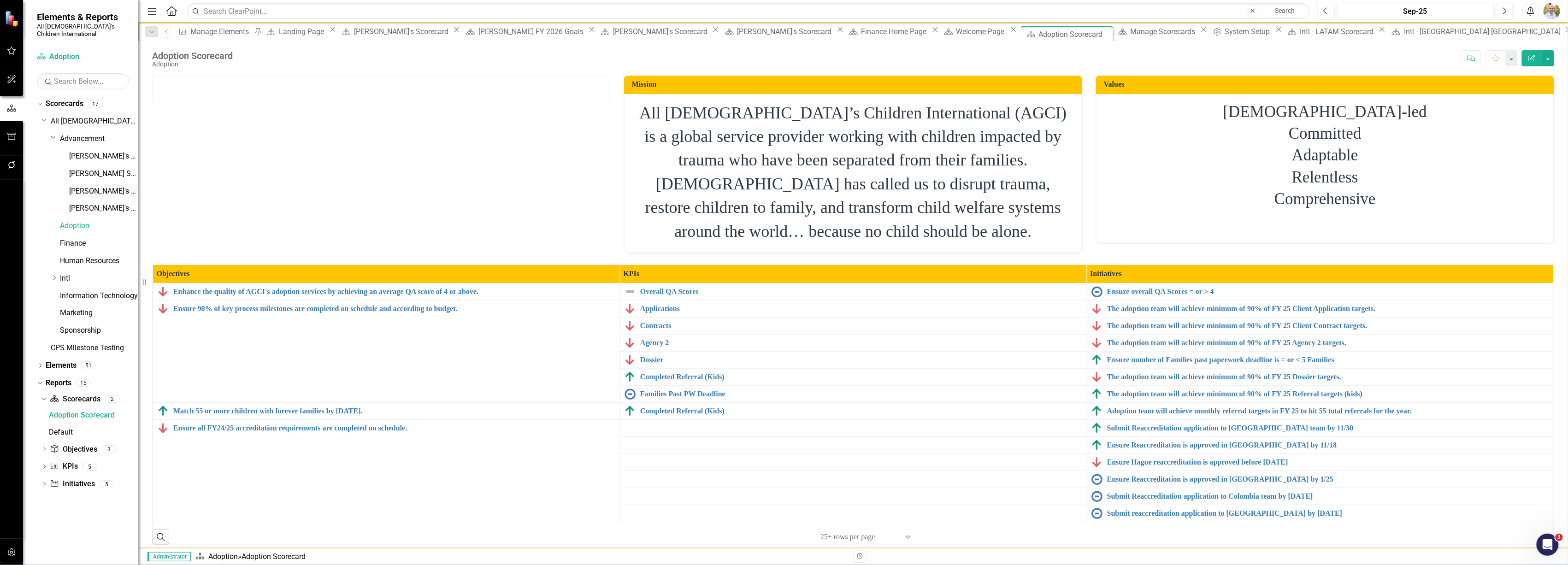
click at [88, 186] on link "[PERSON_NAME]'s Scorecard" at bounding box center [103, 191] width 69 height 11
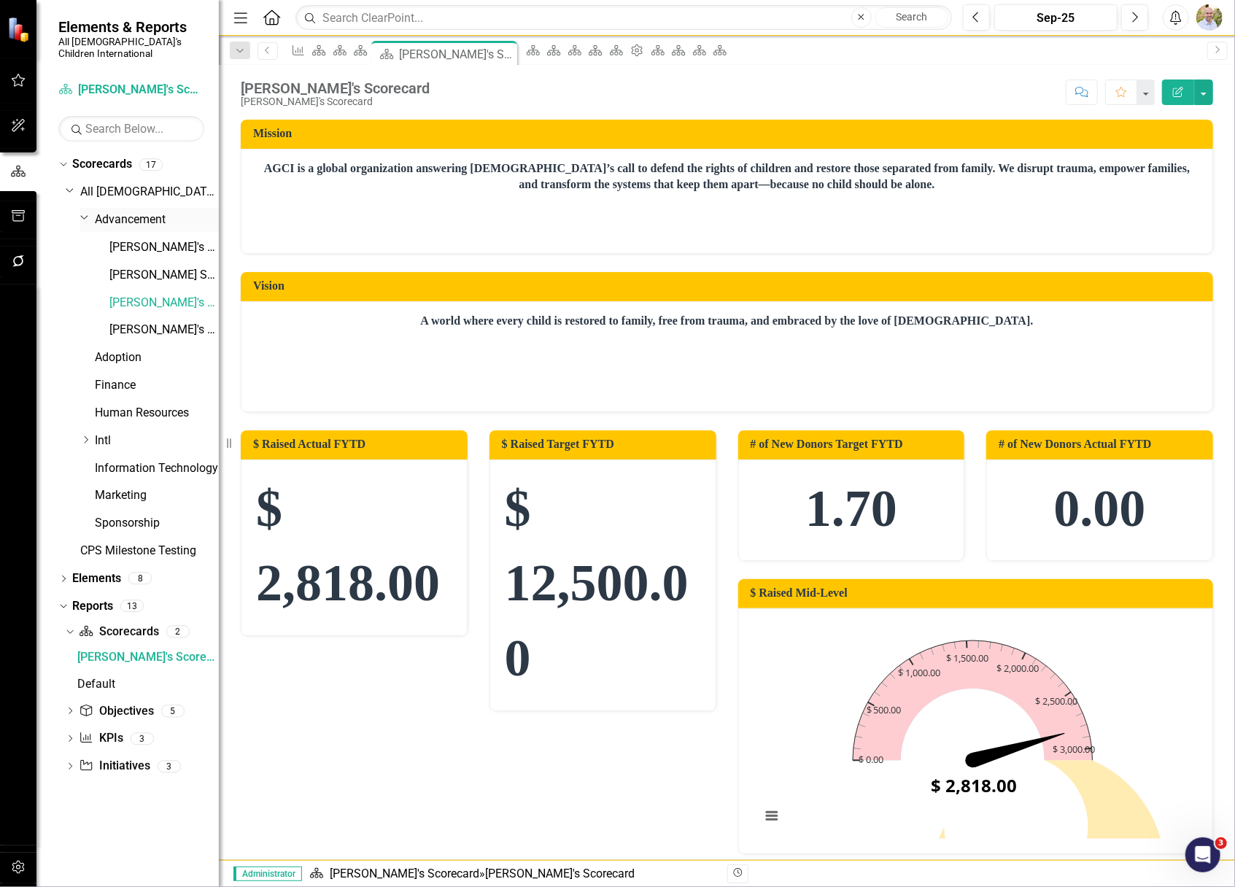
click at [108, 212] on link "Advancement" at bounding box center [157, 220] width 124 height 17
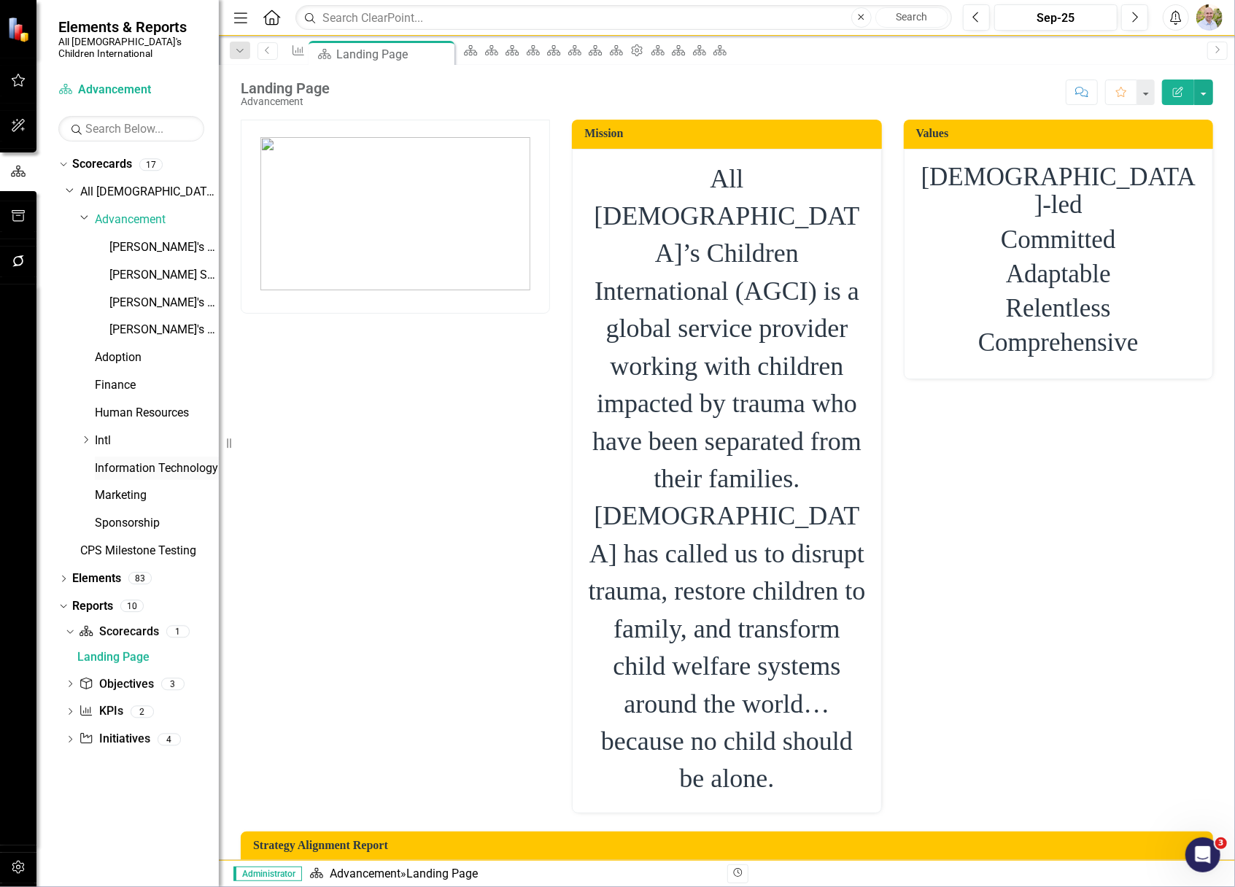
click at [137, 464] on link "Information Technology" at bounding box center [157, 468] width 124 height 17
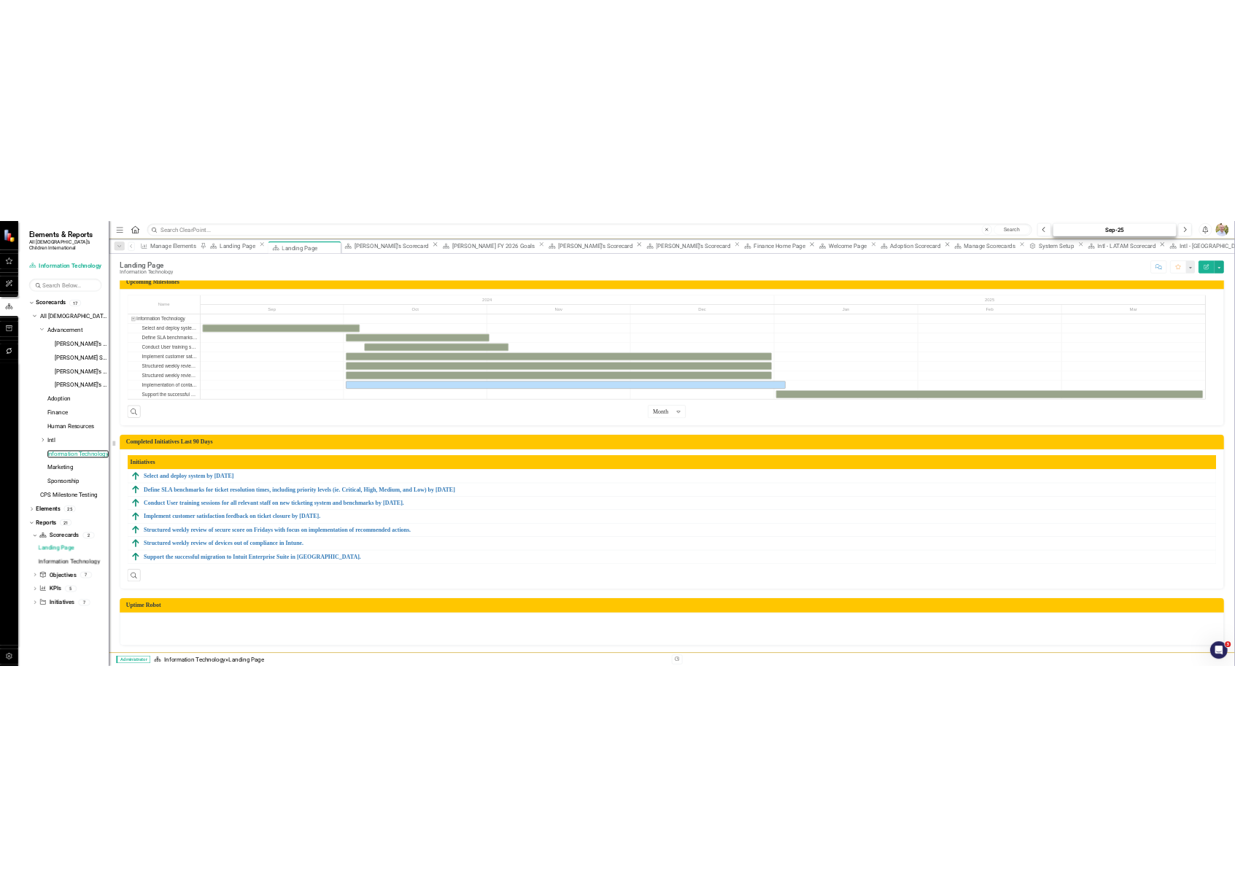
scroll to position [1677, 0]
